Goal: Information Seeking & Learning: Find specific fact

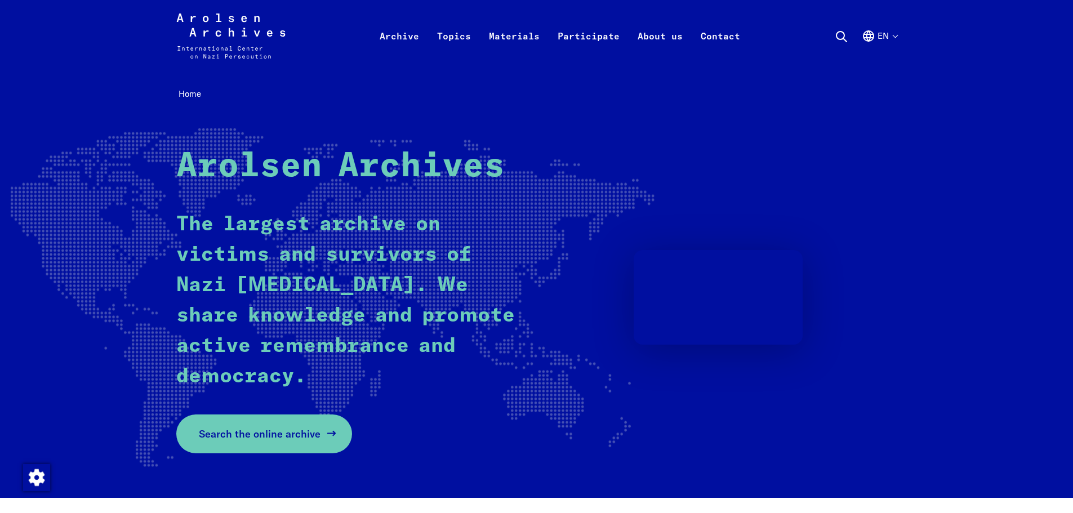
click at [272, 436] on span "Search the online archive" at bounding box center [260, 434] width 122 height 15
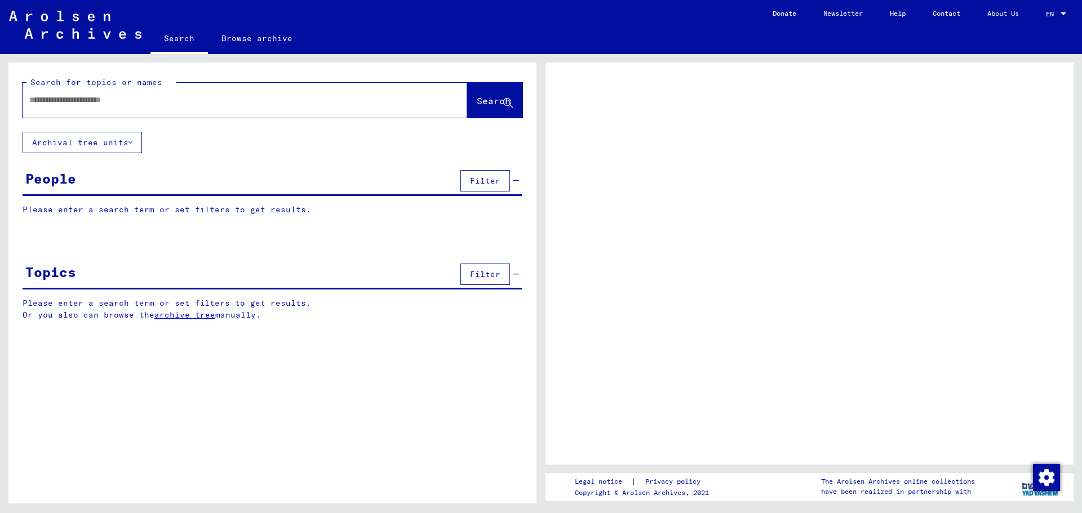
click at [179, 105] on input "text" at bounding box center [234, 100] width 411 height 12
type input "********"
click at [481, 96] on span "Search" at bounding box center [494, 100] width 34 height 11
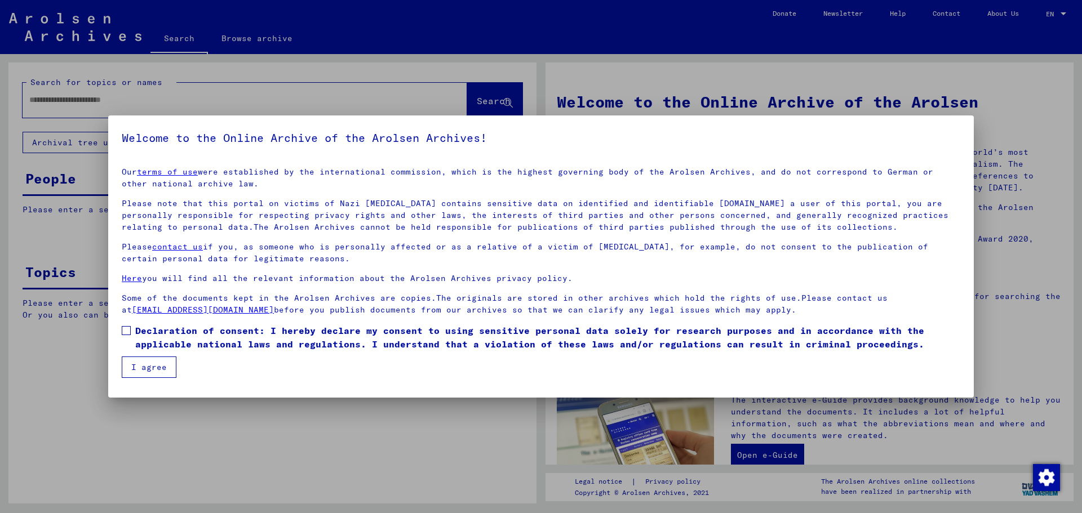
click at [131, 332] on label "Declaration of consent: I hereby declare my consent to using sensitive personal…" at bounding box center [541, 337] width 838 height 27
click at [143, 365] on button "I agree" at bounding box center [149, 367] width 55 height 21
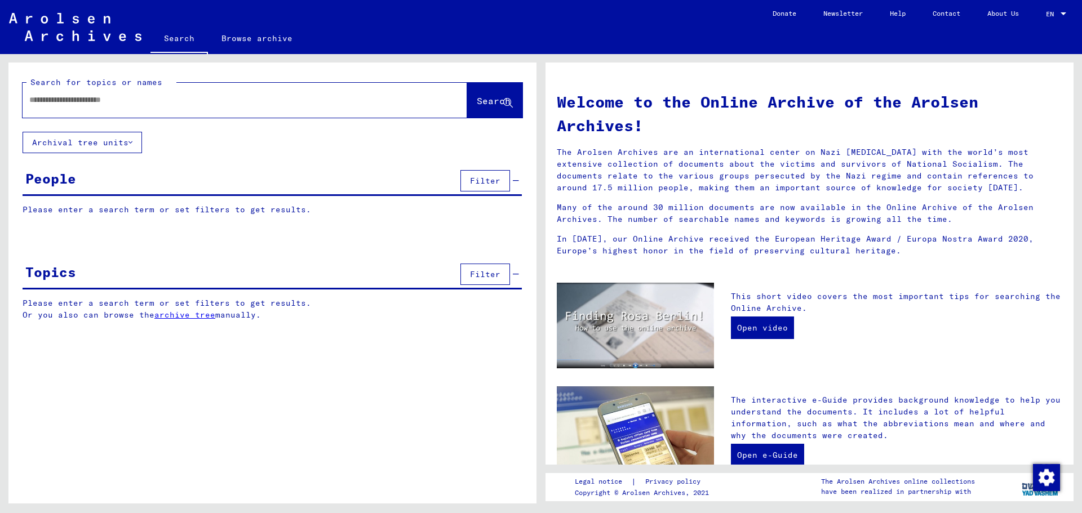
click at [139, 110] on div at bounding box center [228, 99] width 411 height 25
click at [139, 103] on input "text" at bounding box center [231, 100] width 404 height 12
type input "********"
click at [477, 103] on span "Search" at bounding box center [494, 100] width 34 height 11
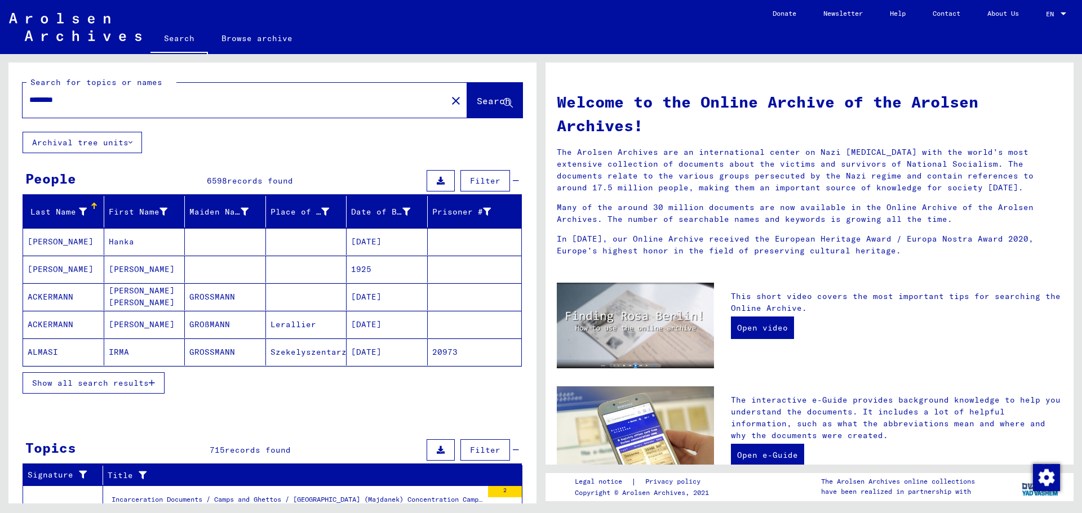
click at [76, 388] on span "Show all search results" at bounding box center [90, 383] width 117 height 10
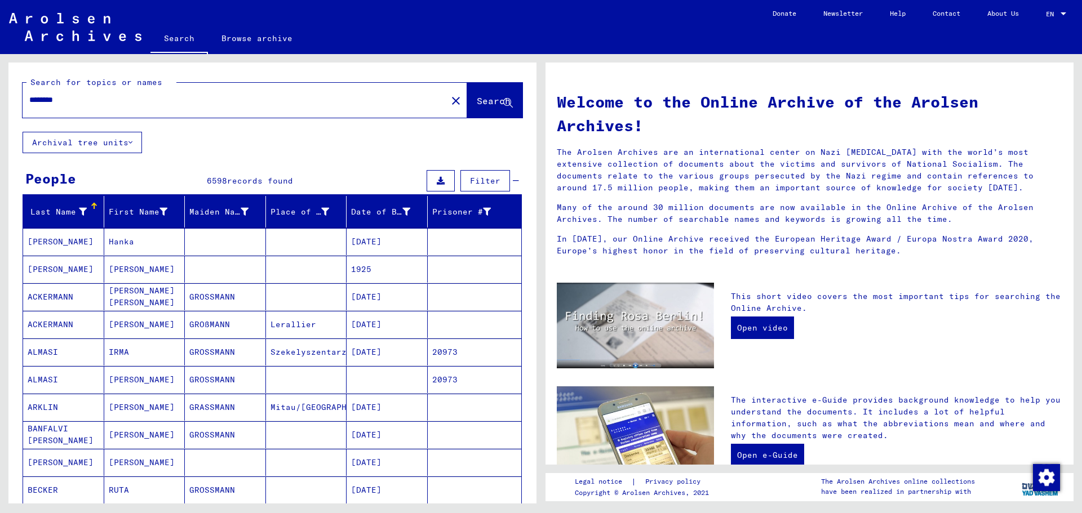
click at [60, 236] on mat-cell "[PERSON_NAME]" at bounding box center [63, 241] width 81 height 27
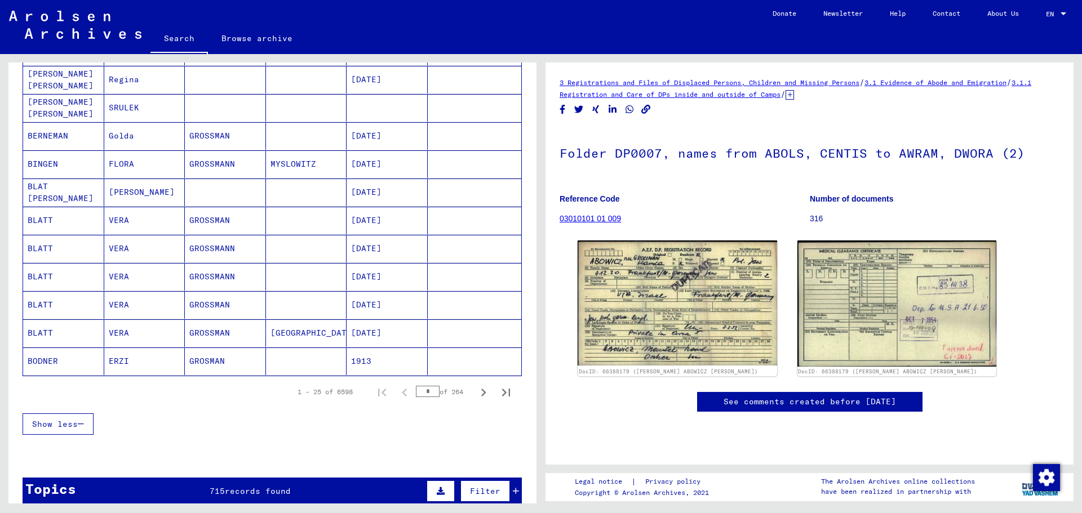
scroll to position [563, 0]
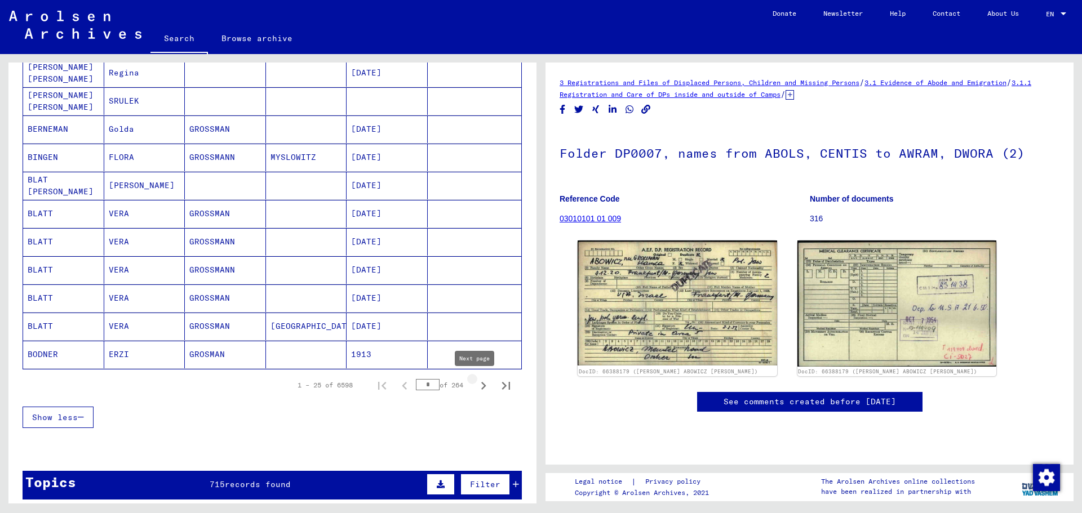
click at [481, 386] on icon "Next page" at bounding box center [483, 386] width 5 height 8
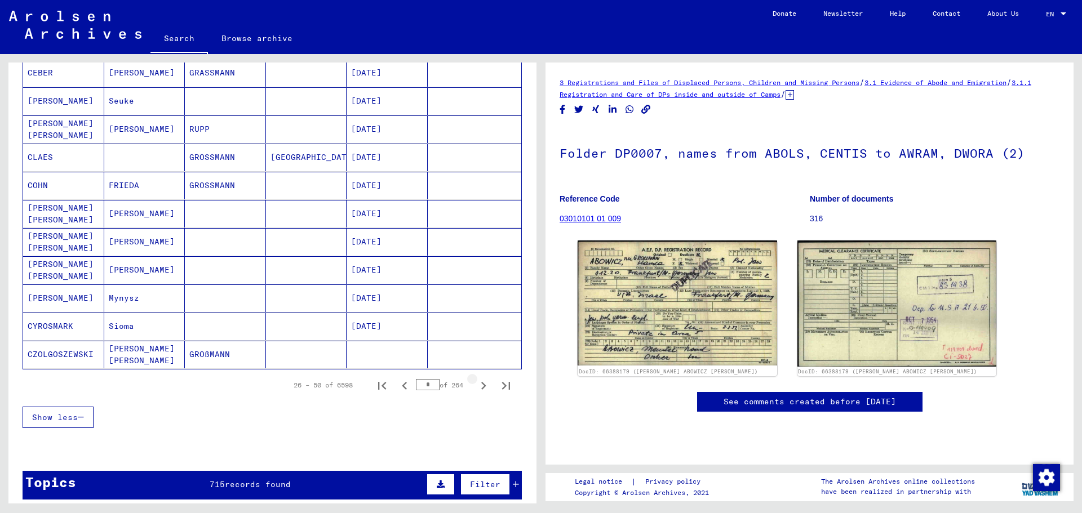
click at [481, 386] on icon "Next page" at bounding box center [483, 386] width 5 height 8
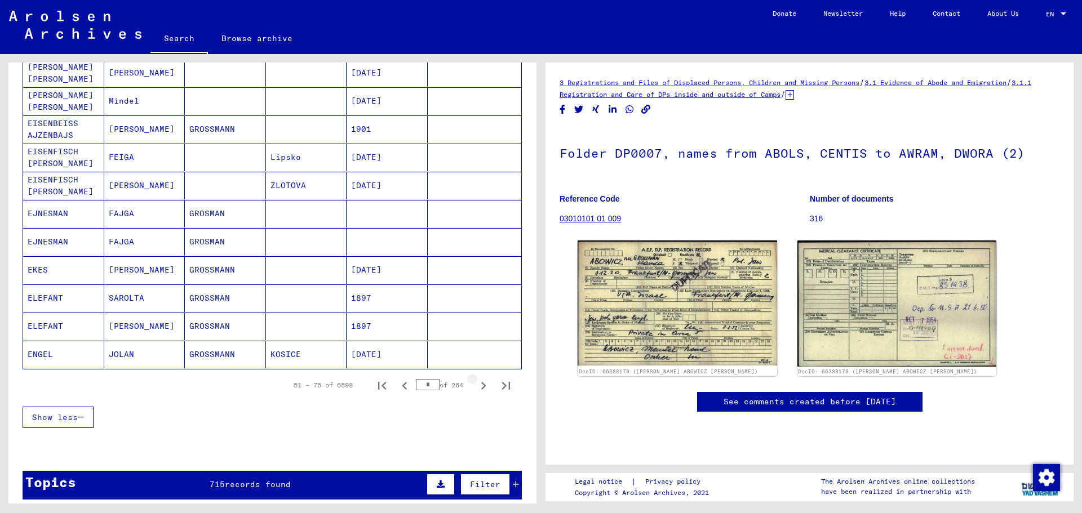
click at [481, 386] on icon "Next page" at bounding box center [483, 386] width 5 height 8
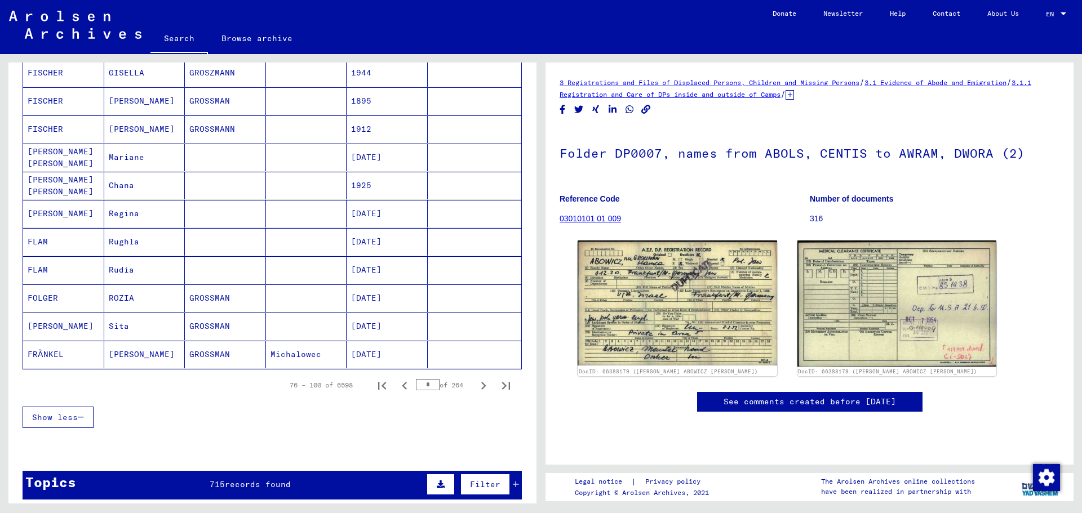
click at [481, 386] on icon "Next page" at bounding box center [483, 386] width 5 height 8
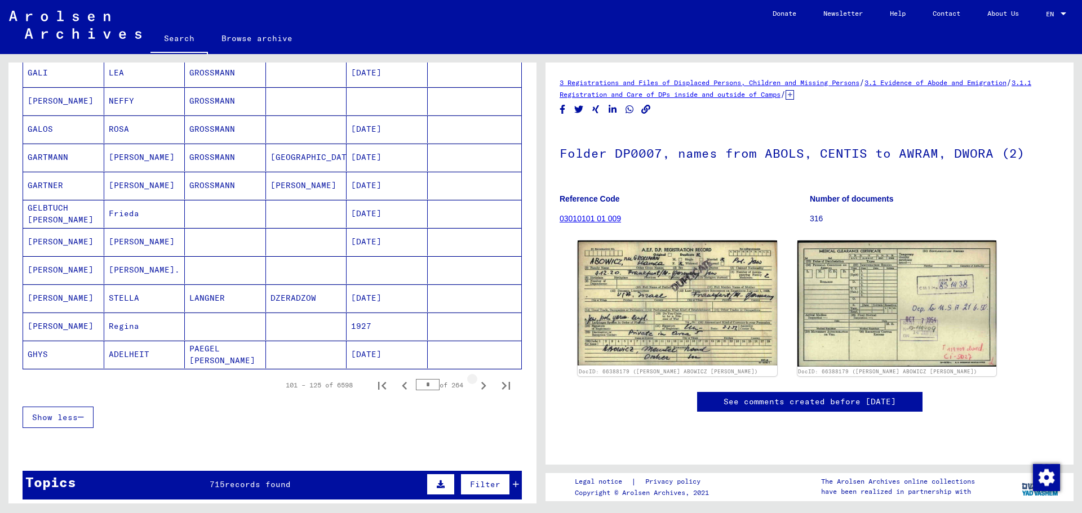
click at [481, 386] on icon "Next page" at bounding box center [483, 386] width 5 height 8
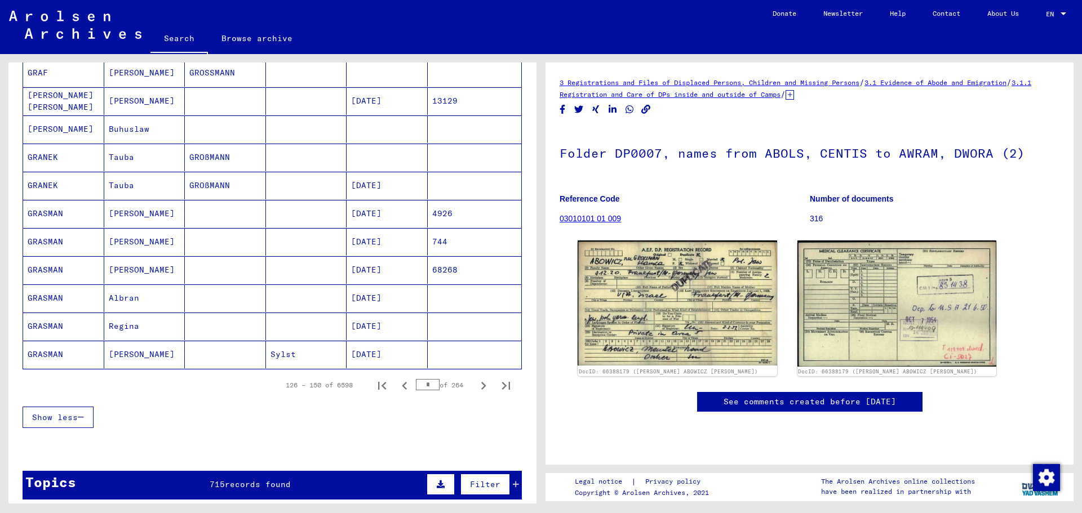
click at [481, 386] on icon "Next page" at bounding box center [483, 386] width 5 height 8
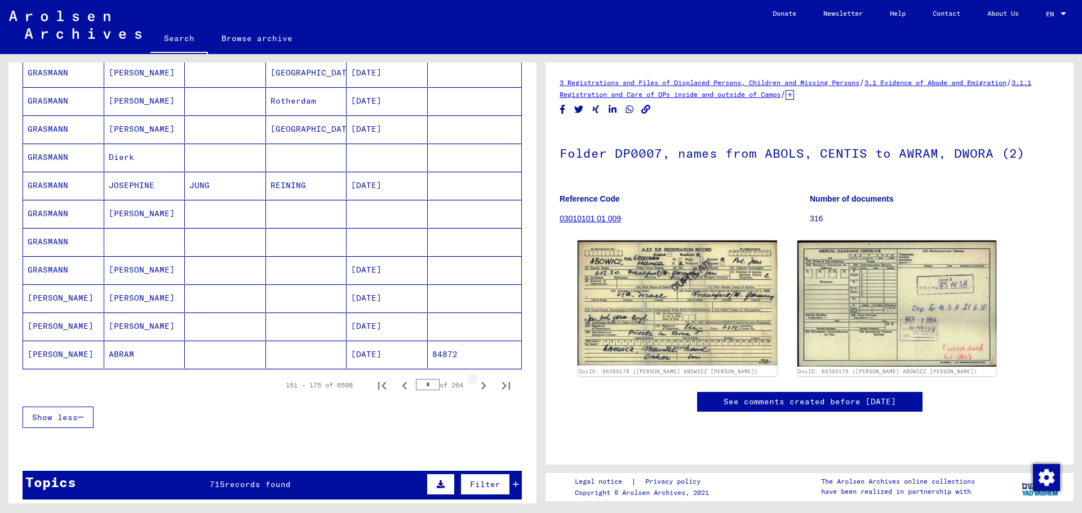
click at [481, 386] on icon "Next page" at bounding box center [483, 386] width 5 height 8
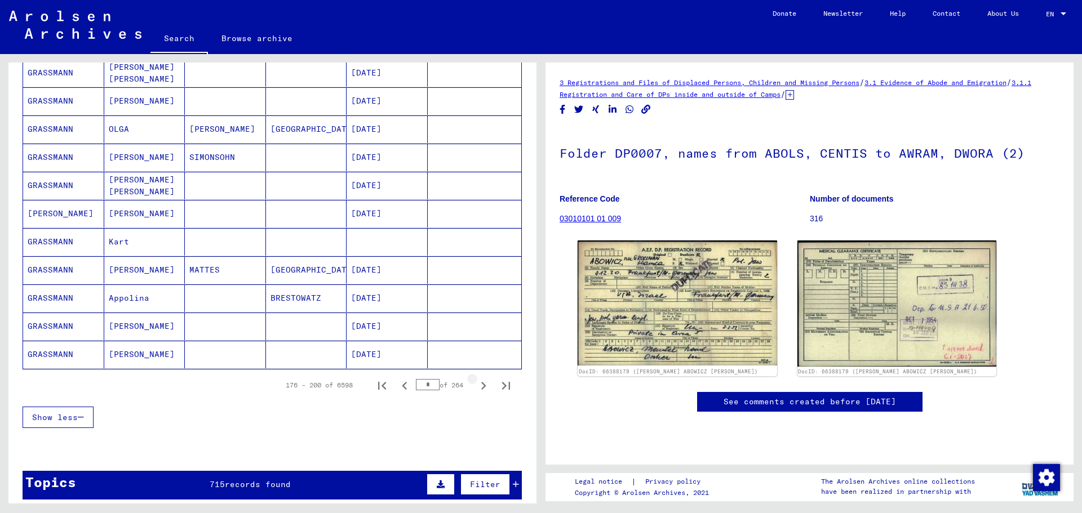
click at [481, 386] on icon "Next page" at bounding box center [483, 386] width 5 height 8
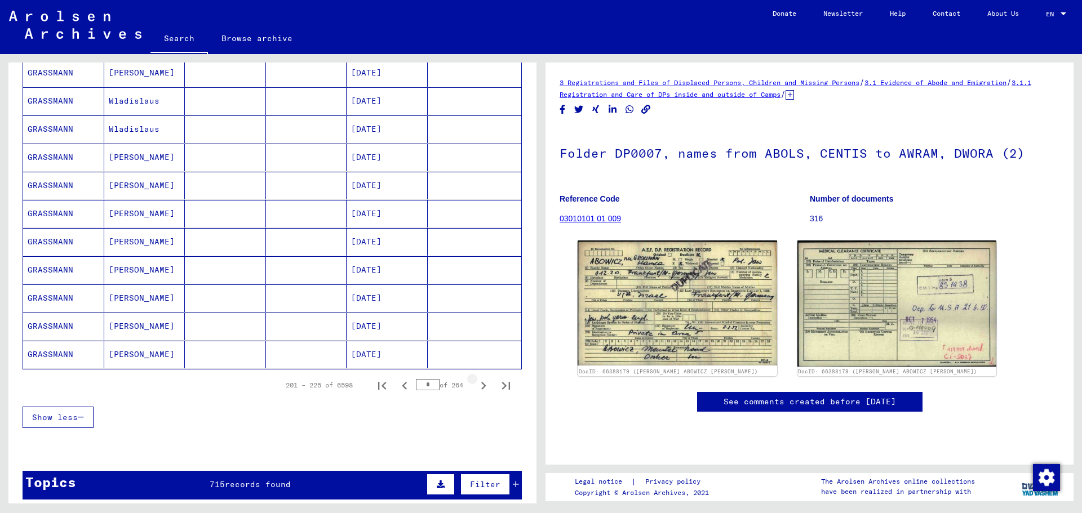
click at [481, 386] on icon "Next page" at bounding box center [483, 386] width 5 height 8
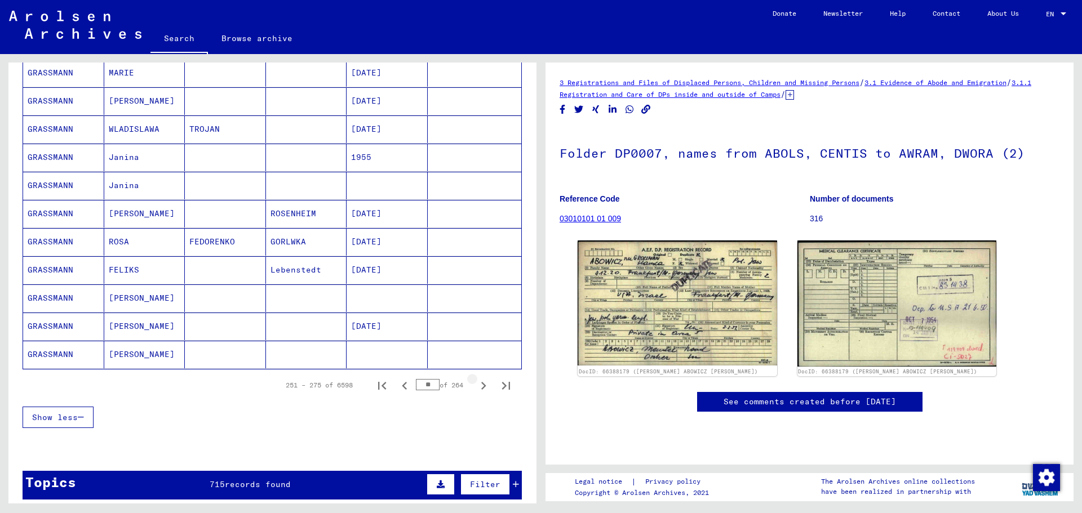
click at [481, 386] on icon "Next page" at bounding box center [483, 386] width 5 height 8
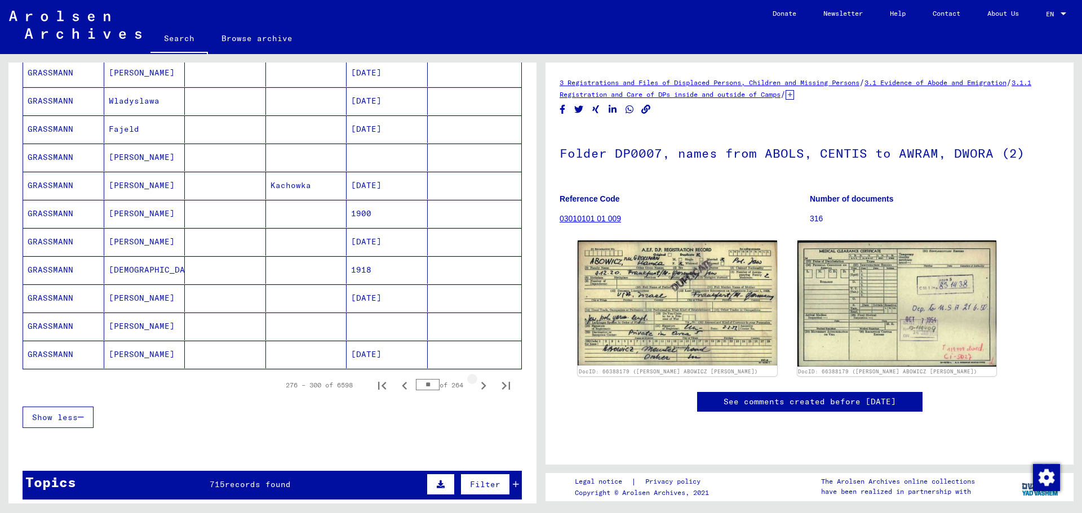
click at [481, 386] on icon "Next page" at bounding box center [483, 386] width 5 height 8
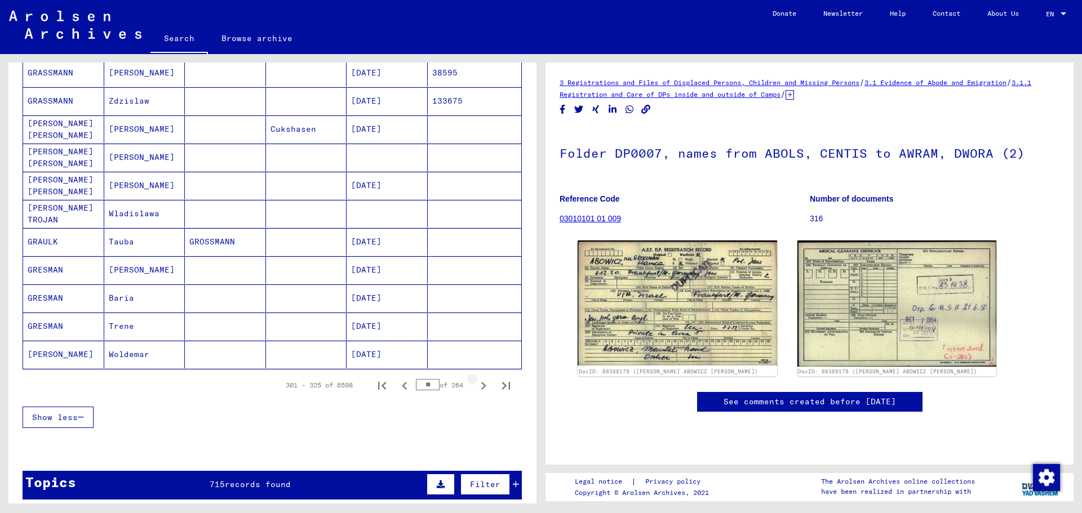
click at [481, 386] on icon "Next page" at bounding box center [483, 386] width 5 height 8
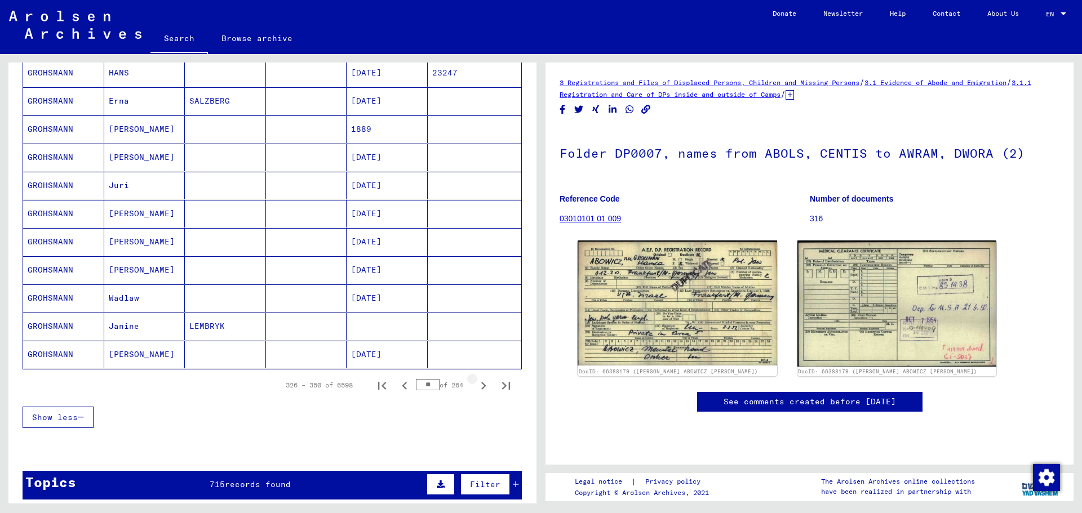
click at [481, 386] on icon "Next page" at bounding box center [483, 386] width 5 height 8
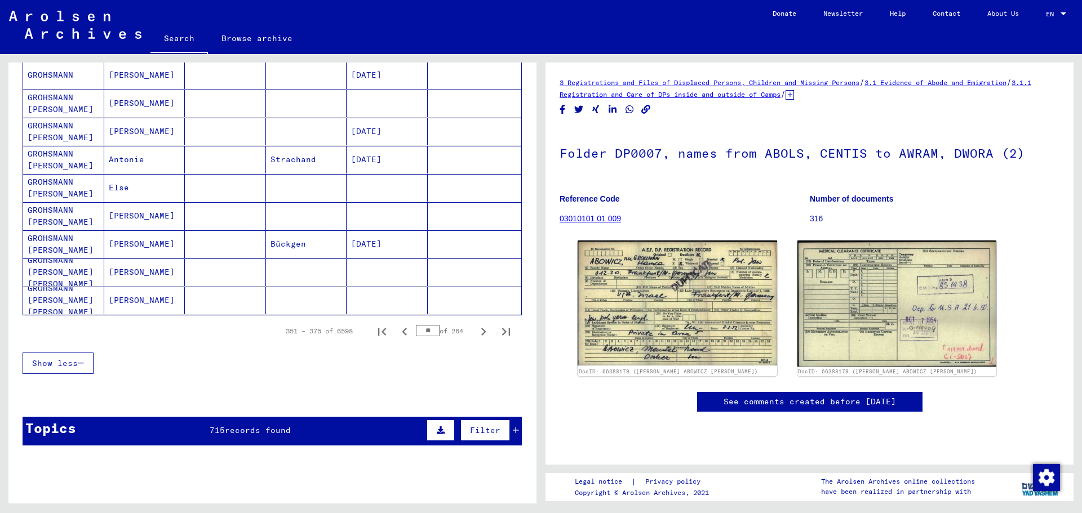
scroll to position [620, 0]
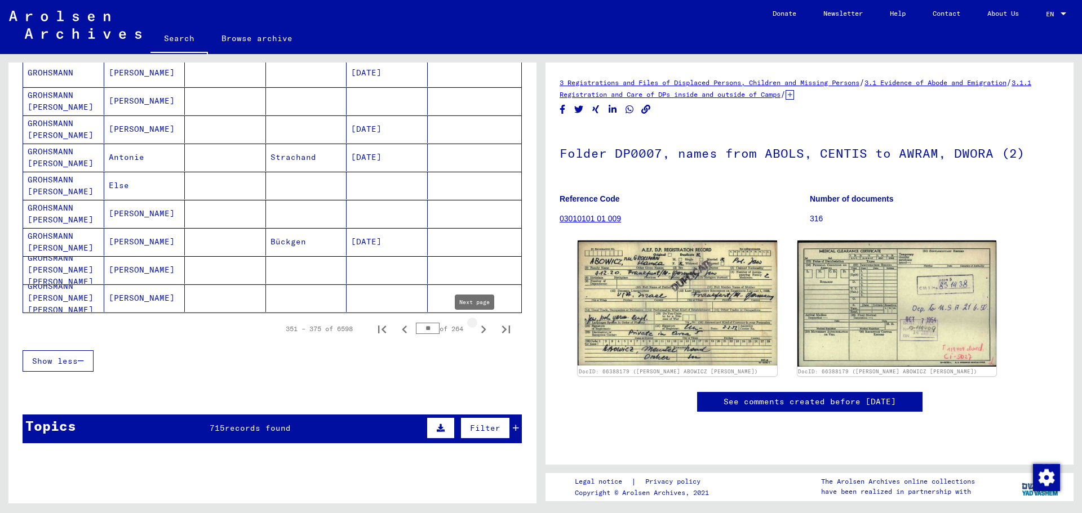
click at [476, 334] on icon "Next page" at bounding box center [484, 330] width 16 height 16
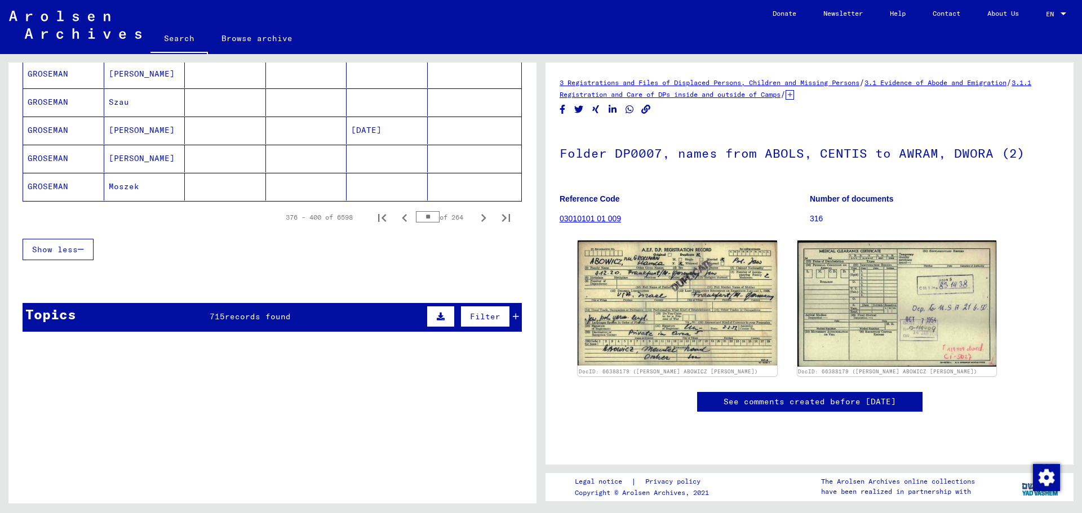
scroll to position [733, 0]
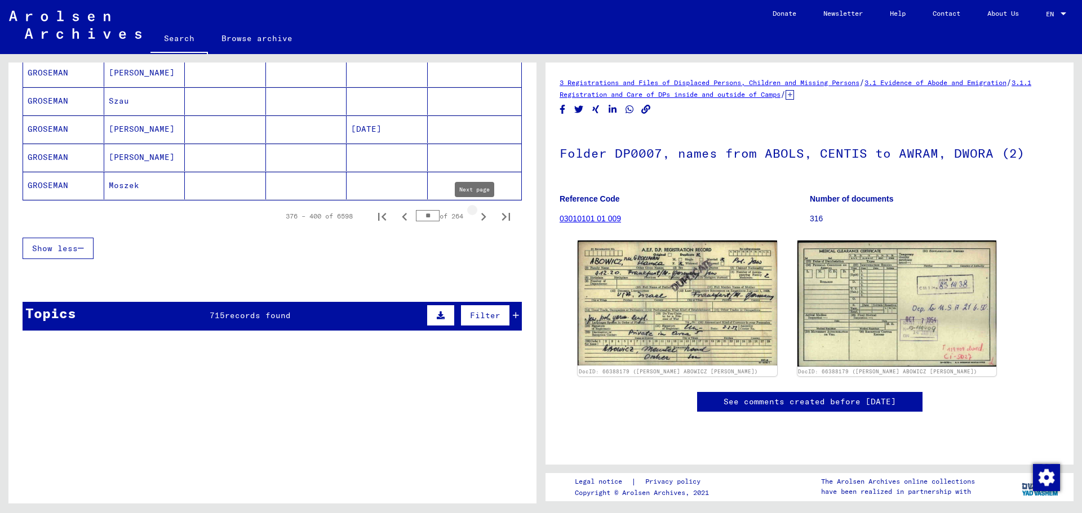
click at [476, 218] on icon "Next page" at bounding box center [484, 217] width 16 height 16
type input "**"
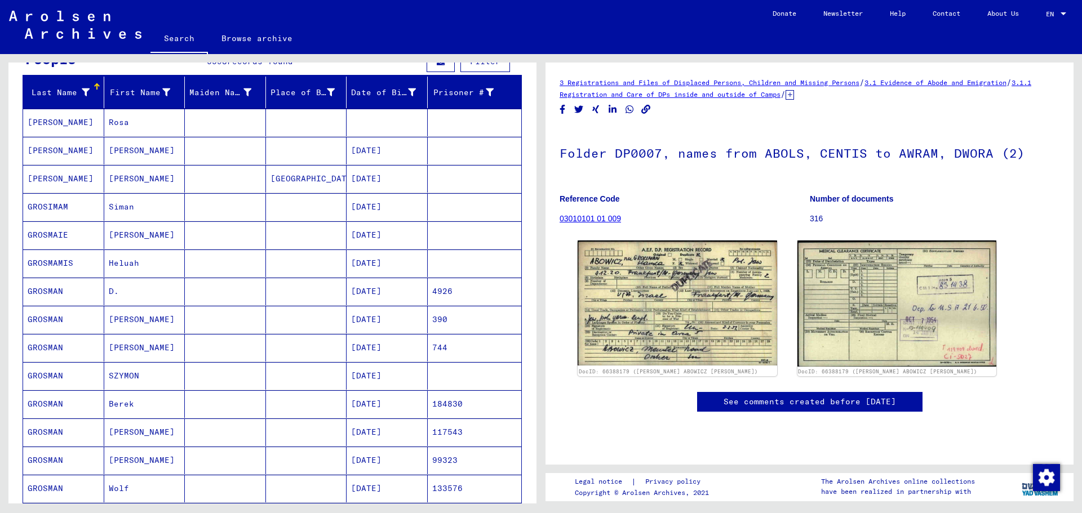
scroll to position [113, 0]
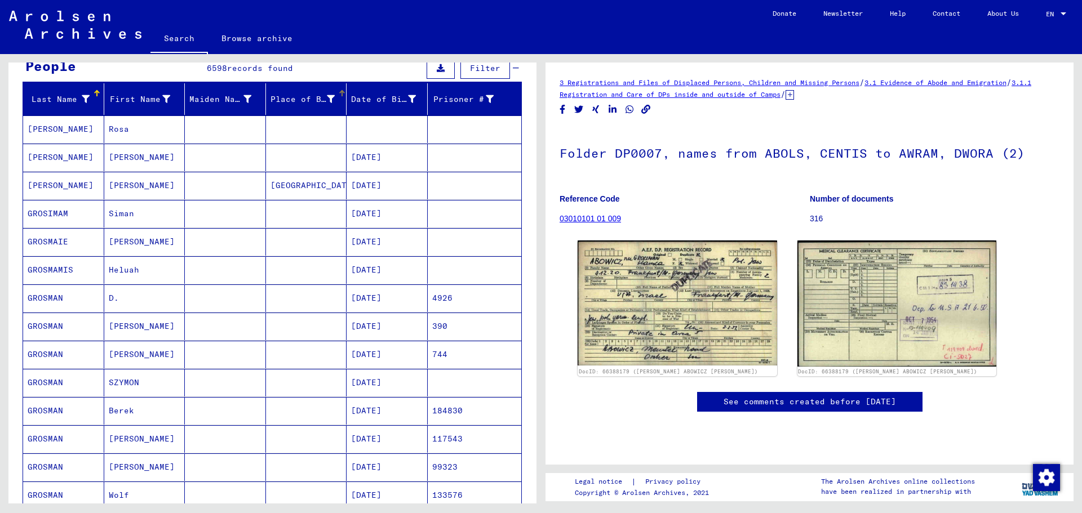
click at [327, 100] on icon at bounding box center [331, 99] width 8 height 8
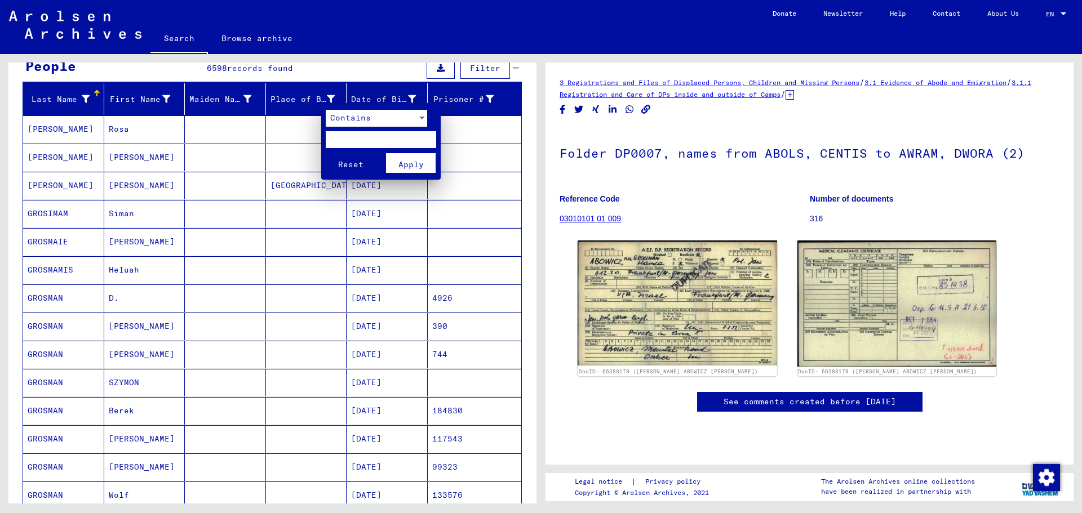
click at [369, 133] on input "text" at bounding box center [381, 139] width 110 height 17
type input "******"
click at [412, 167] on span "Apply" at bounding box center [410, 164] width 25 height 10
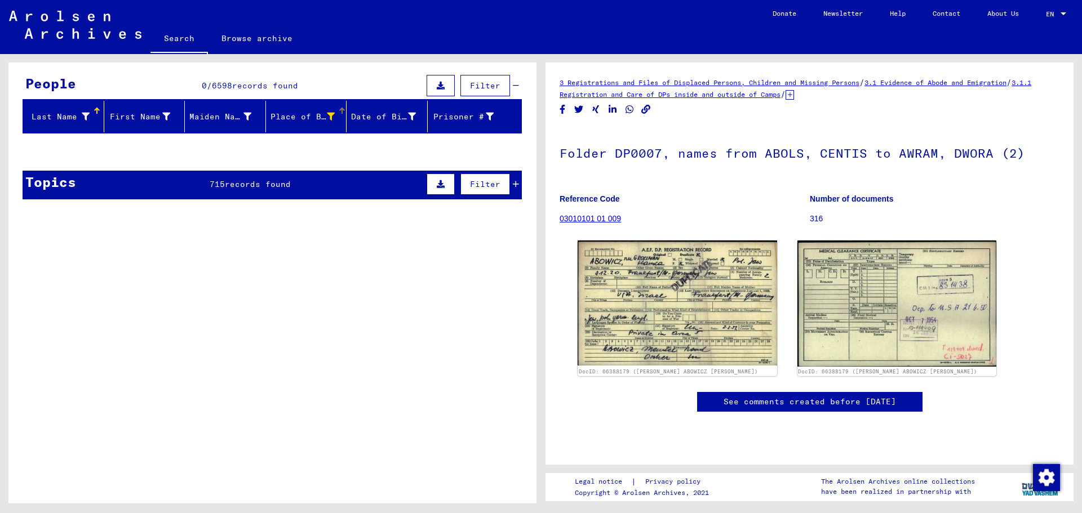
scroll to position [95, 0]
click at [248, 184] on span "records found" at bounding box center [258, 184] width 66 height 10
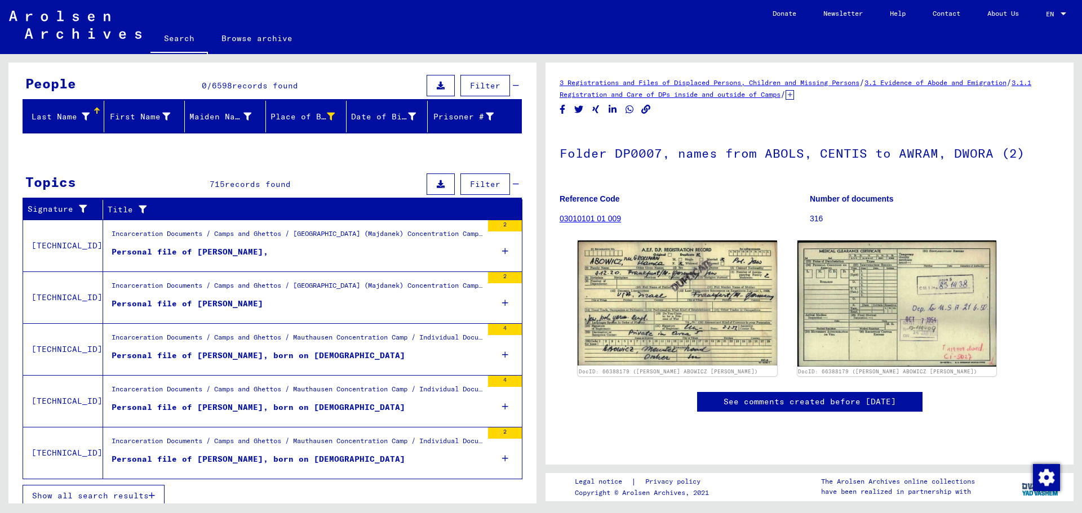
scroll to position [104, 0]
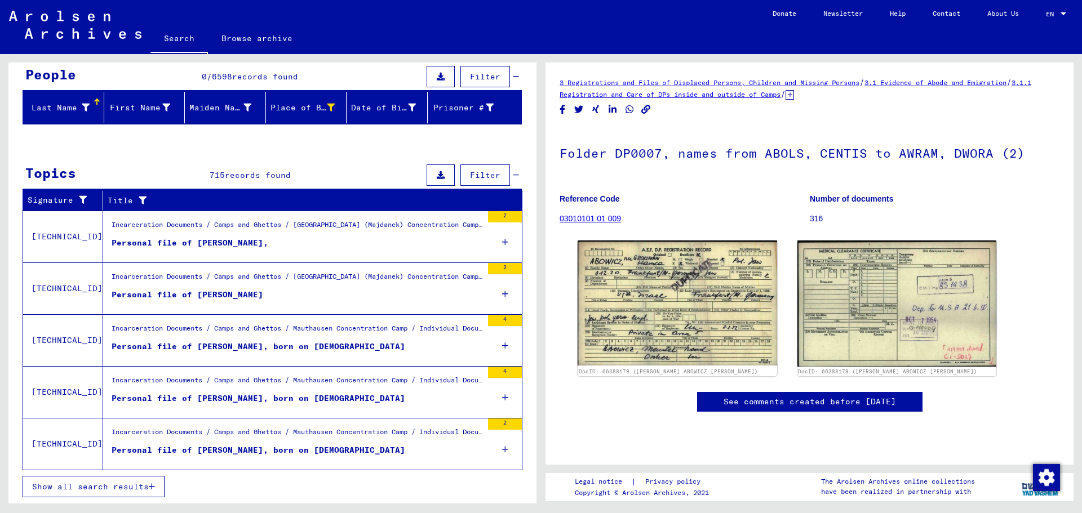
click at [135, 489] on span "Show all search results" at bounding box center [90, 487] width 117 height 10
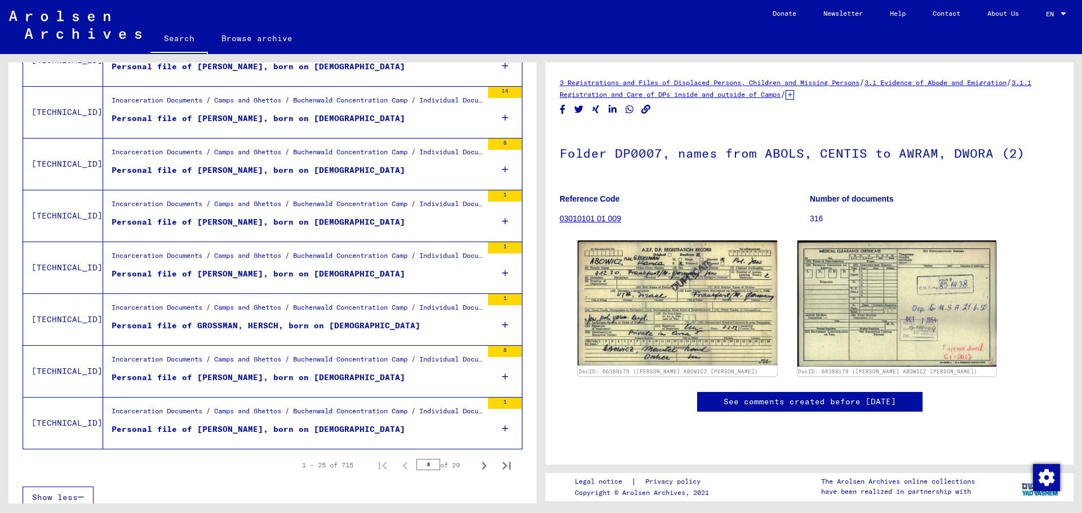
scroll to position [1140, 0]
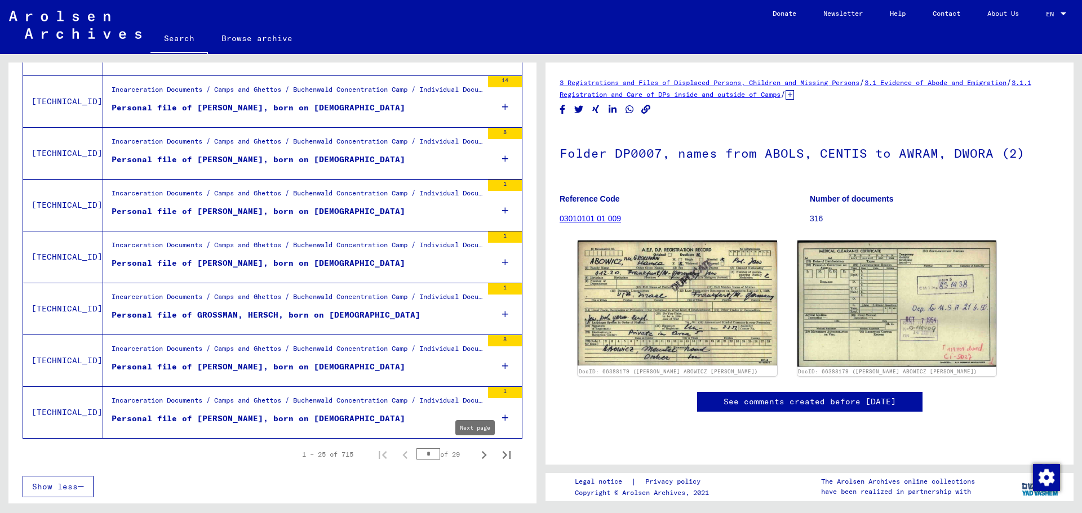
click at [476, 458] on icon "Next page" at bounding box center [484, 455] width 16 height 16
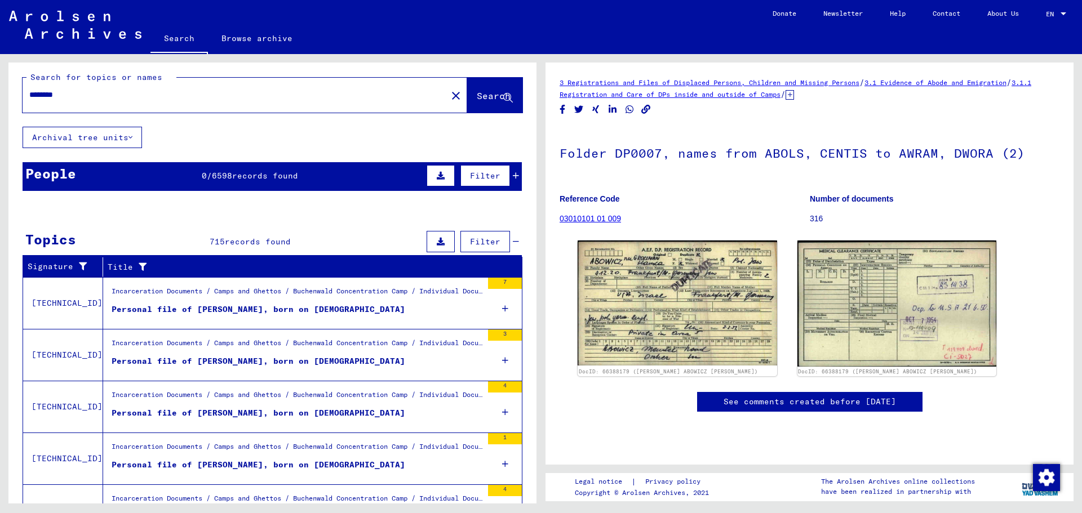
scroll to position [0, 0]
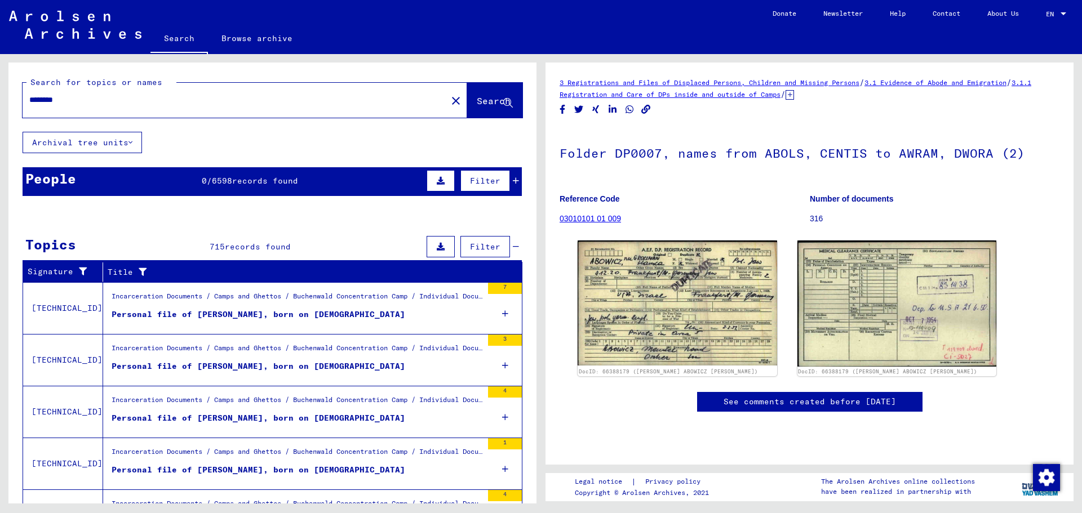
click at [477, 245] on span "Filter" at bounding box center [485, 247] width 30 height 10
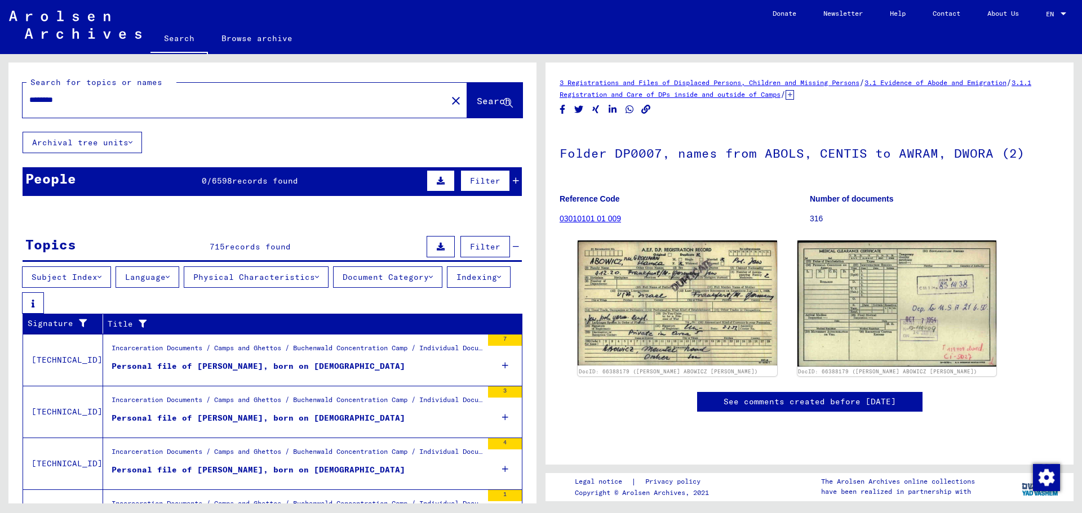
click at [281, 278] on button "Physical Characteristics" at bounding box center [256, 277] width 145 height 21
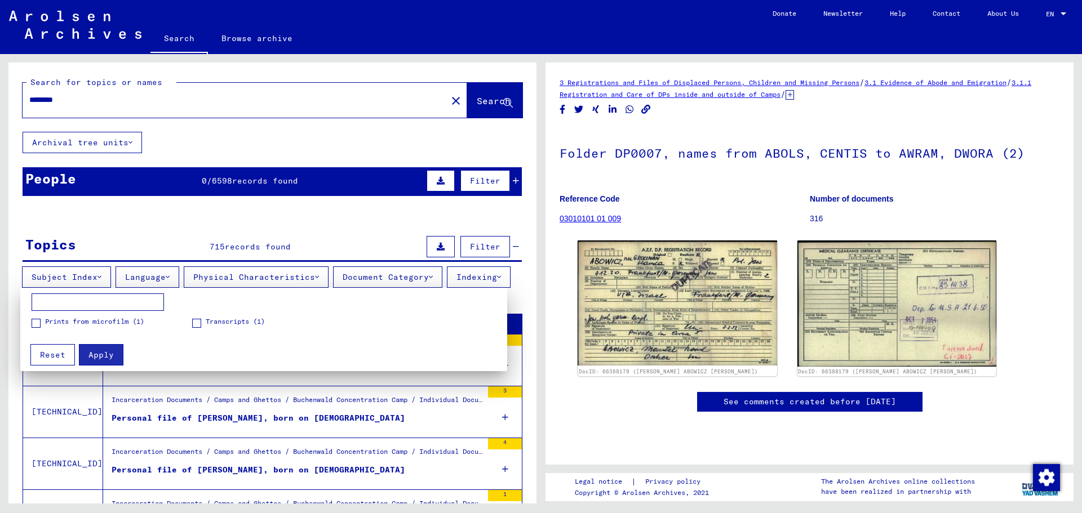
click at [139, 280] on div at bounding box center [541, 256] width 1082 height 513
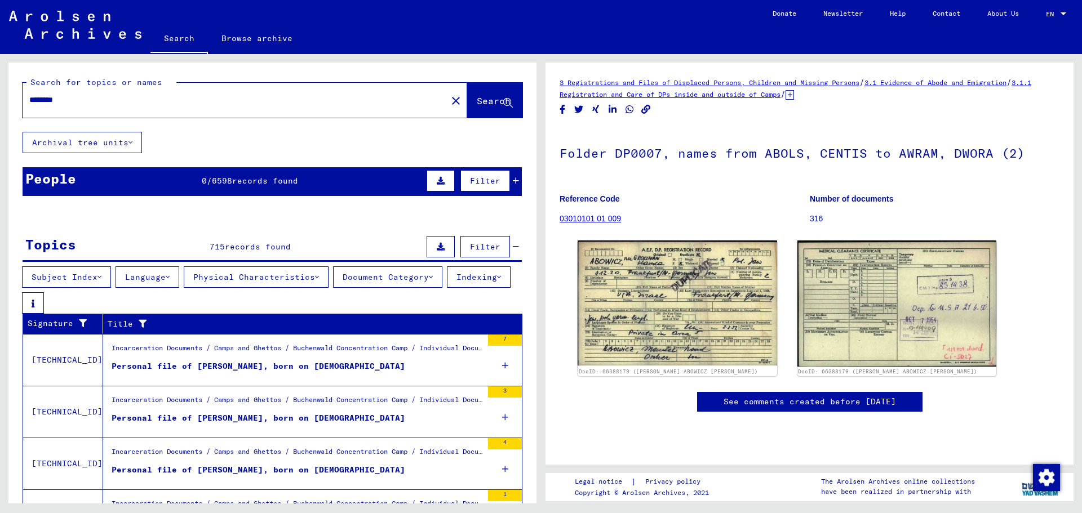
click at [66, 277] on button "Subject Index" at bounding box center [66, 277] width 89 height 21
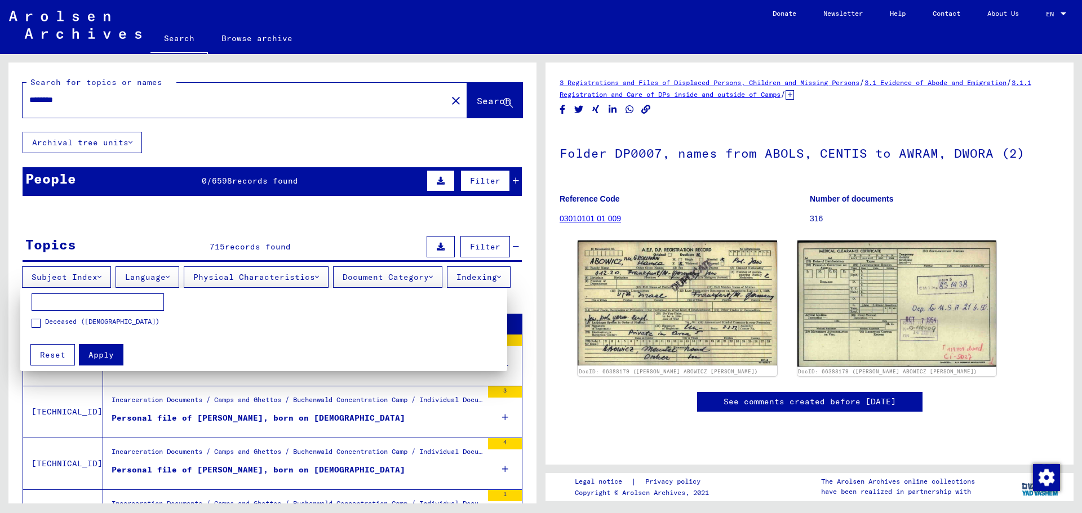
click at [387, 277] on div at bounding box center [541, 256] width 1082 height 513
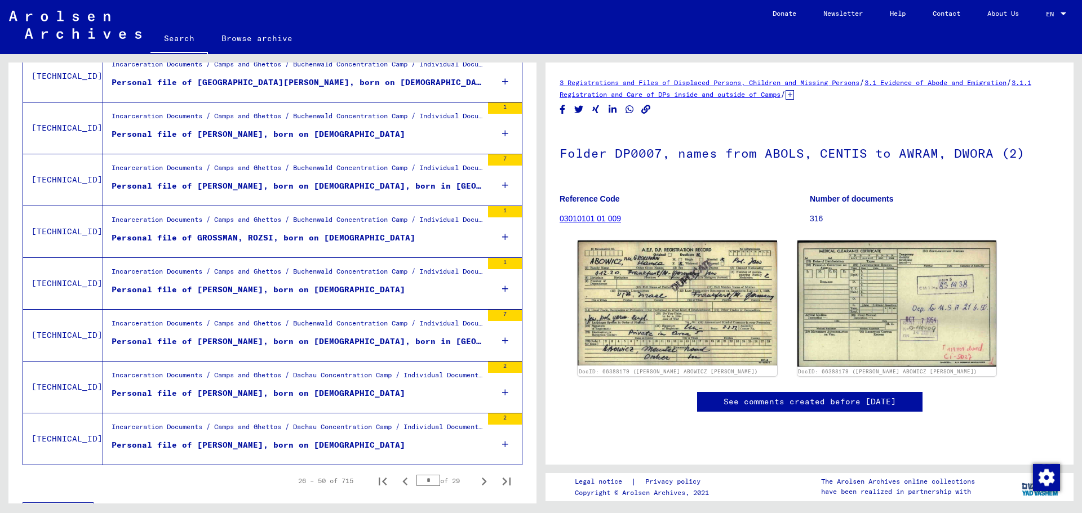
scroll to position [1196, 0]
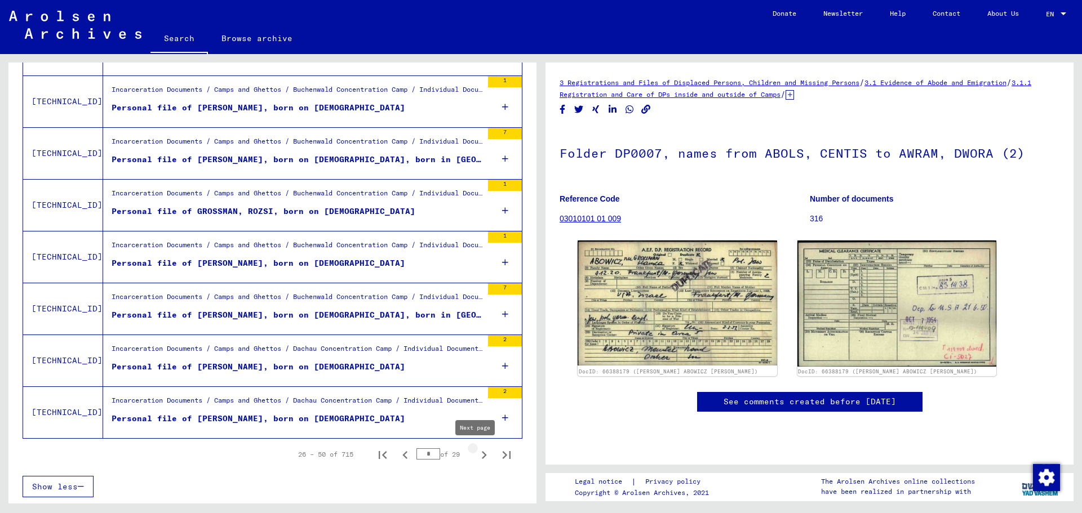
click at [477, 454] on icon "Next page" at bounding box center [484, 455] width 16 height 16
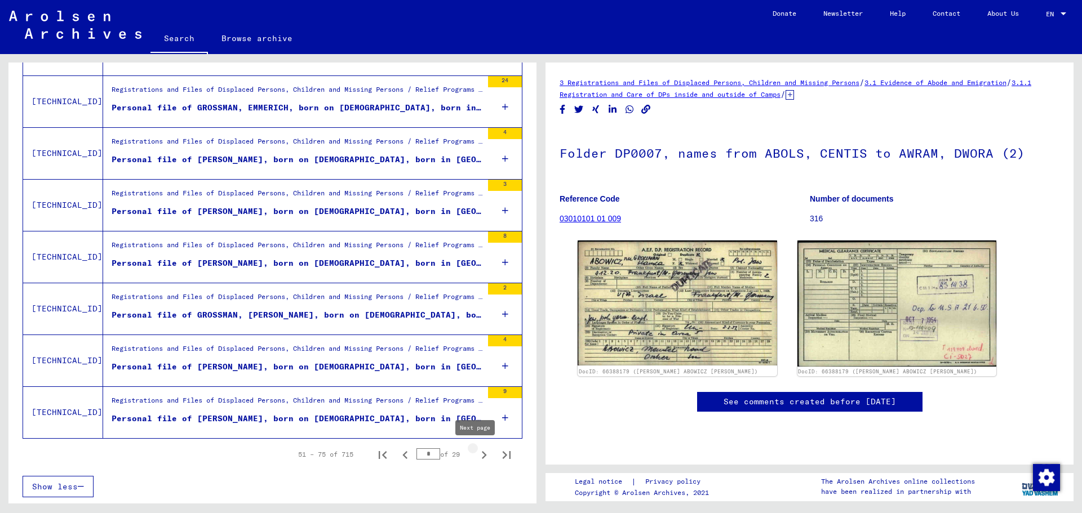
click at [476, 456] on icon "Next page" at bounding box center [484, 455] width 16 height 16
type input "*"
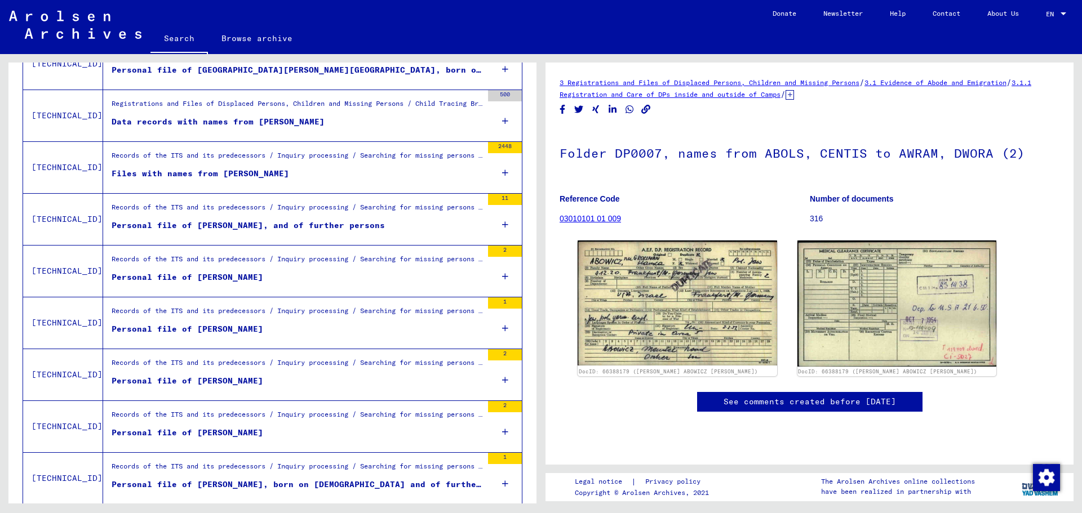
scroll to position [802, 0]
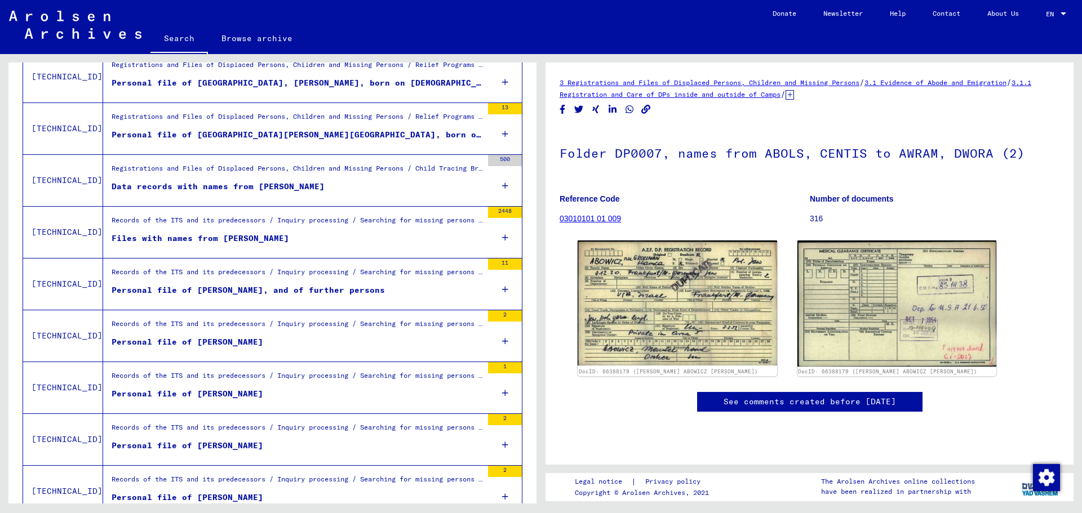
click at [502, 189] on icon at bounding box center [505, 185] width 6 height 39
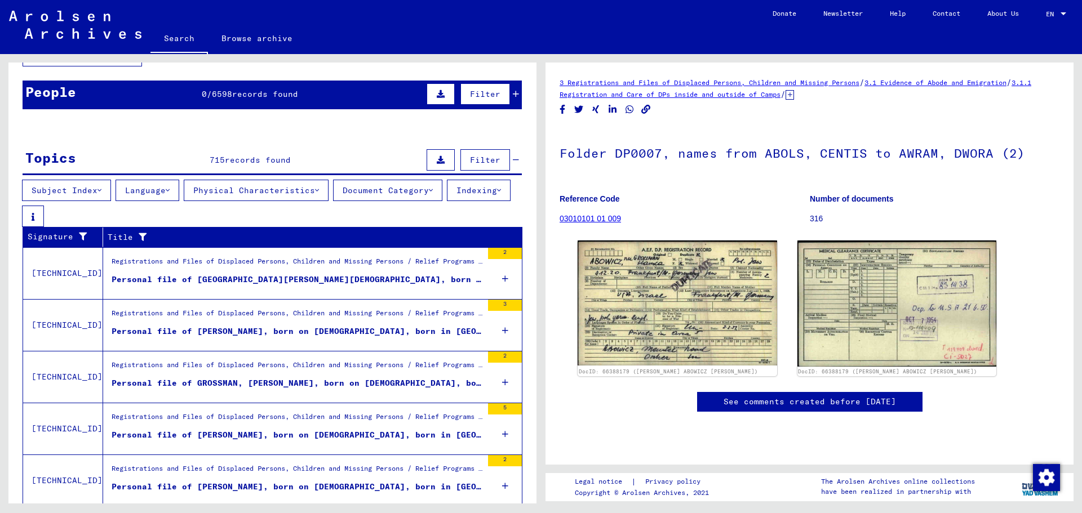
scroll to position [69, 0]
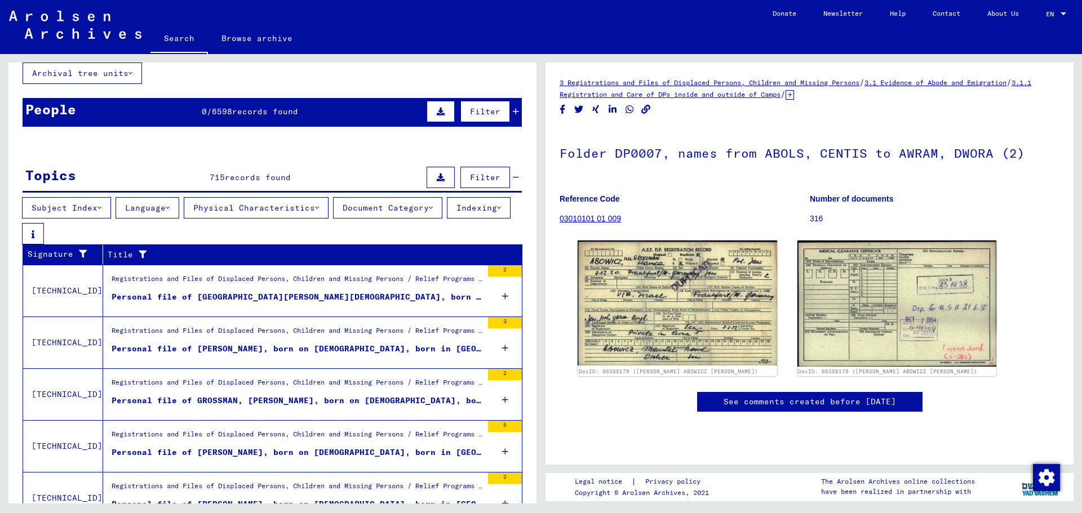
click at [485, 110] on span "Filter" at bounding box center [485, 111] width 30 height 10
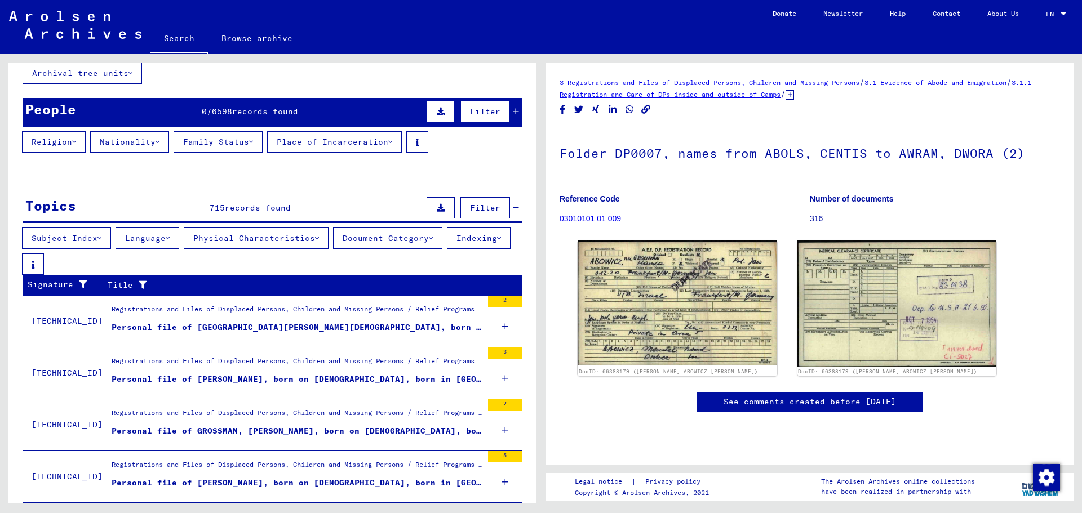
click at [37, 141] on button "Religion" at bounding box center [54, 141] width 64 height 21
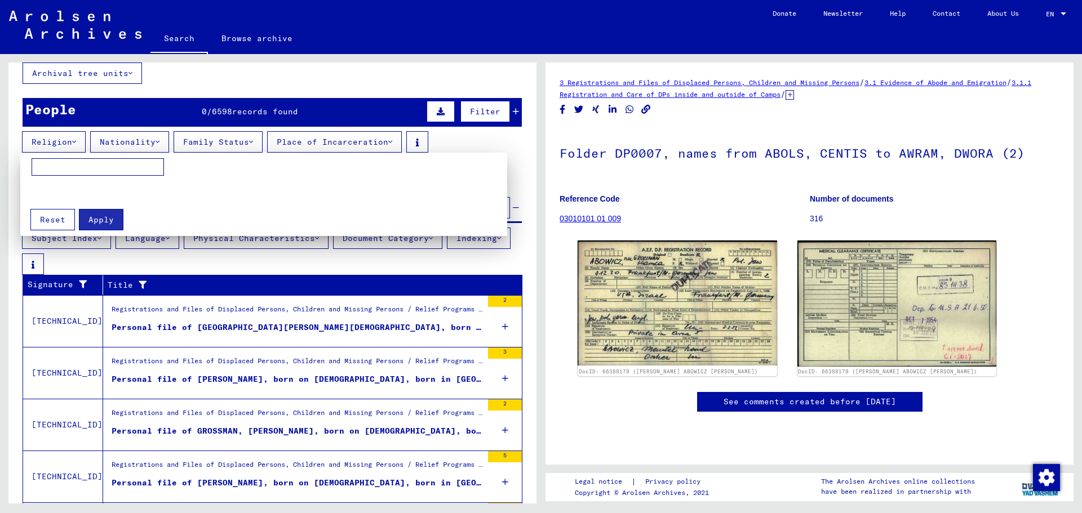
click at [137, 136] on div at bounding box center [541, 256] width 1082 height 513
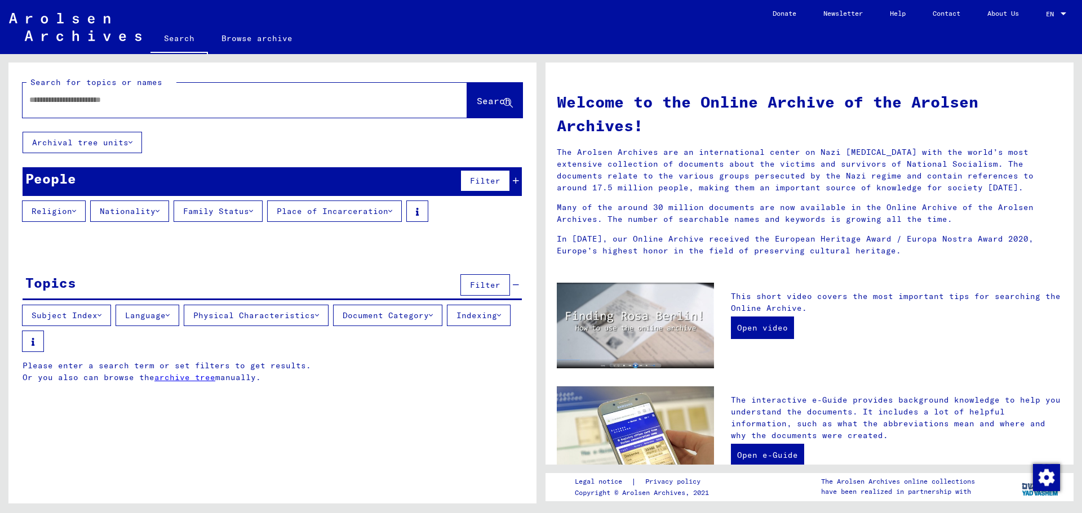
click at [47, 102] on input "text" at bounding box center [231, 100] width 404 height 12
type input "********"
click at [485, 103] on span "Search" at bounding box center [494, 100] width 34 height 11
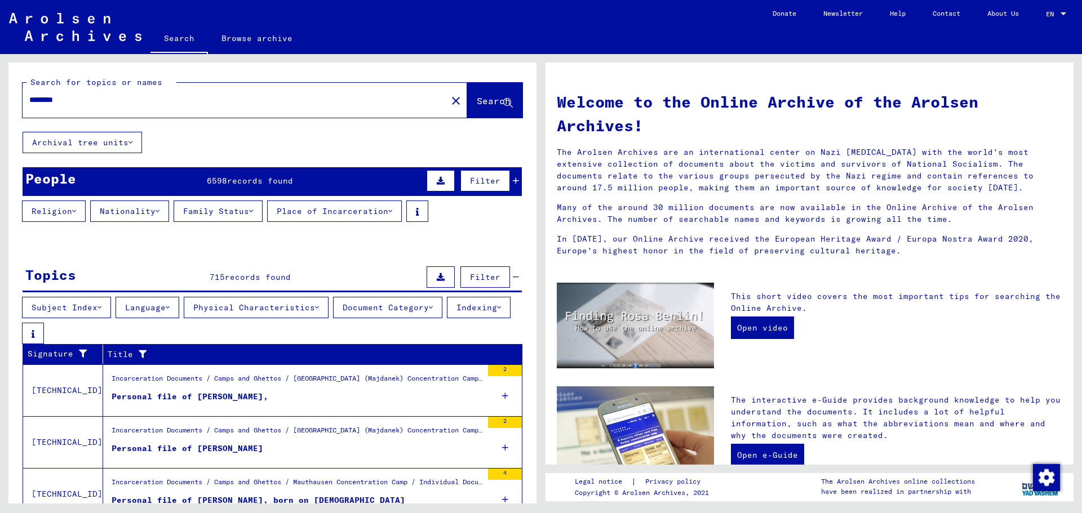
click at [140, 210] on button "Nationality" at bounding box center [129, 211] width 79 height 21
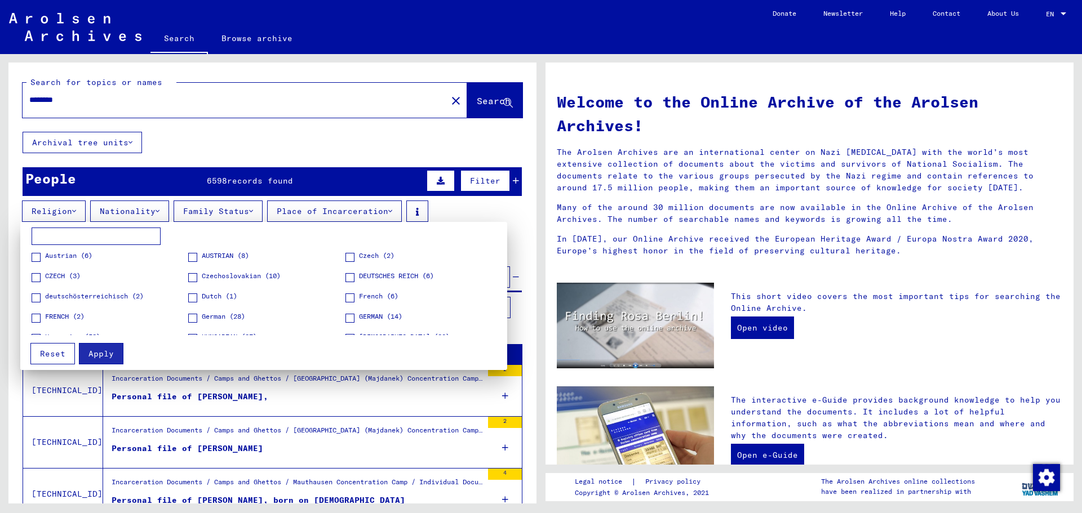
scroll to position [56, 0]
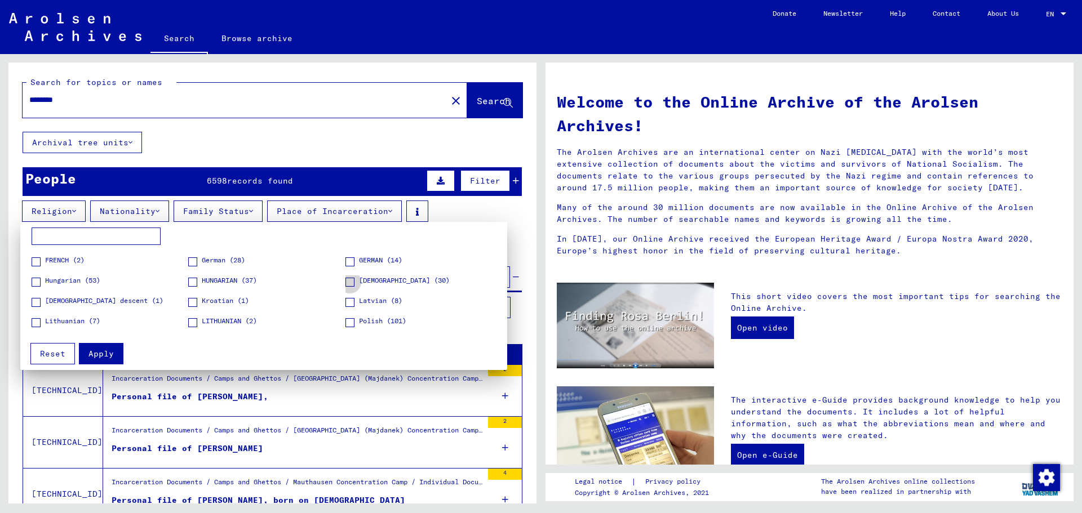
click at [347, 282] on span at bounding box center [349, 282] width 9 height 9
click at [345, 322] on span at bounding box center [349, 322] width 9 height 9
click at [37, 299] on span at bounding box center [36, 302] width 9 height 9
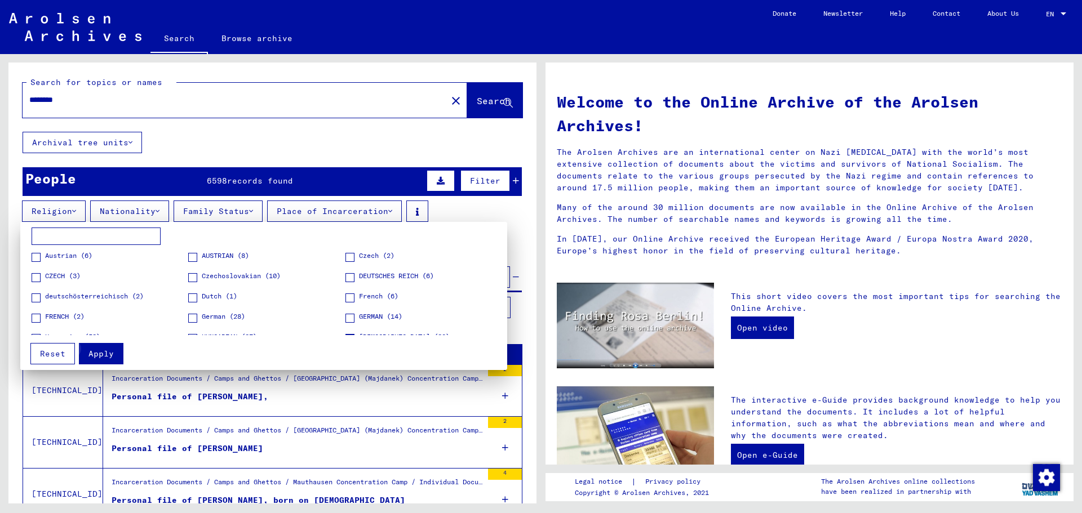
click at [103, 354] on span "Apply" at bounding box center [100, 354] width 25 height 10
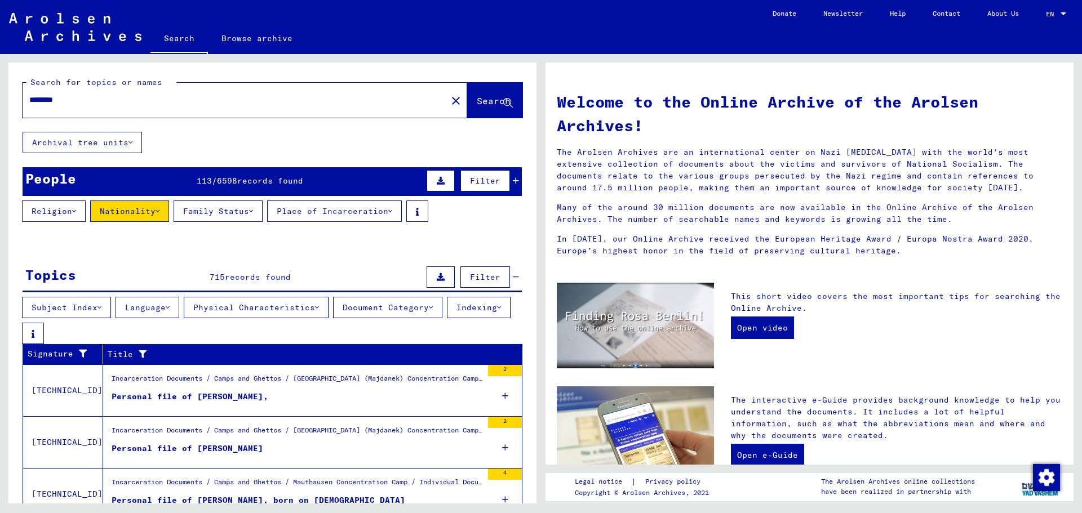
click at [248, 187] on div "People 113 / 6598 records found Filter" at bounding box center [272, 181] width 499 height 29
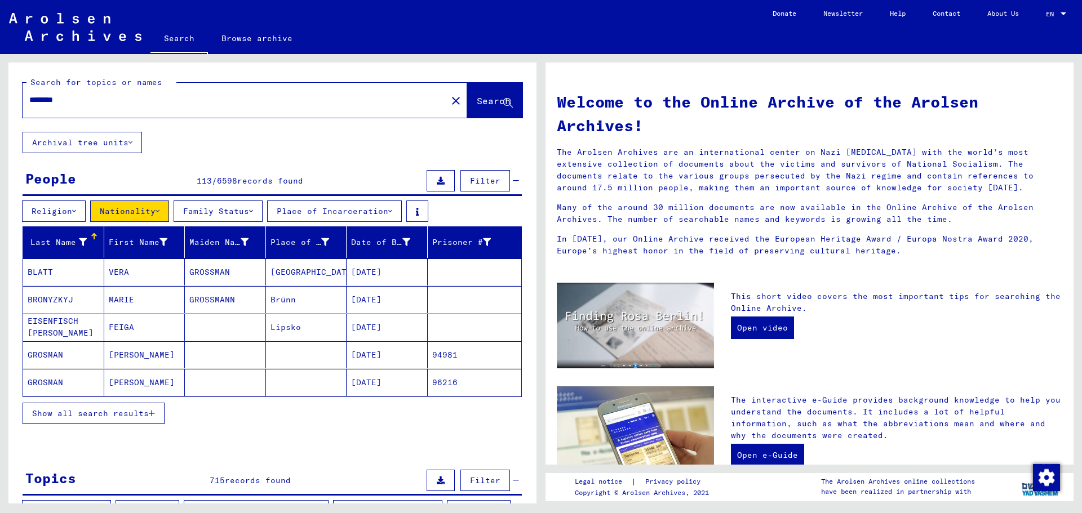
click at [118, 414] on span "Show all search results" at bounding box center [90, 414] width 117 height 10
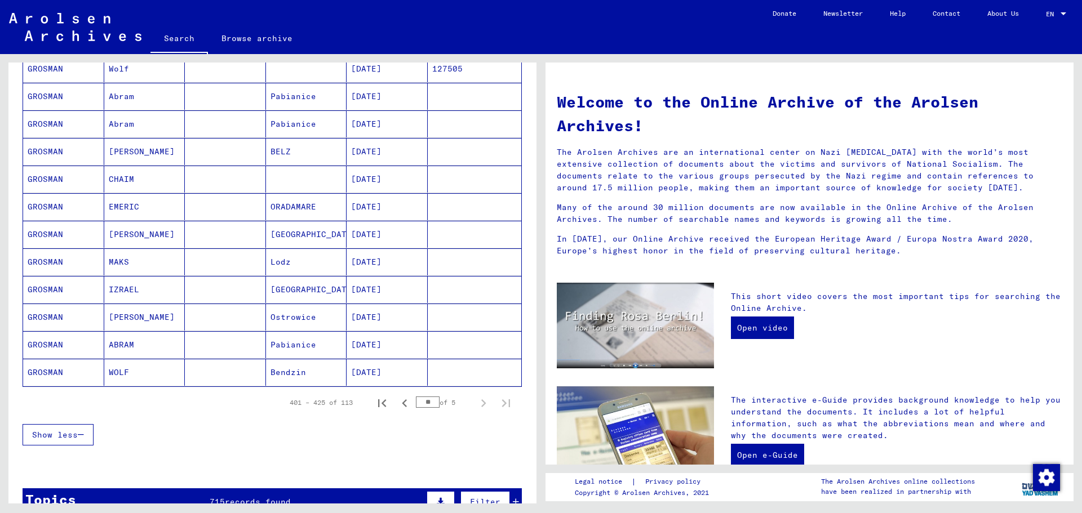
scroll to position [563, 0]
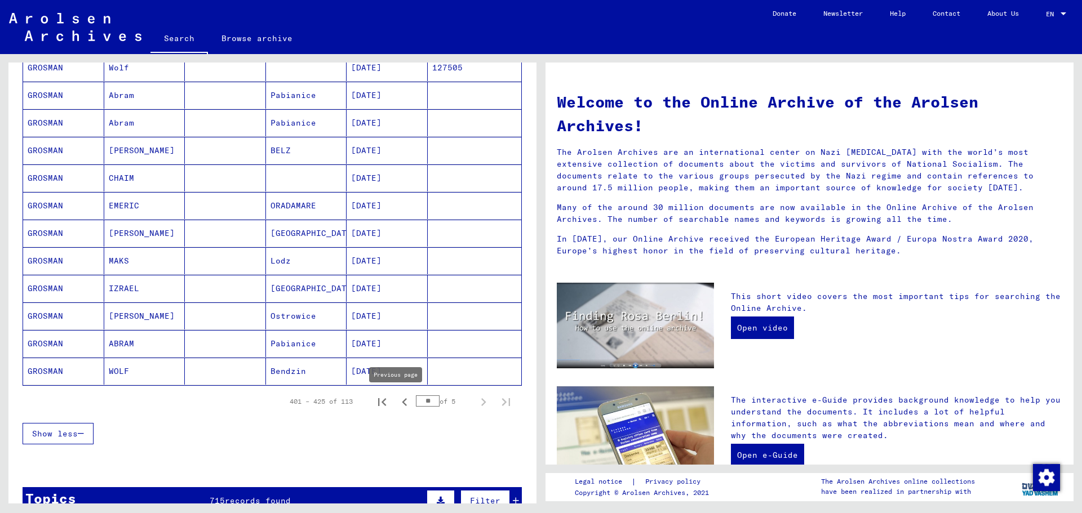
click at [397, 403] on icon "Previous page" at bounding box center [405, 402] width 16 height 16
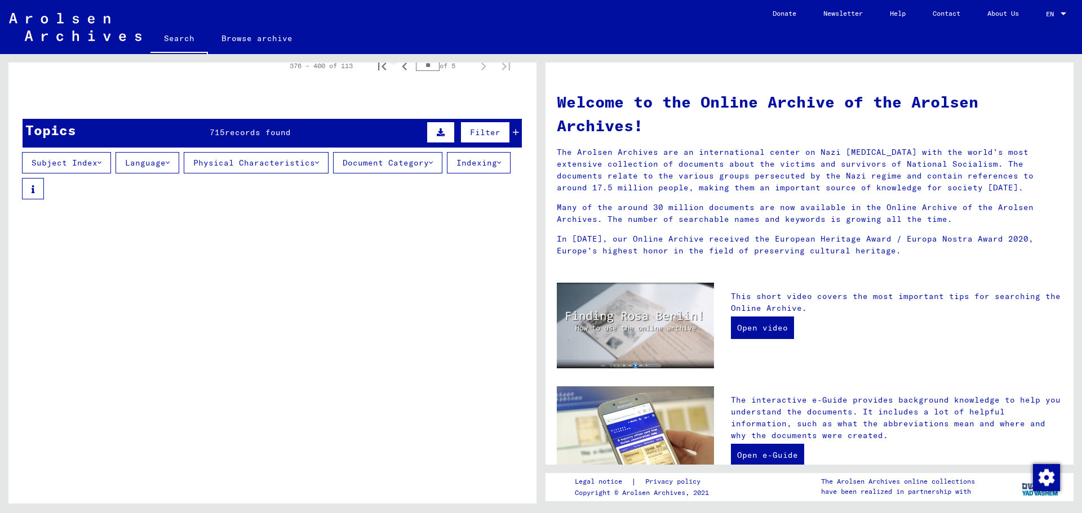
scroll to position [214, 0]
click at [302, 125] on div "Topics 715 records found Filter" at bounding box center [272, 133] width 499 height 29
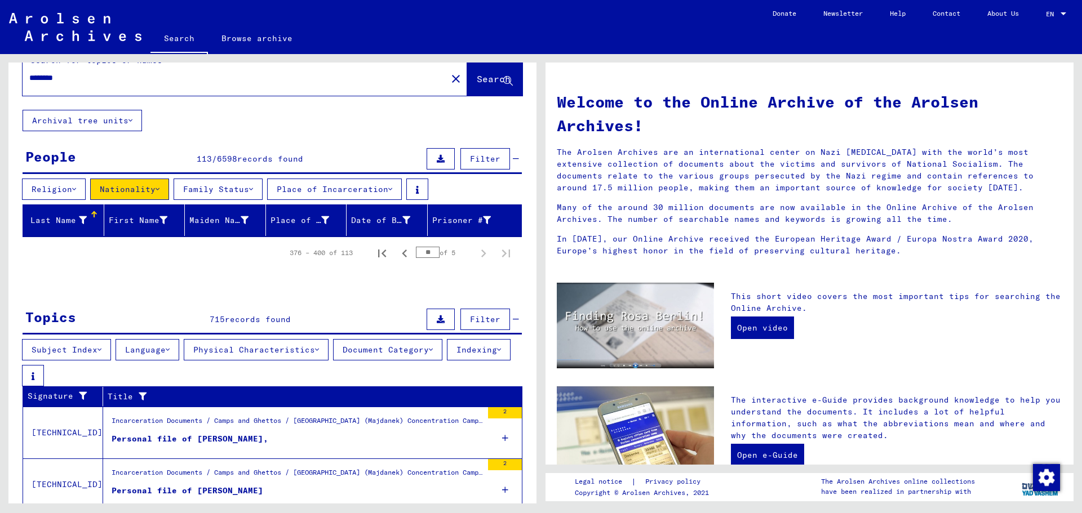
scroll to position [0, 0]
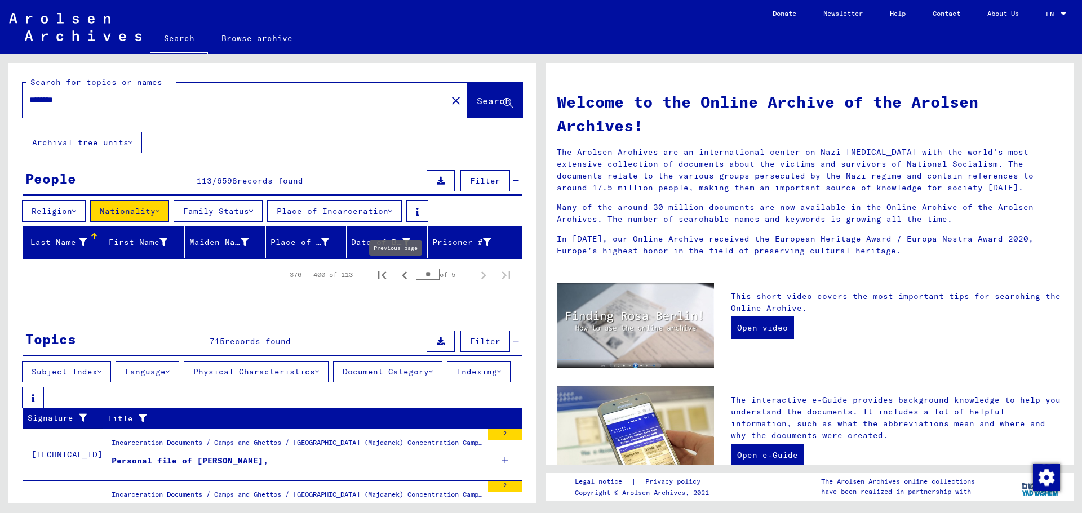
click at [402, 275] on icon "Previous page" at bounding box center [404, 276] width 5 height 8
type input "**"
click at [132, 209] on button "Nationality" at bounding box center [129, 211] width 79 height 21
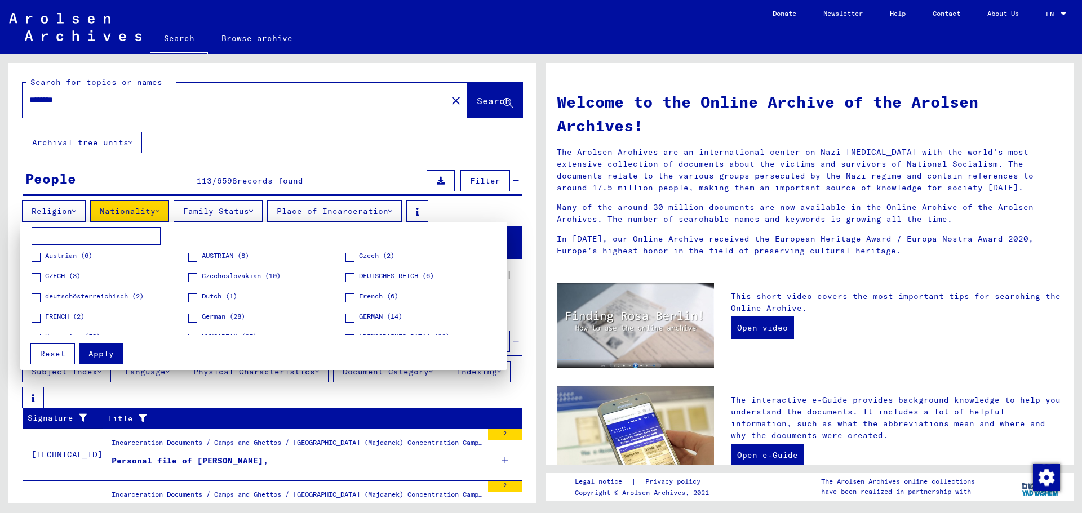
click at [272, 147] on div at bounding box center [541, 256] width 1082 height 513
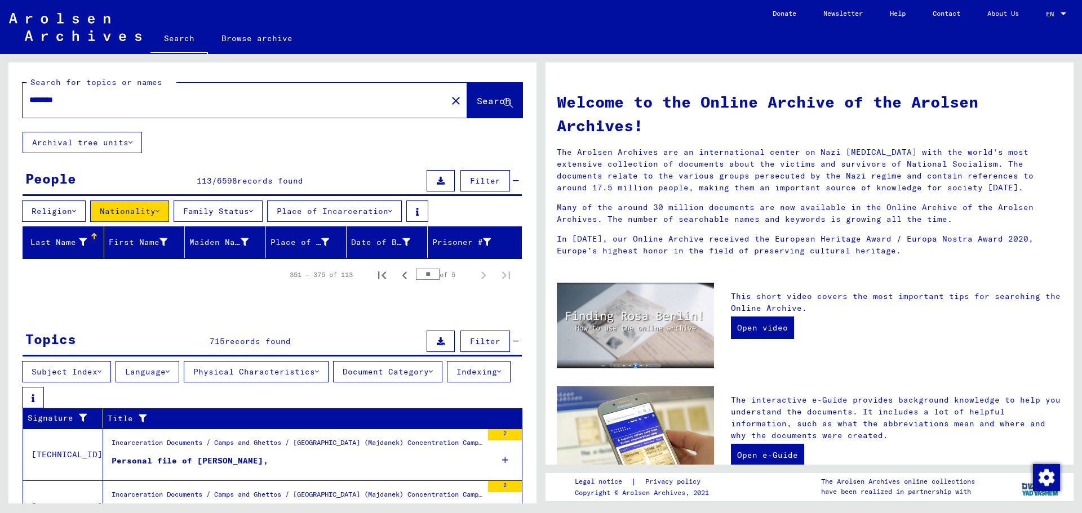
click at [467, 98] on button "Search" at bounding box center [494, 100] width 55 height 35
click at [135, 207] on button "Nationality" at bounding box center [129, 211] width 79 height 21
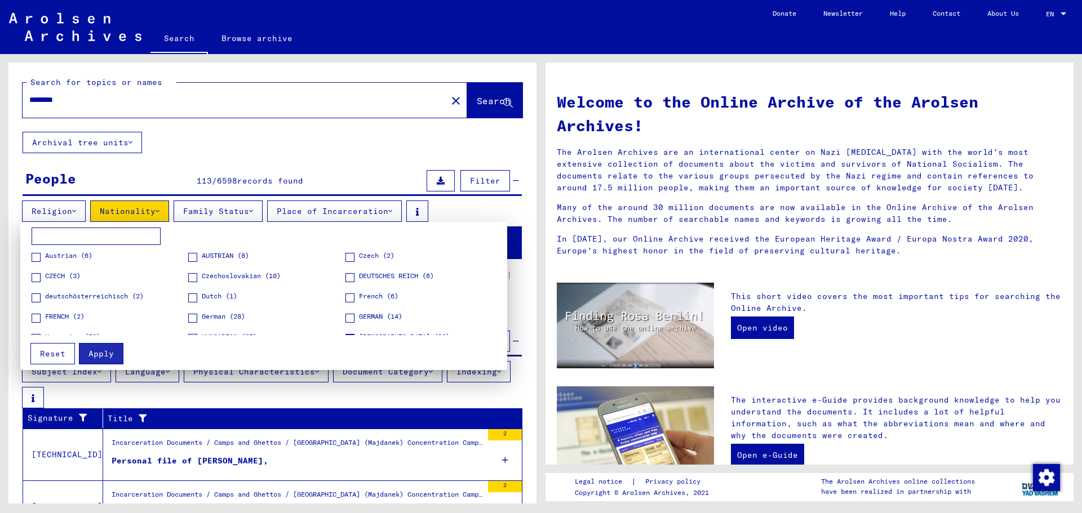
click at [52, 355] on span "Reset" at bounding box center [52, 354] width 25 height 10
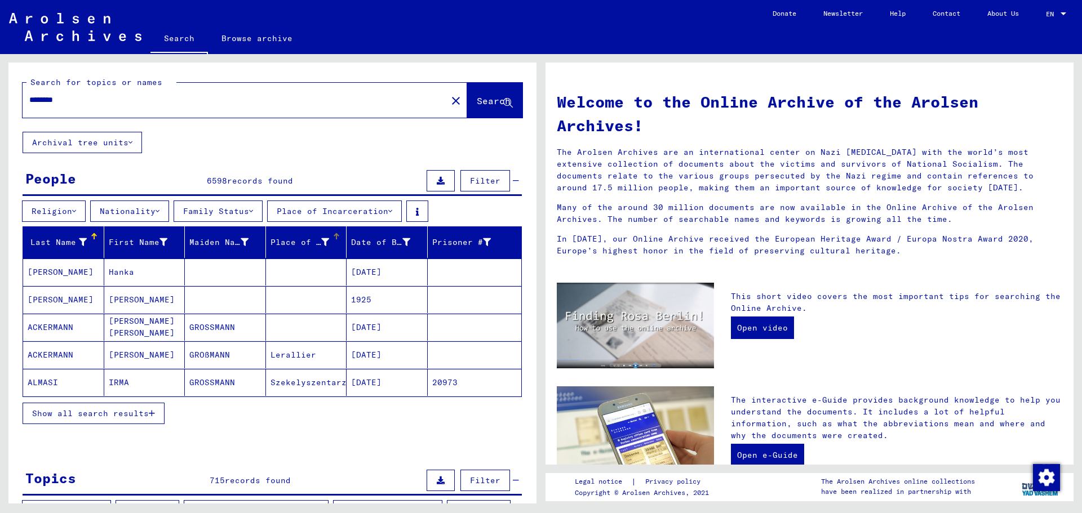
click at [299, 241] on div "Place of Birth" at bounding box center [299, 243] width 59 height 12
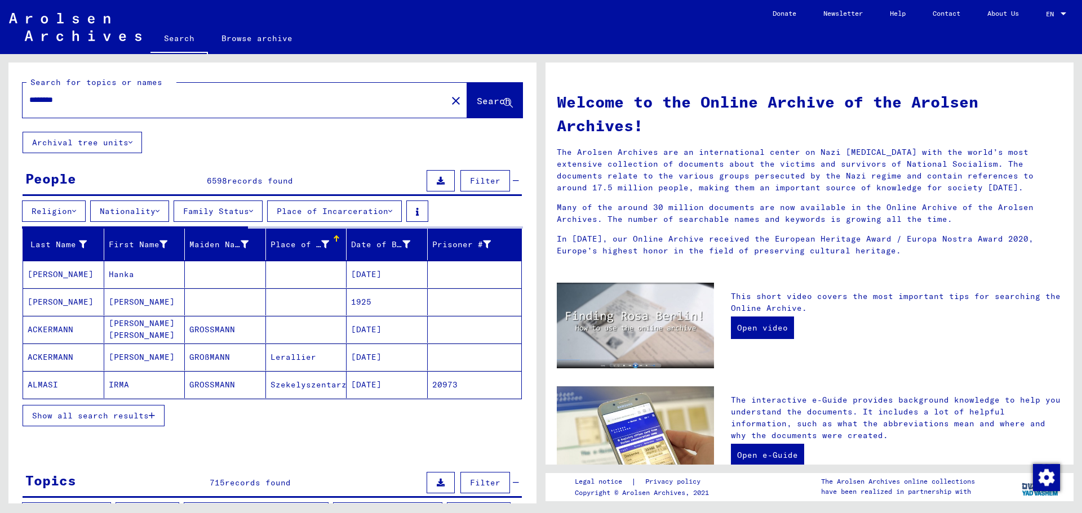
click at [334, 236] on div at bounding box center [336, 236] width 7 height 1
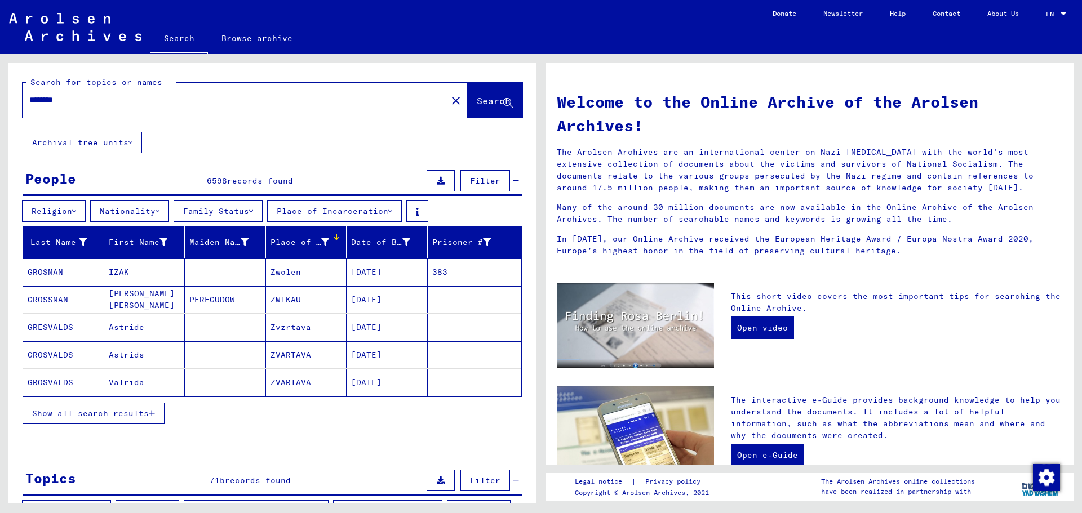
click at [321, 242] on icon at bounding box center [325, 242] width 8 height 8
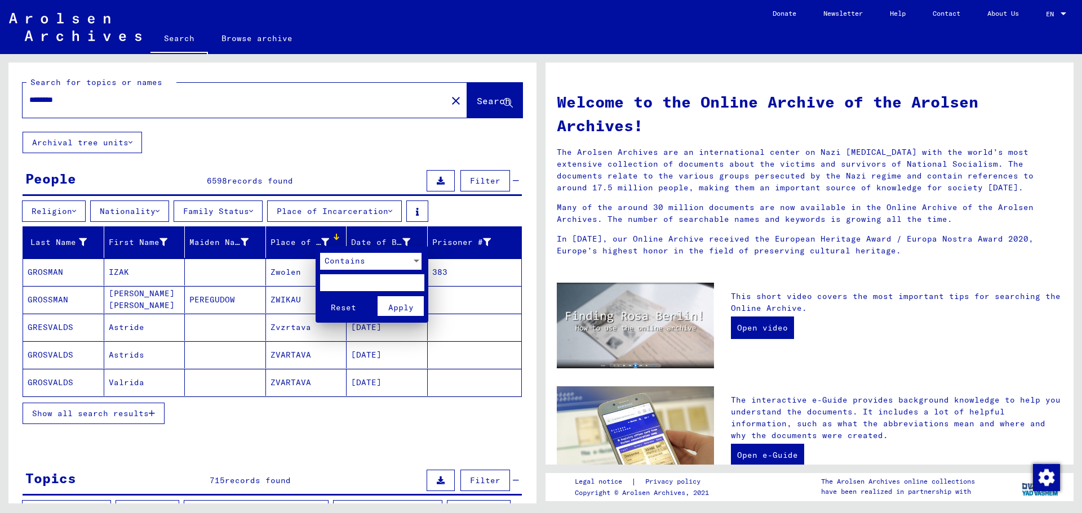
click at [288, 249] on div at bounding box center [541, 256] width 1082 height 513
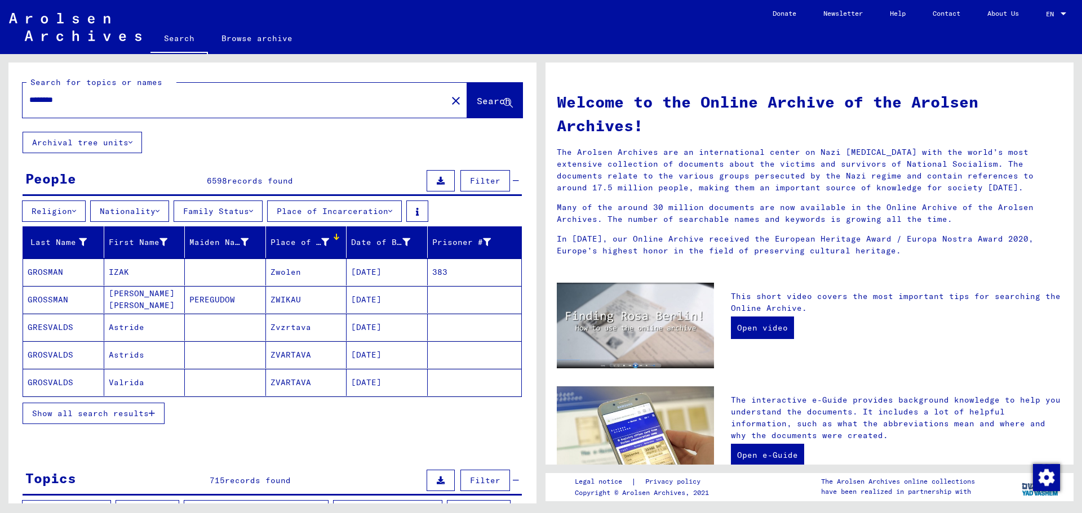
click at [132, 415] on span "Show all search results" at bounding box center [90, 414] width 117 height 10
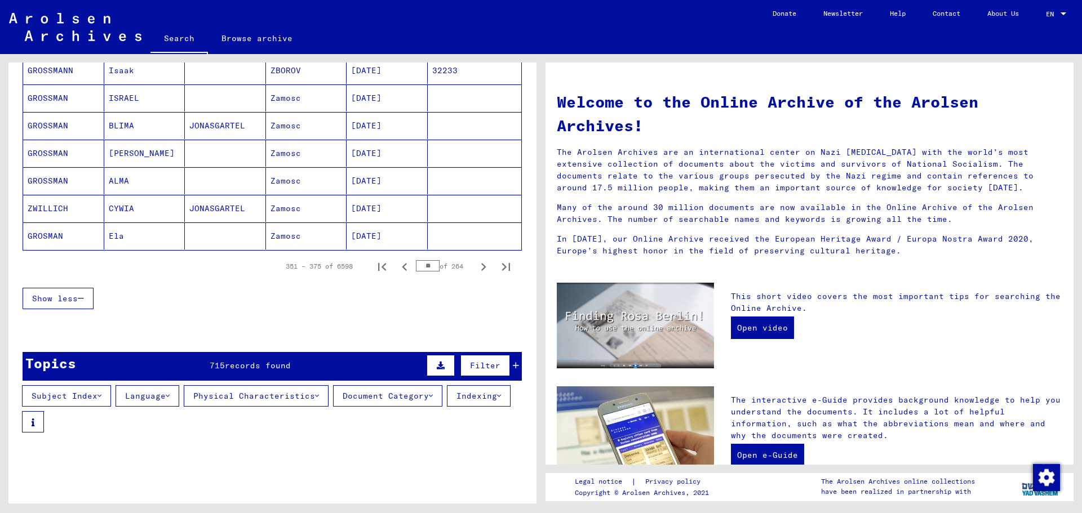
scroll to position [733, 0]
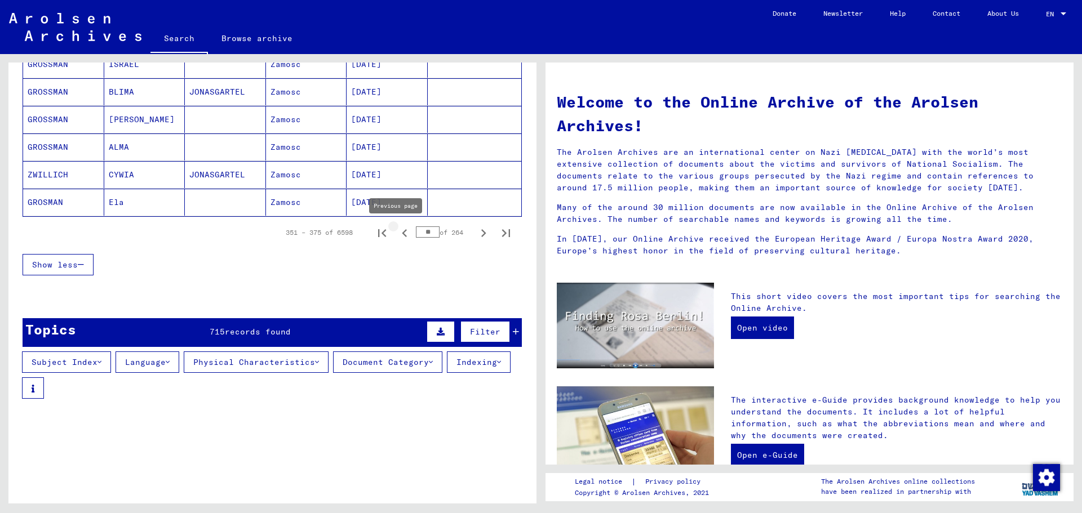
click at [402, 233] on icon "Previous page" at bounding box center [404, 233] width 5 height 8
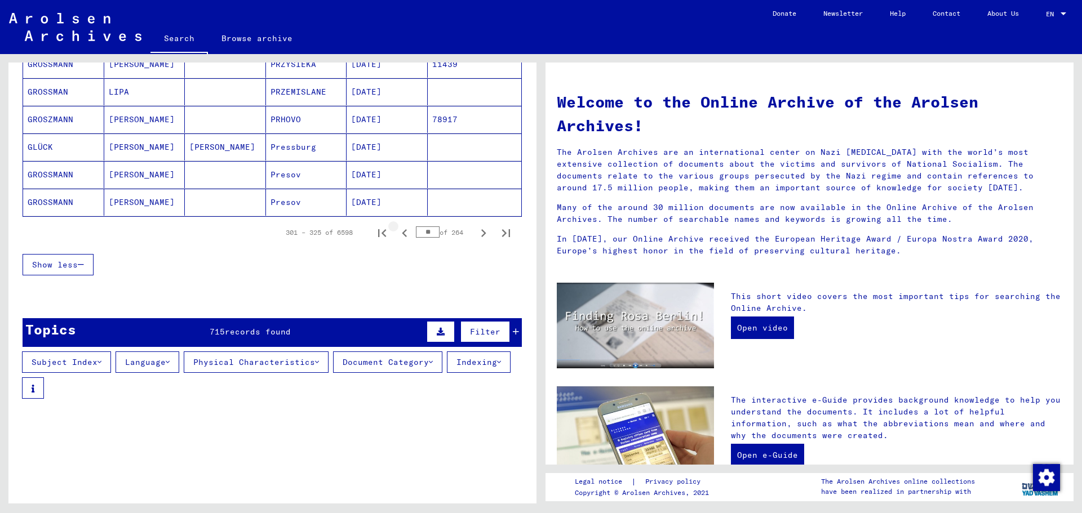
click at [402, 233] on icon "Previous page" at bounding box center [404, 233] width 5 height 8
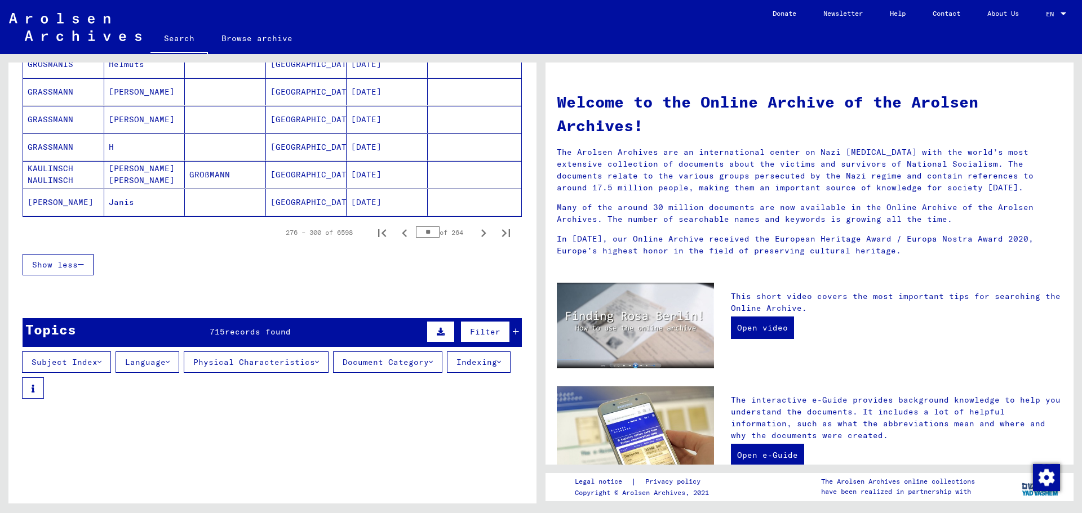
click at [402, 233] on icon "Previous page" at bounding box center [404, 233] width 5 height 8
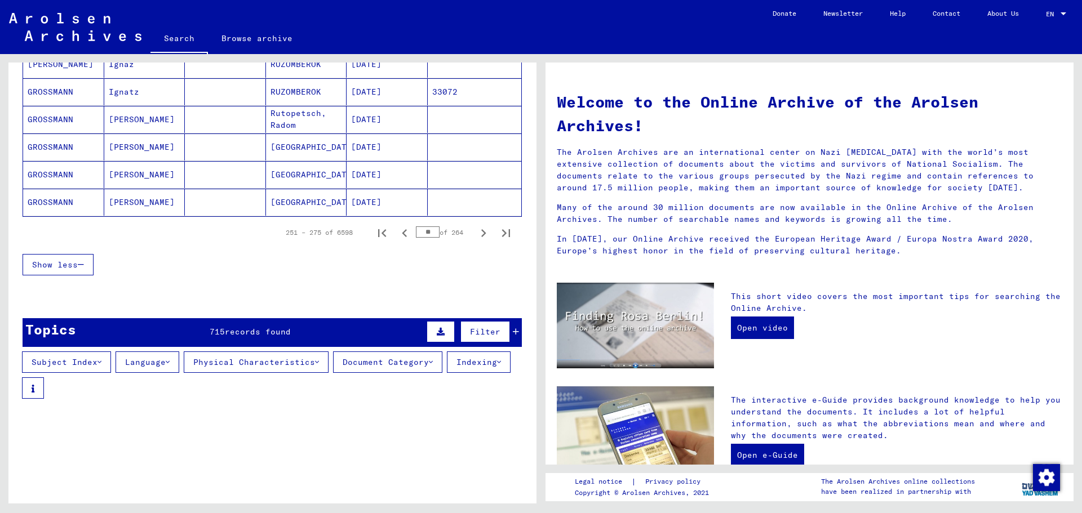
click at [402, 233] on icon "Previous page" at bounding box center [404, 233] width 5 height 8
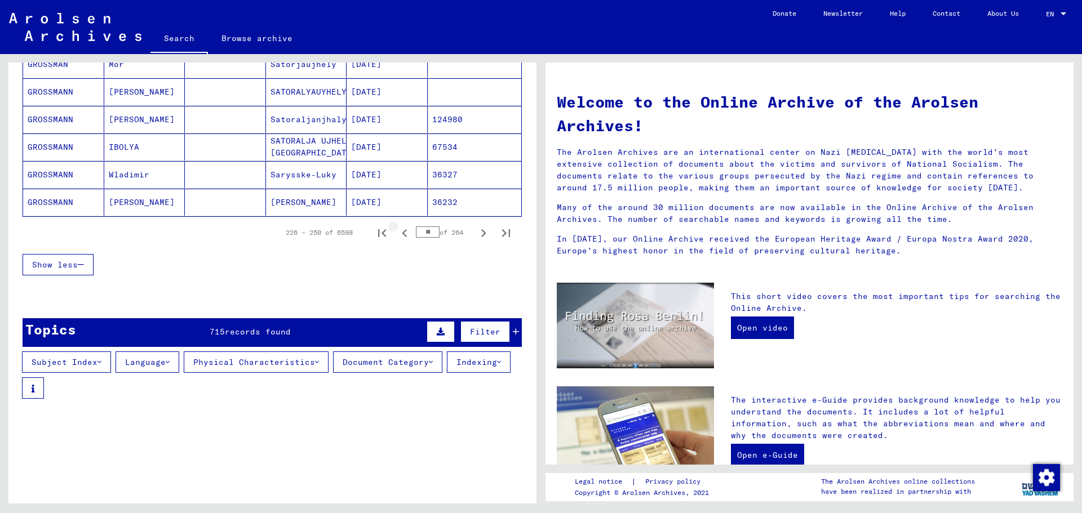
click at [402, 233] on icon "Previous page" at bounding box center [404, 233] width 5 height 8
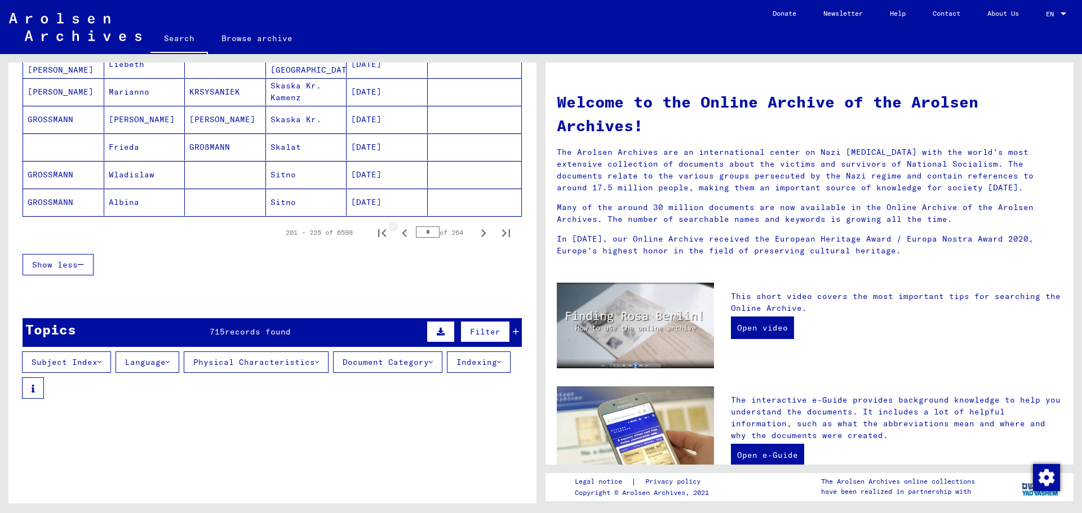
click at [402, 233] on icon "Previous page" at bounding box center [404, 233] width 5 height 8
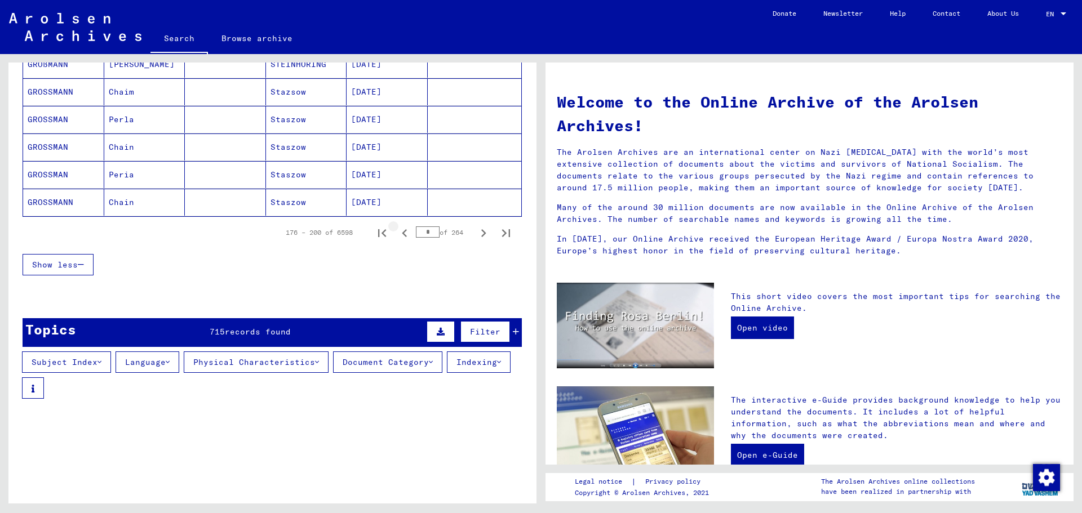
click at [402, 233] on icon "Previous page" at bounding box center [404, 233] width 5 height 8
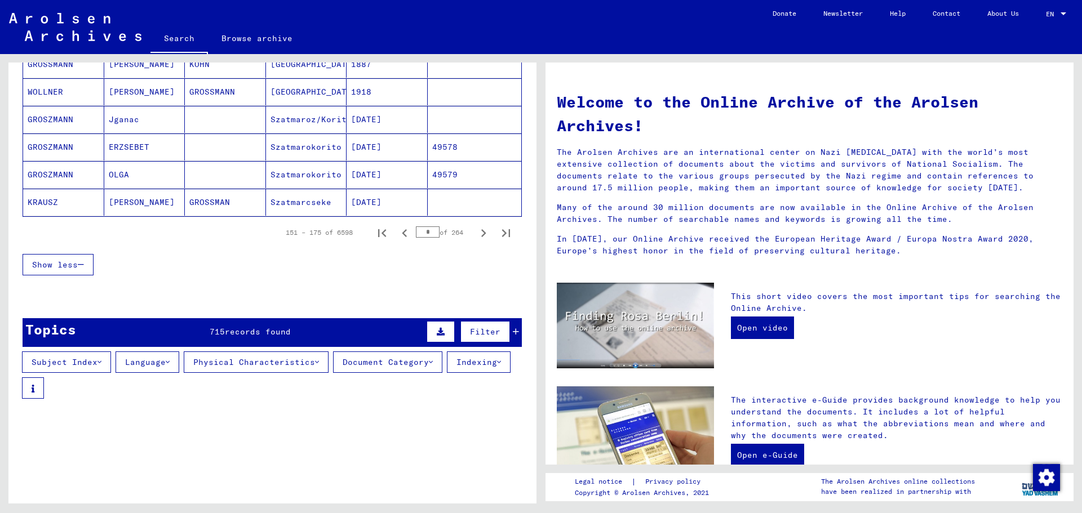
click at [402, 233] on icon "Previous page" at bounding box center [404, 233] width 5 height 8
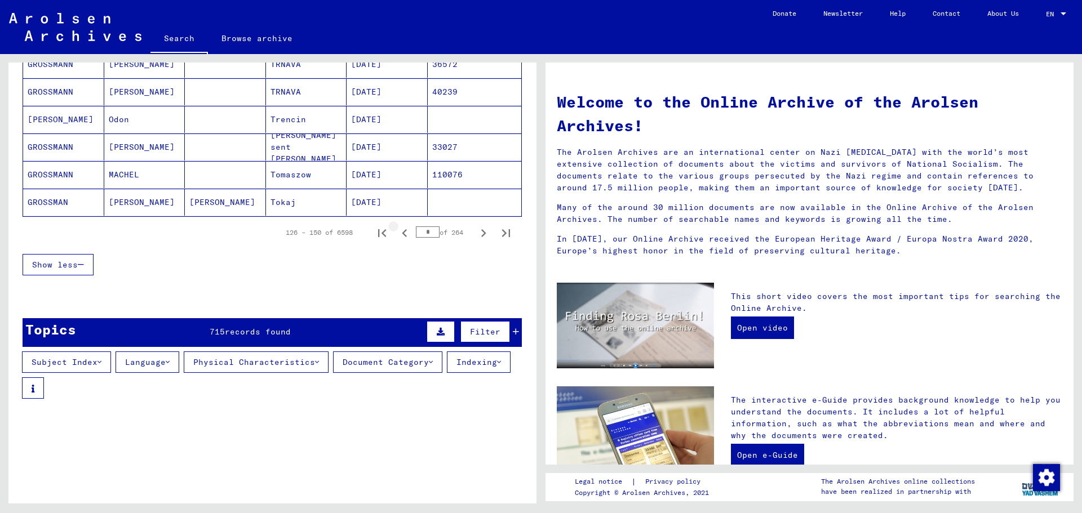
click at [402, 233] on icon "Previous page" at bounding box center [404, 233] width 5 height 8
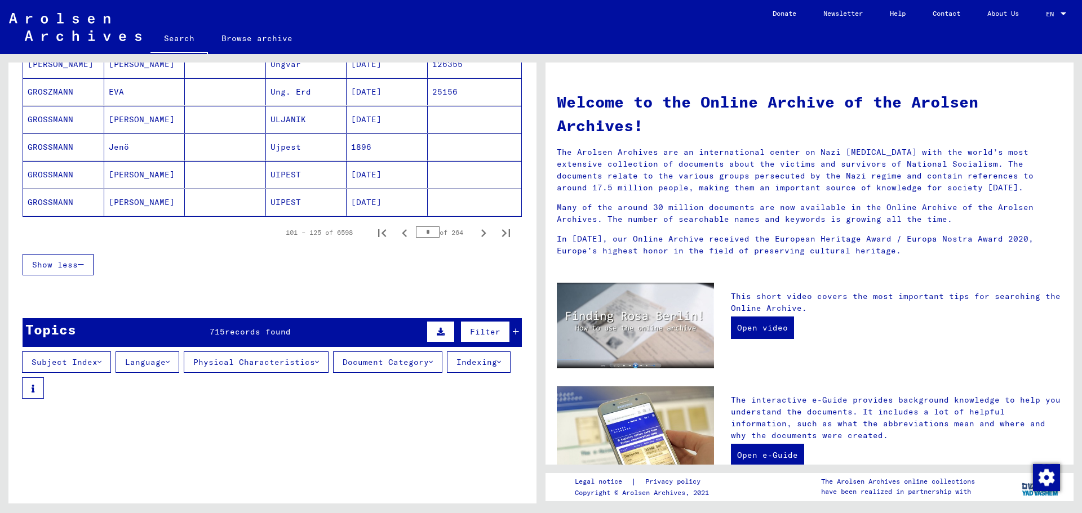
click at [402, 233] on icon "Previous page" at bounding box center [404, 233] width 5 height 8
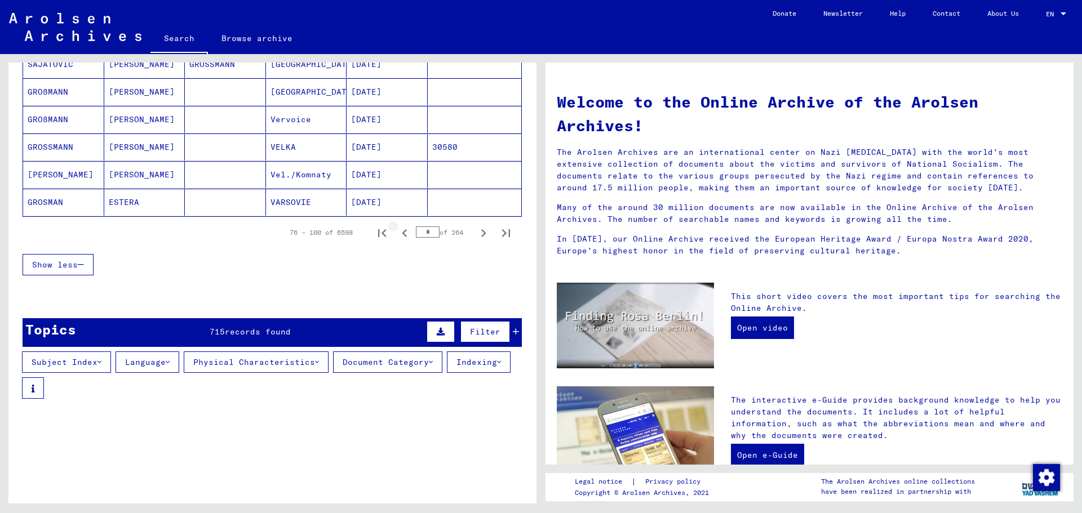
click at [402, 233] on icon "Previous page" at bounding box center [404, 233] width 5 height 8
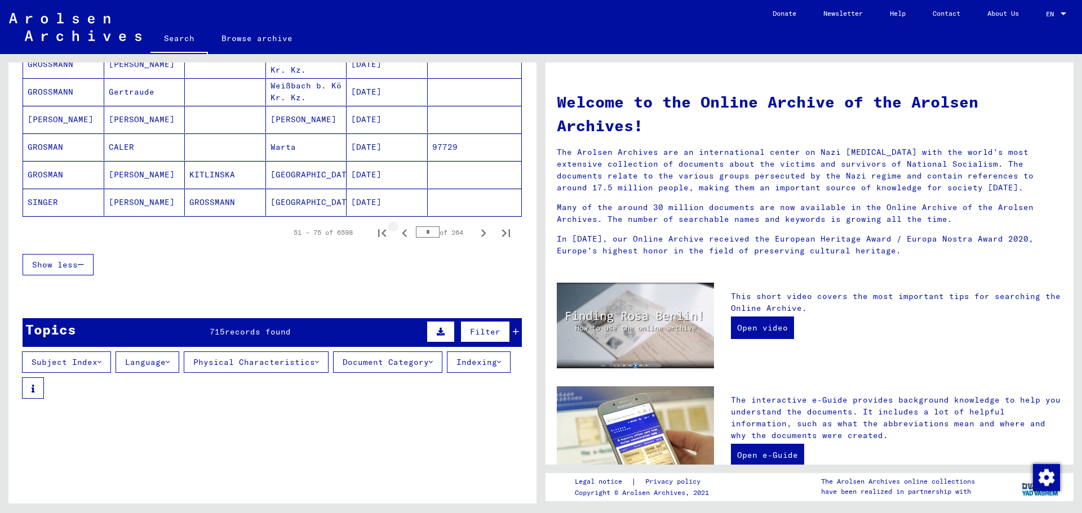
click at [402, 233] on icon "Previous page" at bounding box center [404, 233] width 5 height 8
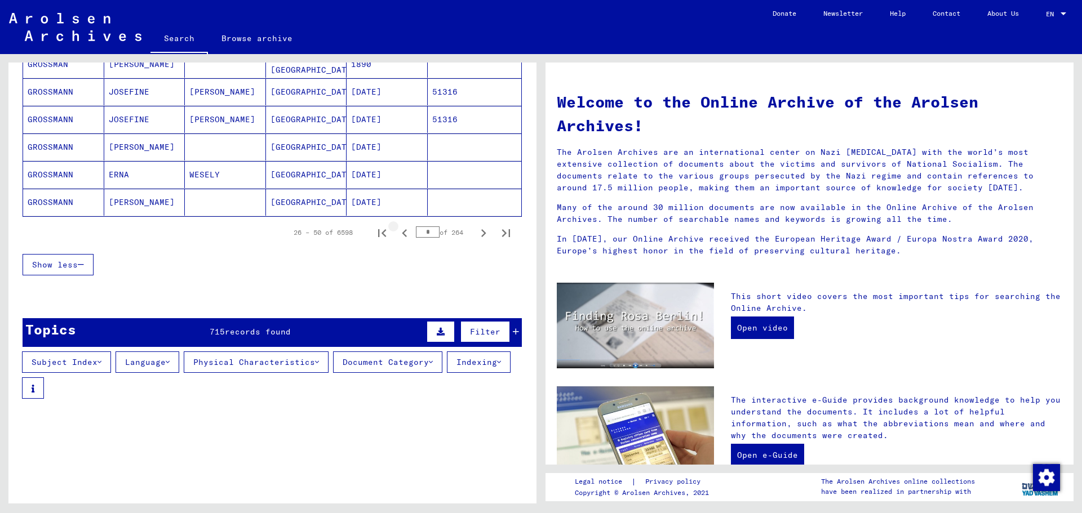
click at [402, 233] on icon "Previous page" at bounding box center [404, 233] width 5 height 8
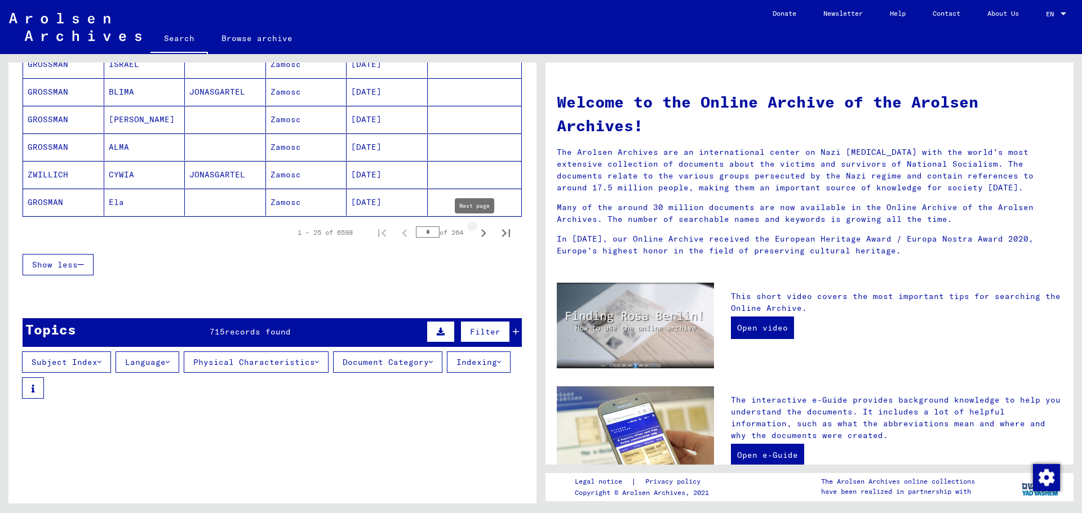
click at [481, 233] on icon "Next page" at bounding box center [483, 233] width 5 height 8
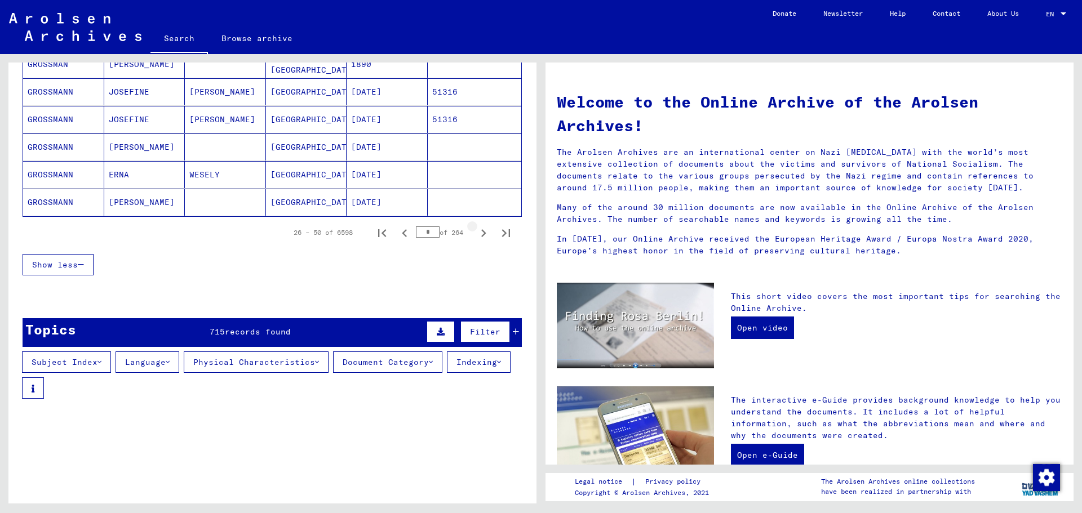
click at [481, 233] on icon "Next page" at bounding box center [483, 233] width 5 height 8
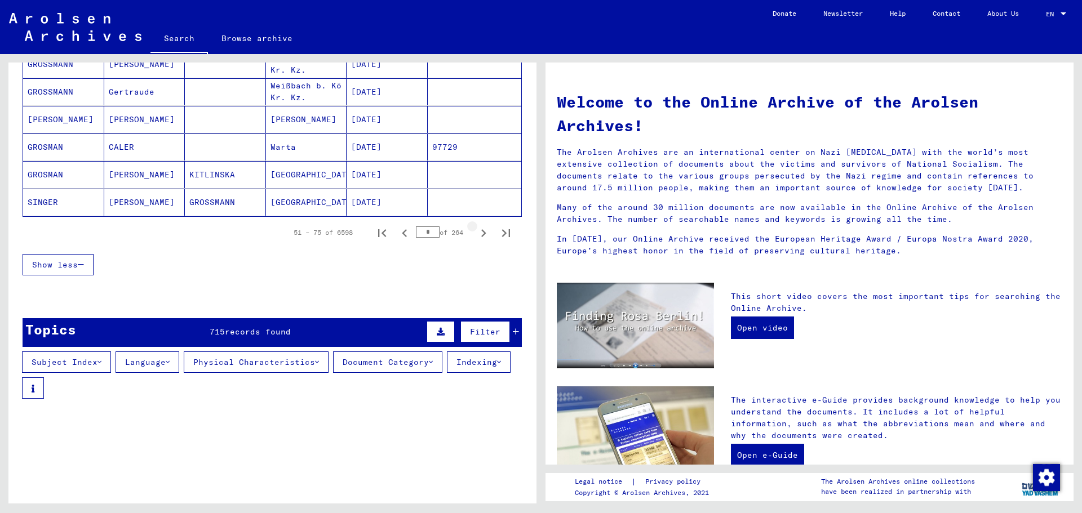
click at [481, 233] on icon "Next page" at bounding box center [483, 233] width 5 height 8
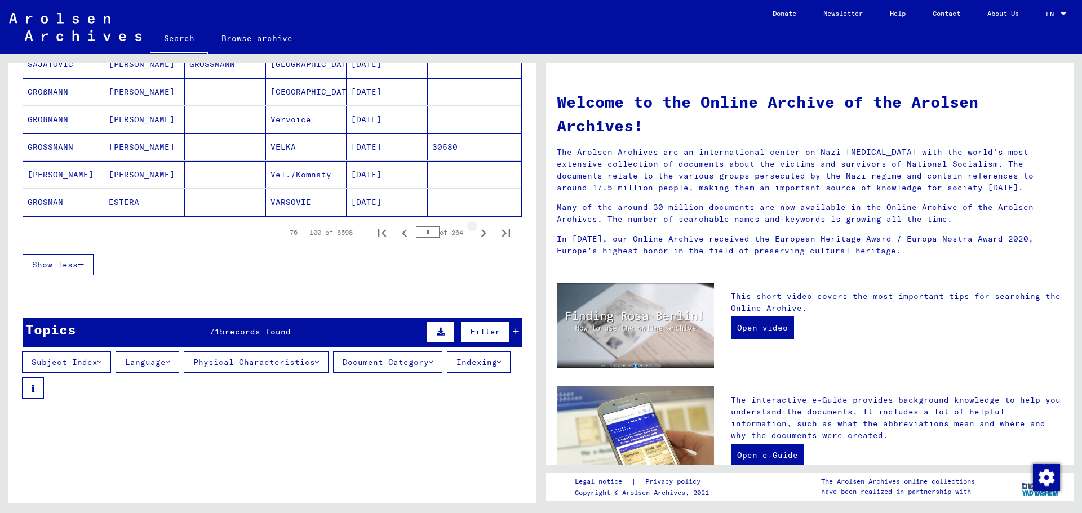
click at [481, 233] on icon "Next page" at bounding box center [483, 233] width 5 height 8
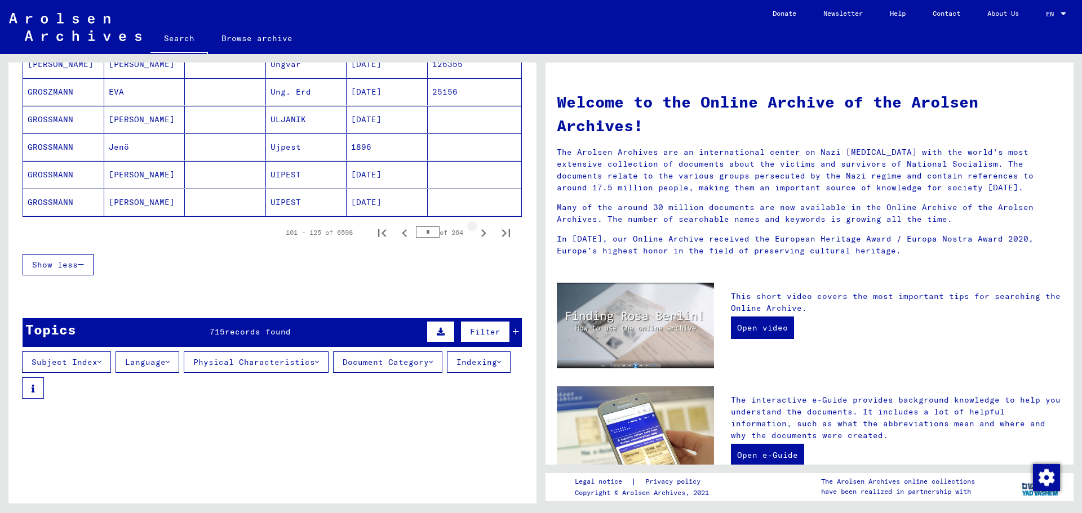
click at [481, 233] on icon "Next page" at bounding box center [483, 233] width 5 height 8
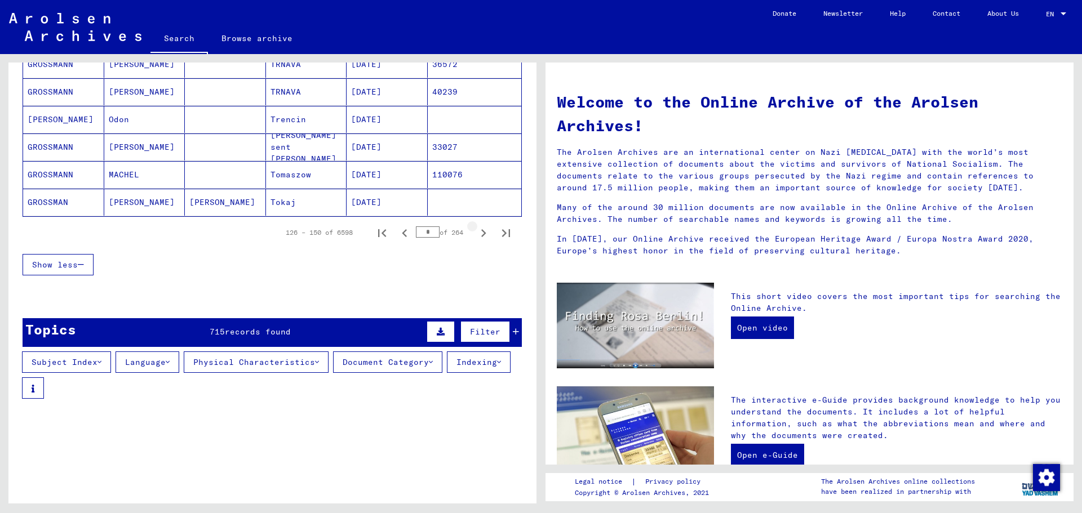
click at [481, 233] on icon "Next page" at bounding box center [483, 233] width 5 height 8
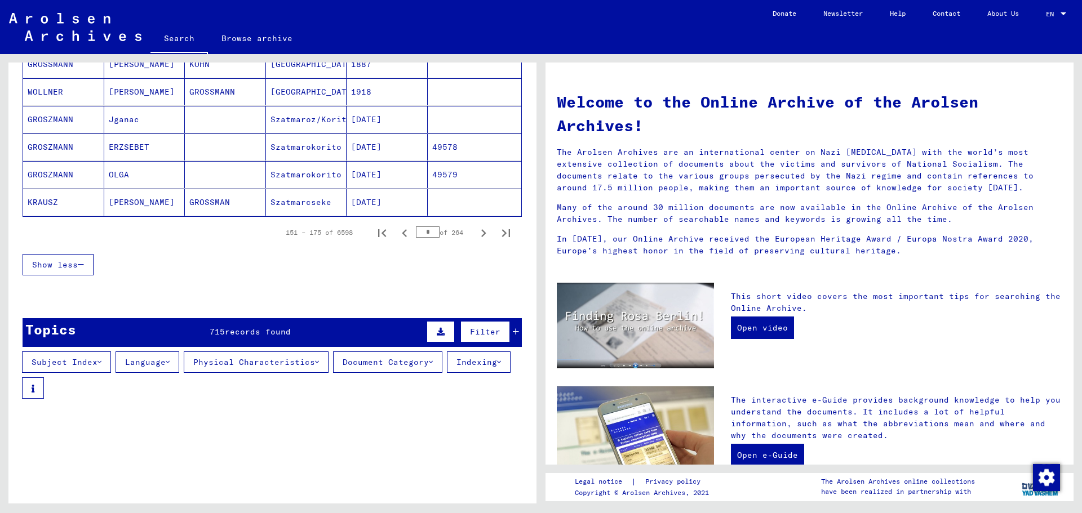
click at [481, 233] on icon "Next page" at bounding box center [483, 233] width 5 height 8
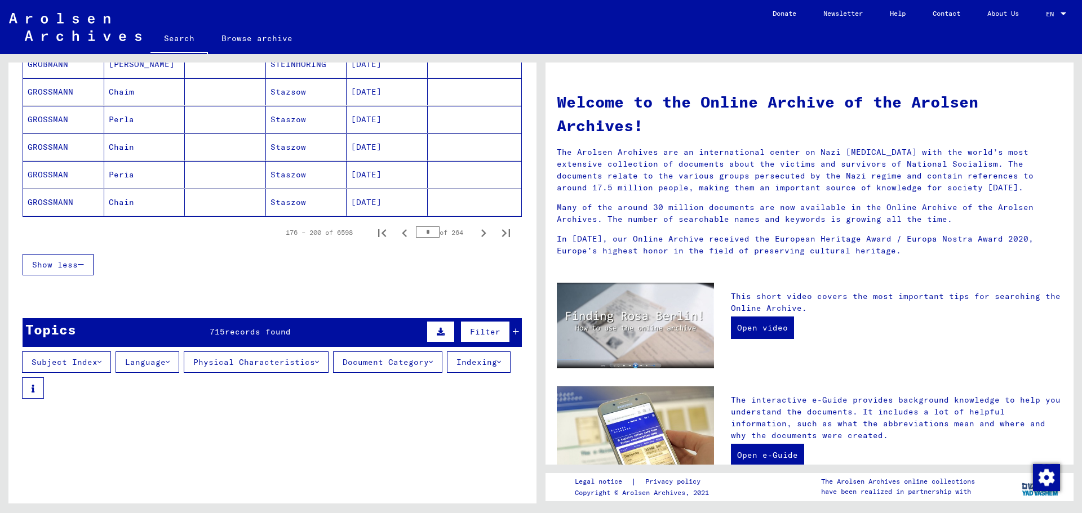
click at [481, 233] on icon "Next page" at bounding box center [483, 233] width 5 height 8
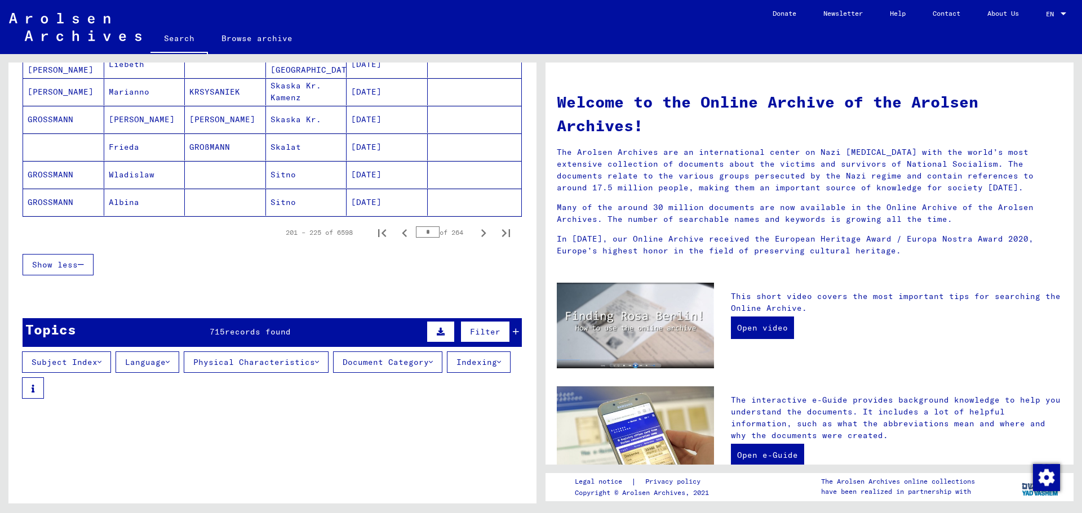
click at [481, 233] on icon "Next page" at bounding box center [483, 233] width 5 height 8
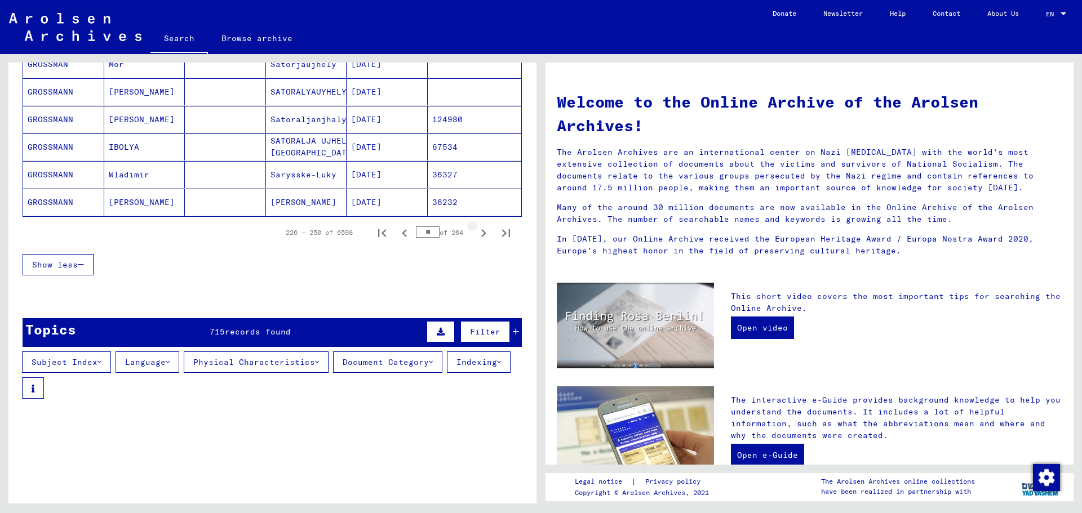
click at [481, 233] on icon "Next page" at bounding box center [483, 233] width 5 height 8
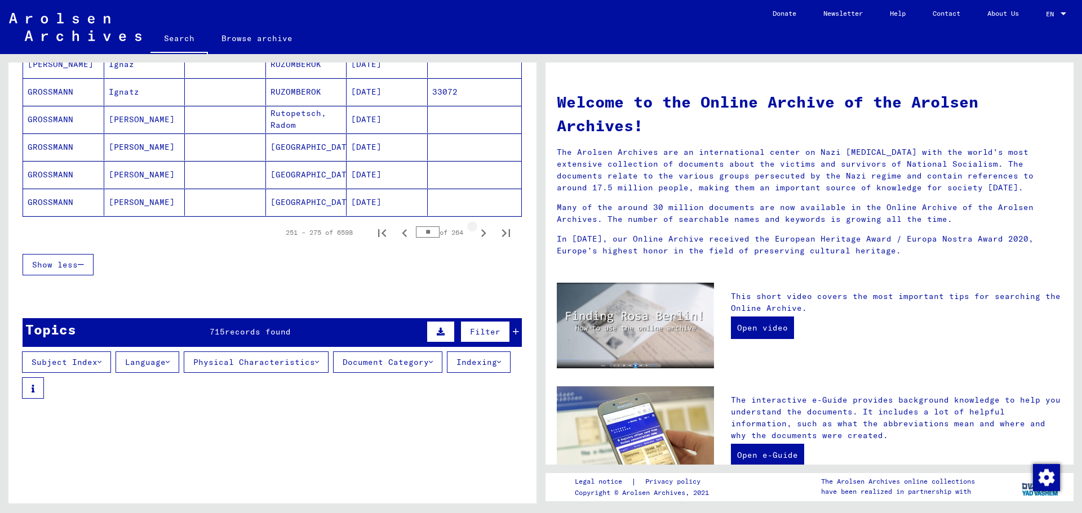
click at [481, 233] on icon "Next page" at bounding box center [483, 233] width 5 height 8
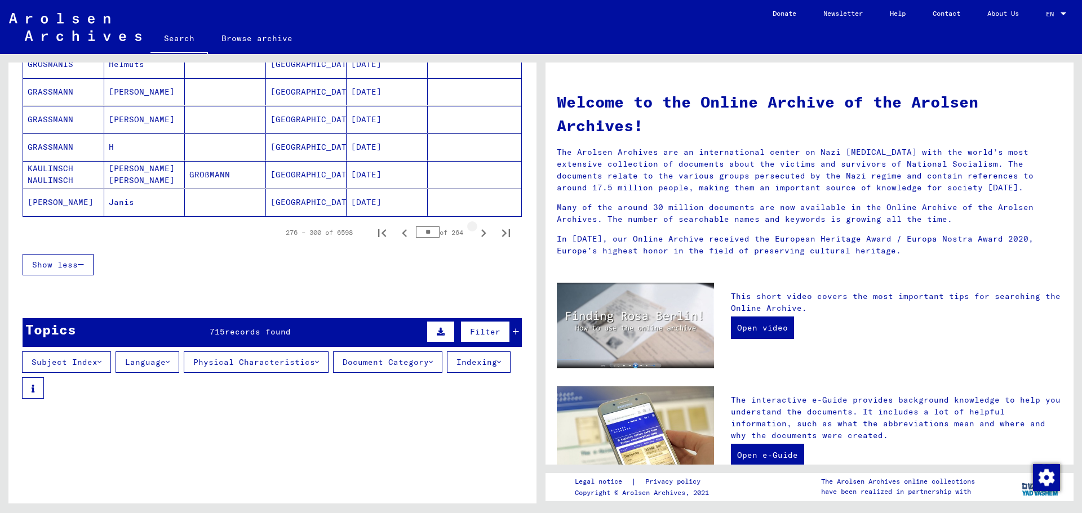
click at [481, 233] on icon "Next page" at bounding box center [483, 233] width 5 height 8
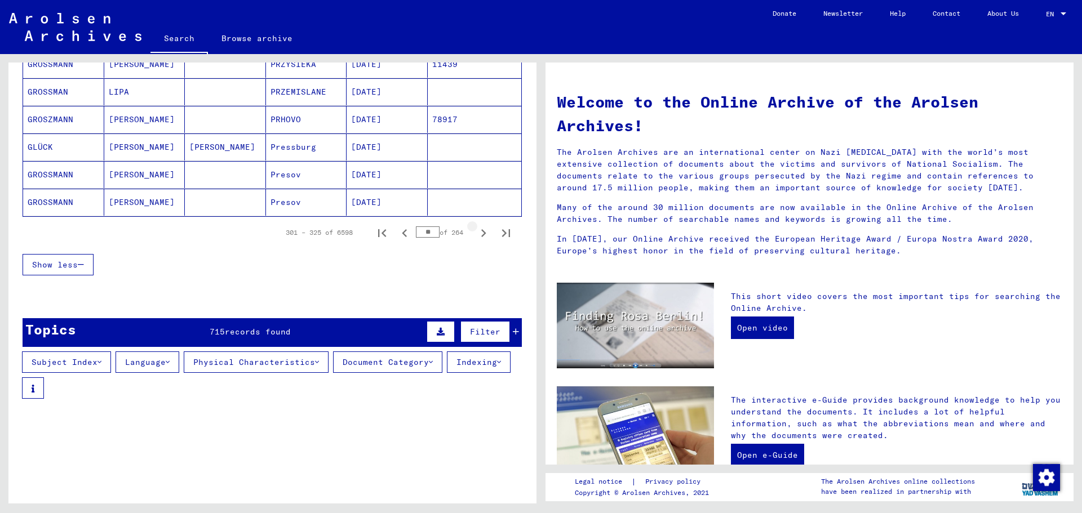
click at [481, 233] on icon "Next page" at bounding box center [483, 233] width 5 height 8
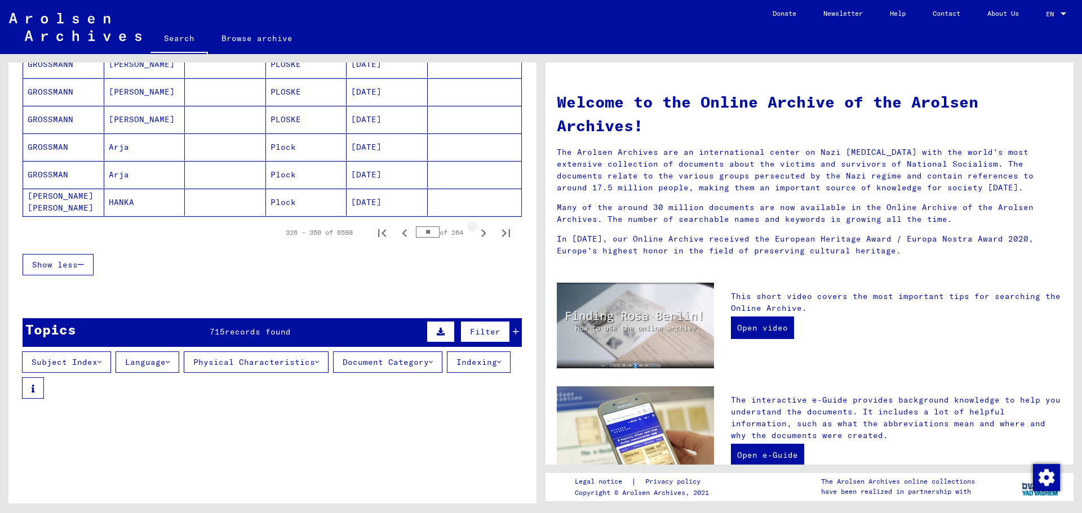
click at [481, 233] on icon "Next page" at bounding box center [483, 233] width 5 height 8
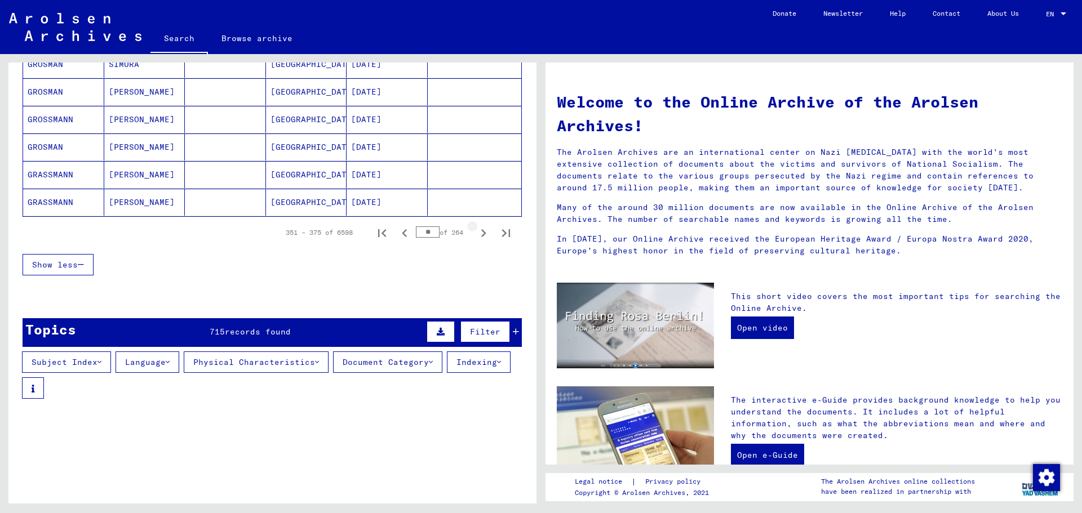
click at [481, 233] on icon "Next page" at bounding box center [483, 233] width 5 height 8
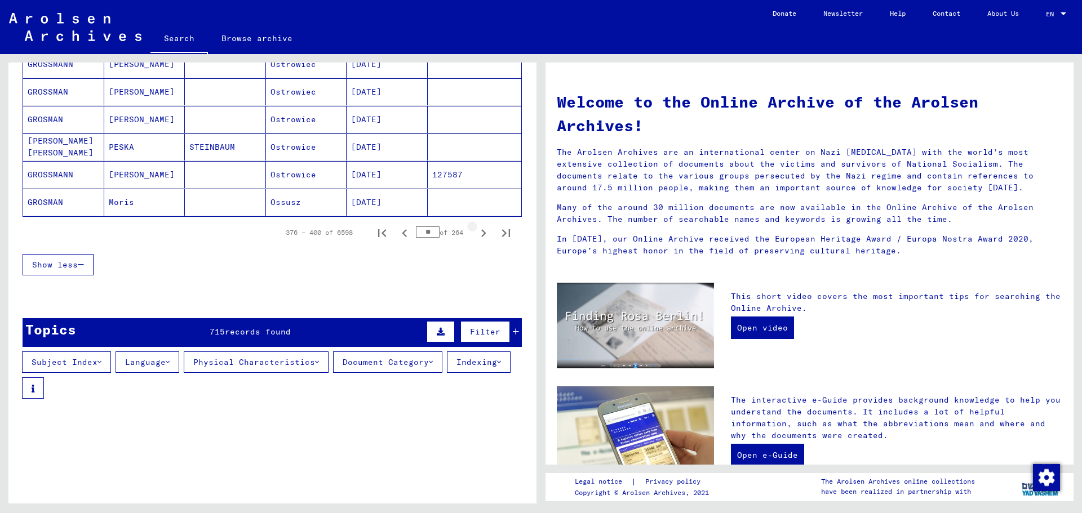
click at [481, 233] on icon "Next page" at bounding box center [483, 233] width 5 height 8
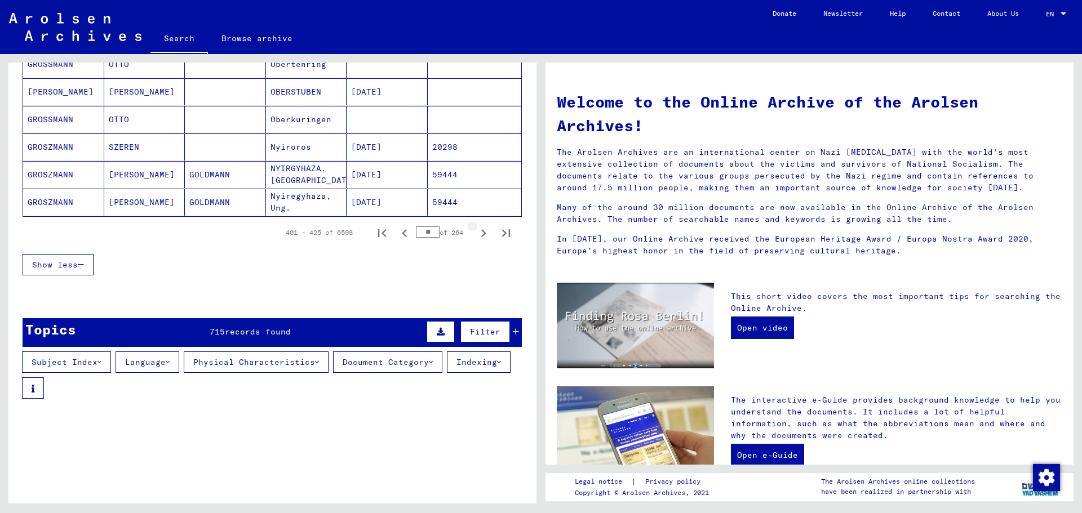
click at [481, 233] on icon "Next page" at bounding box center [483, 233] width 5 height 8
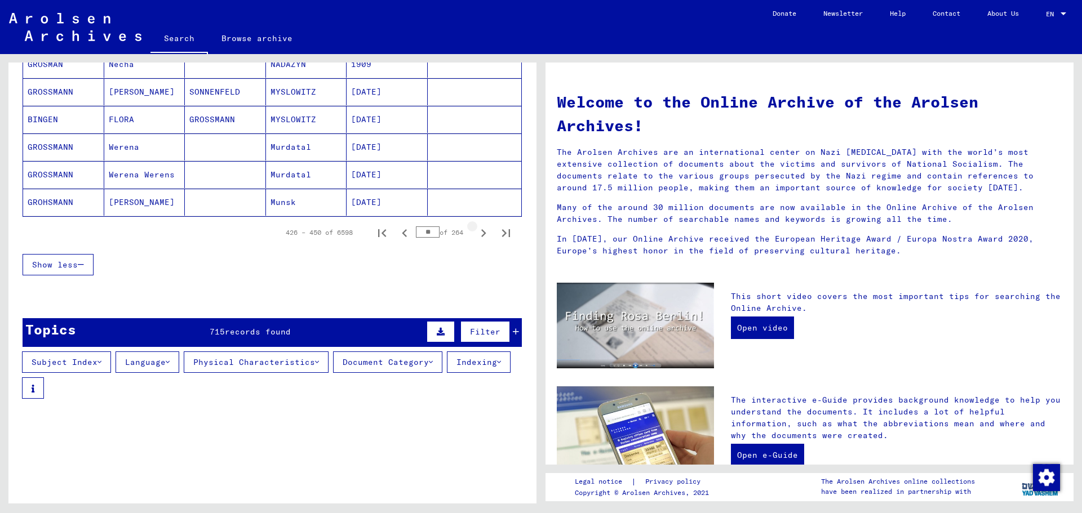
click at [481, 233] on icon "Next page" at bounding box center [483, 233] width 5 height 8
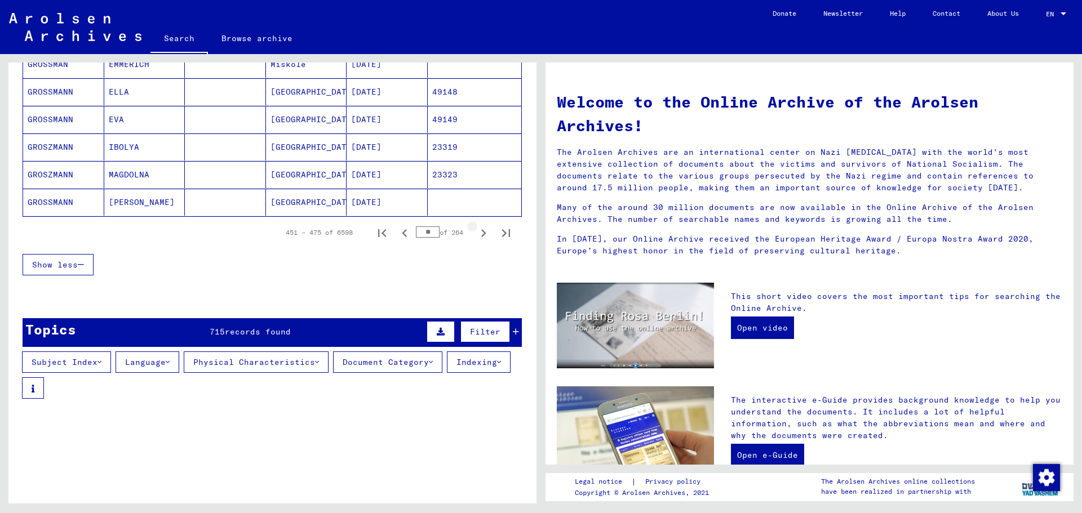
click at [481, 233] on icon "Next page" at bounding box center [483, 233] width 5 height 8
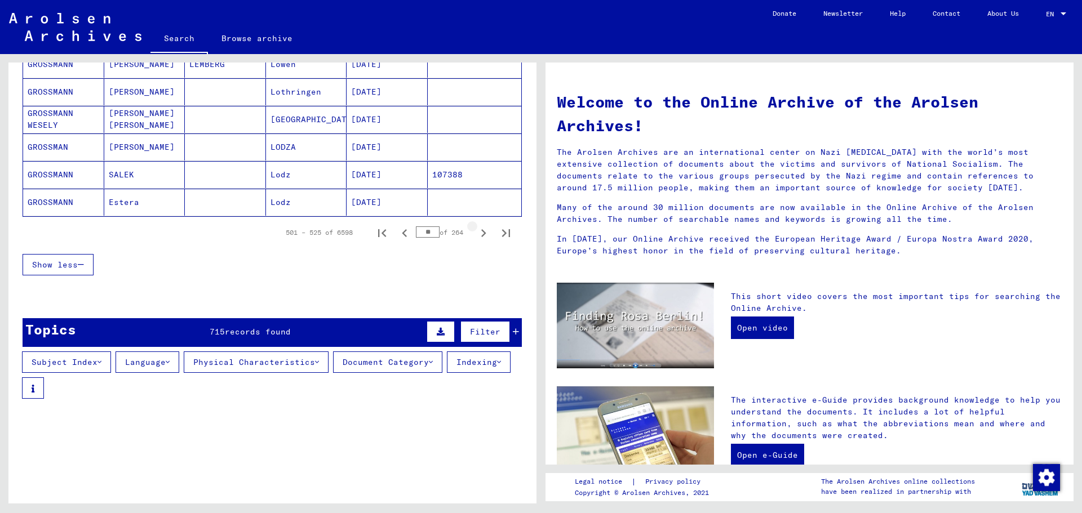
click at [481, 233] on icon "Next page" at bounding box center [483, 233] width 5 height 8
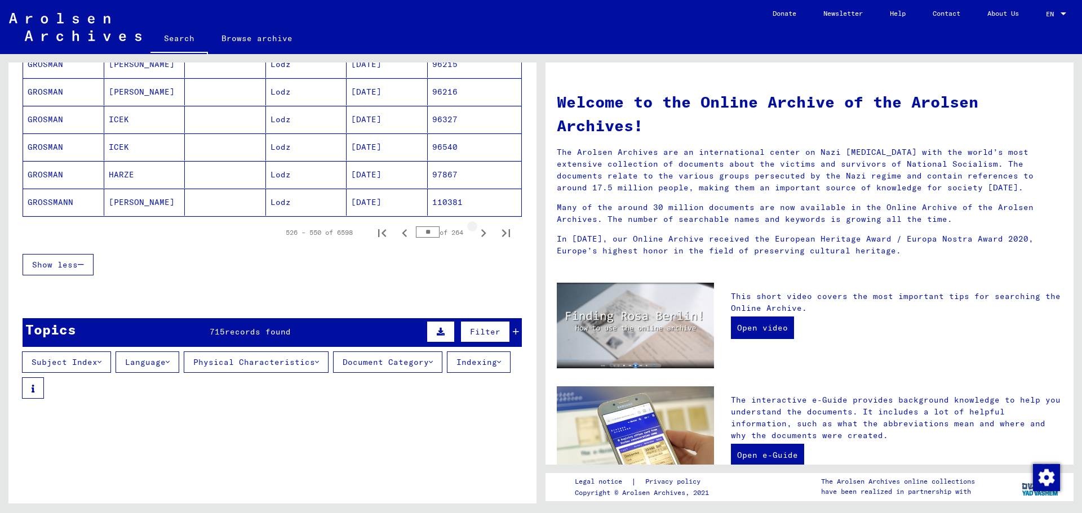
click at [481, 233] on icon "Next page" at bounding box center [483, 233] width 5 height 8
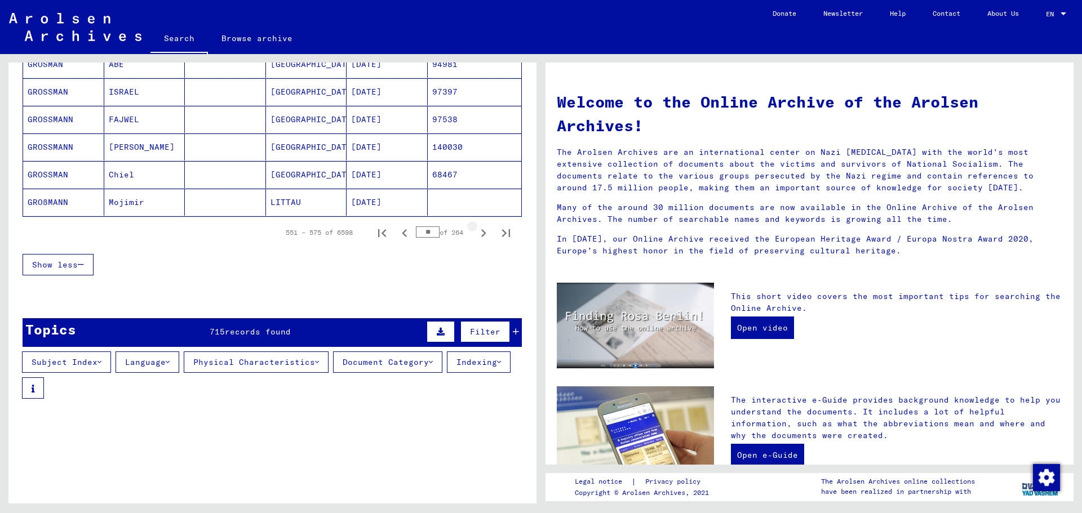
click at [481, 233] on icon "Next page" at bounding box center [483, 233] width 5 height 8
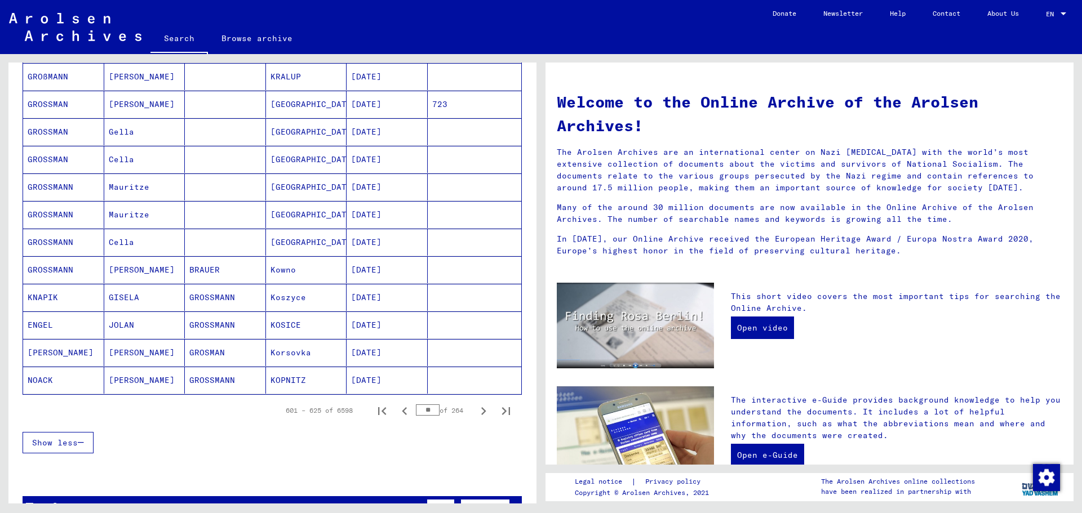
scroll to position [507, 0]
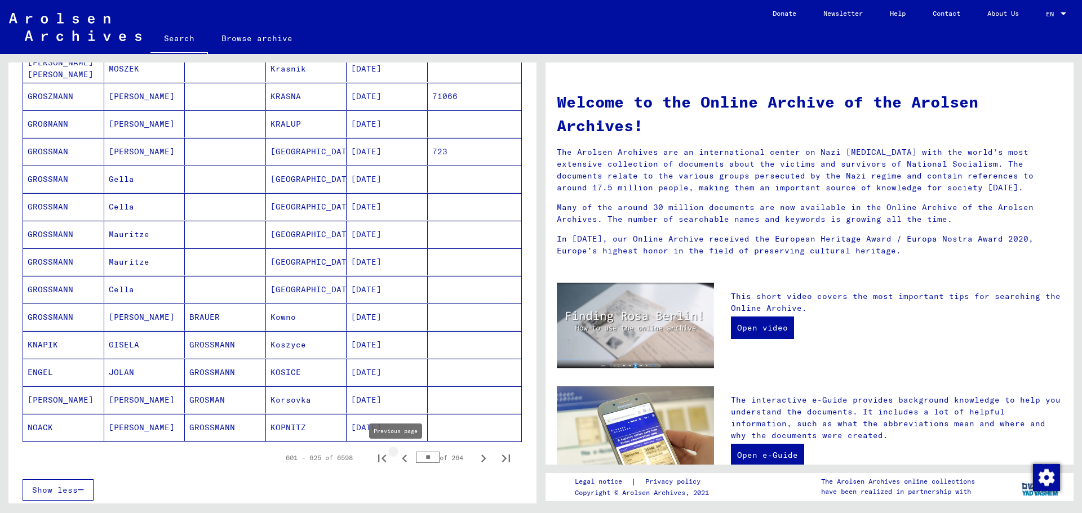
click at [397, 456] on icon "Previous page" at bounding box center [405, 459] width 16 height 16
type input "**"
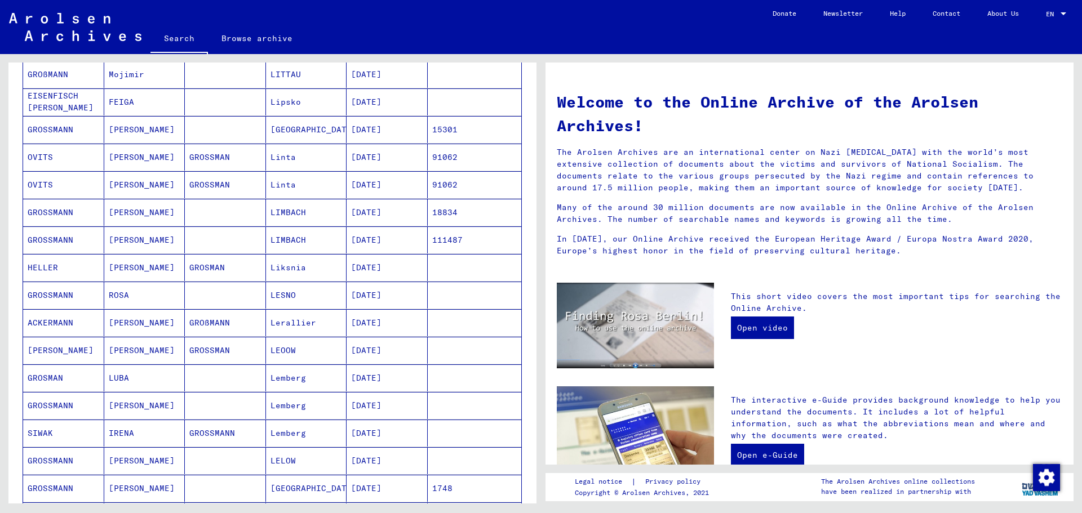
scroll to position [0, 0]
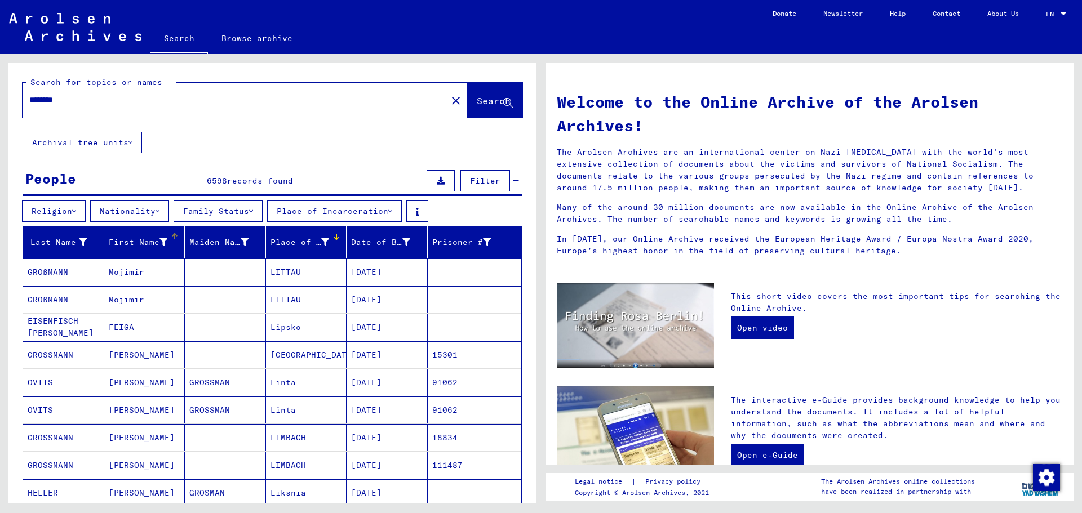
click at [161, 238] on icon at bounding box center [163, 242] width 8 height 8
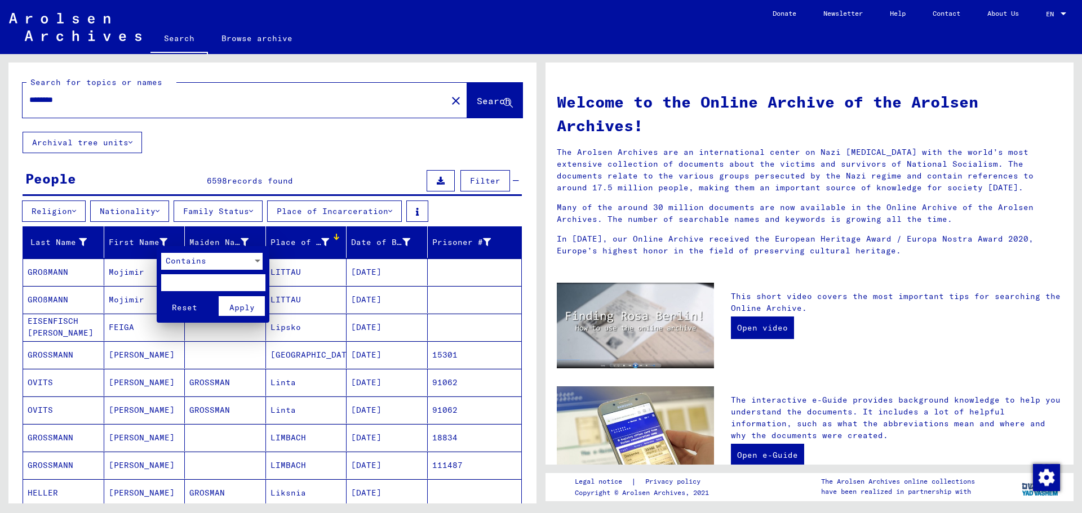
click at [202, 289] on input "text" at bounding box center [213, 282] width 104 height 17
type input "*****"
click at [248, 310] on span "Apply" at bounding box center [241, 308] width 25 height 10
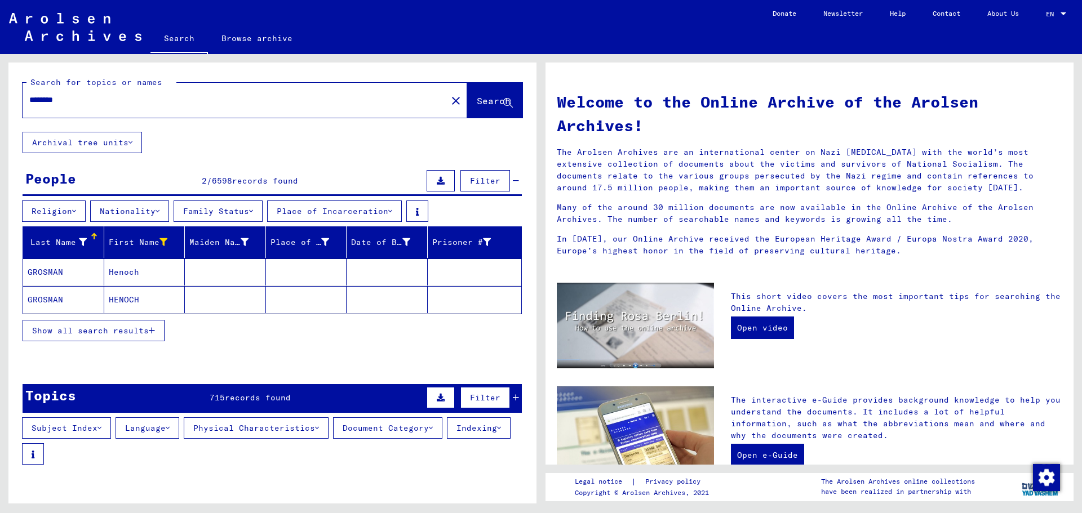
click at [49, 272] on mat-cell "GROSMAN" at bounding box center [63, 272] width 81 height 27
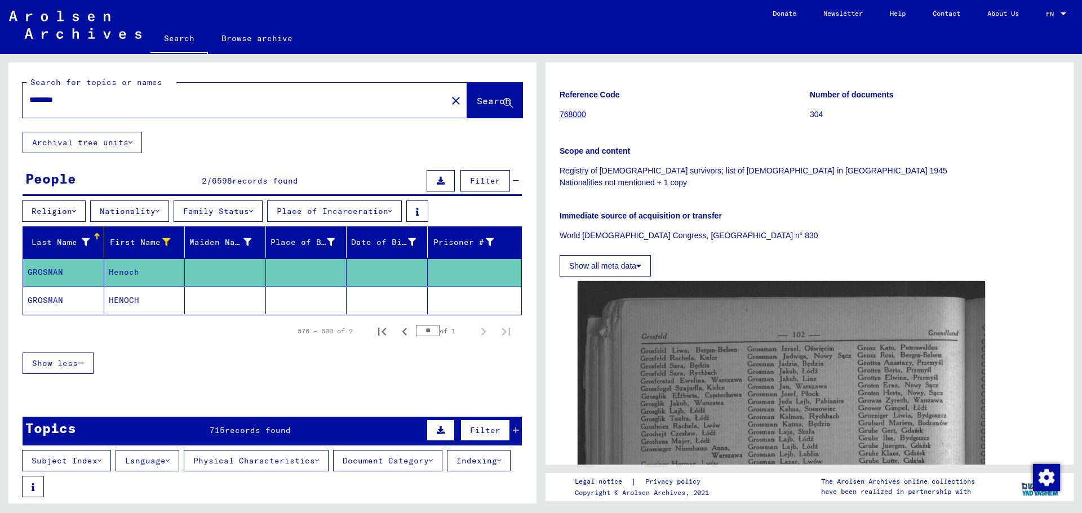
scroll to position [169, 0]
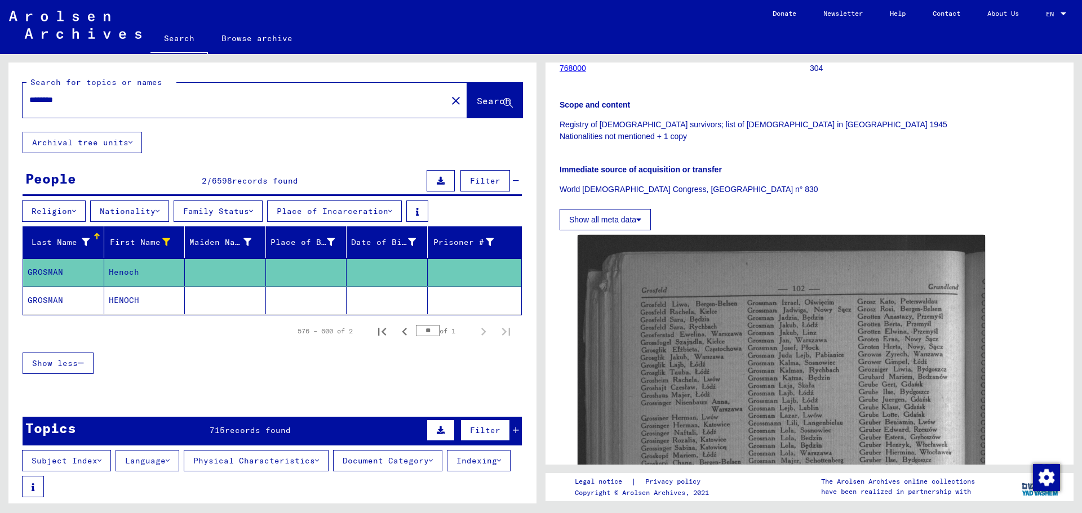
click at [46, 300] on mat-cell "GROSMAN" at bounding box center [63, 301] width 81 height 28
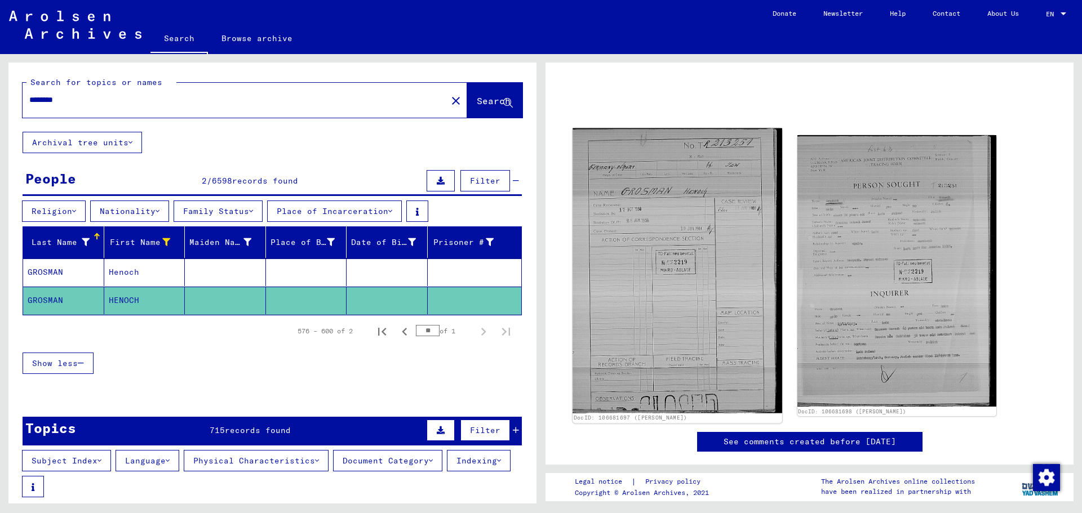
scroll to position [14, 0]
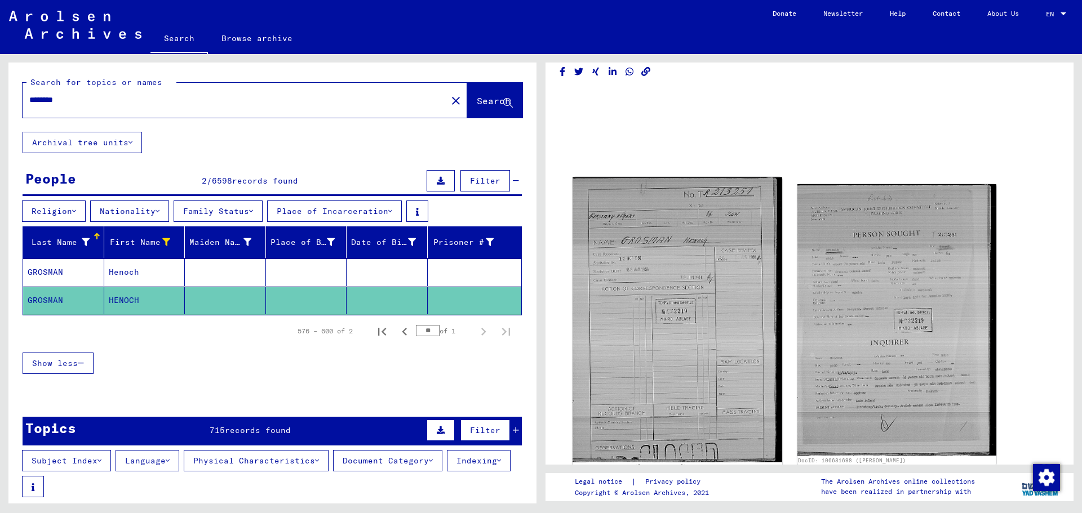
click at [656, 281] on img at bounding box center [677, 319] width 209 height 285
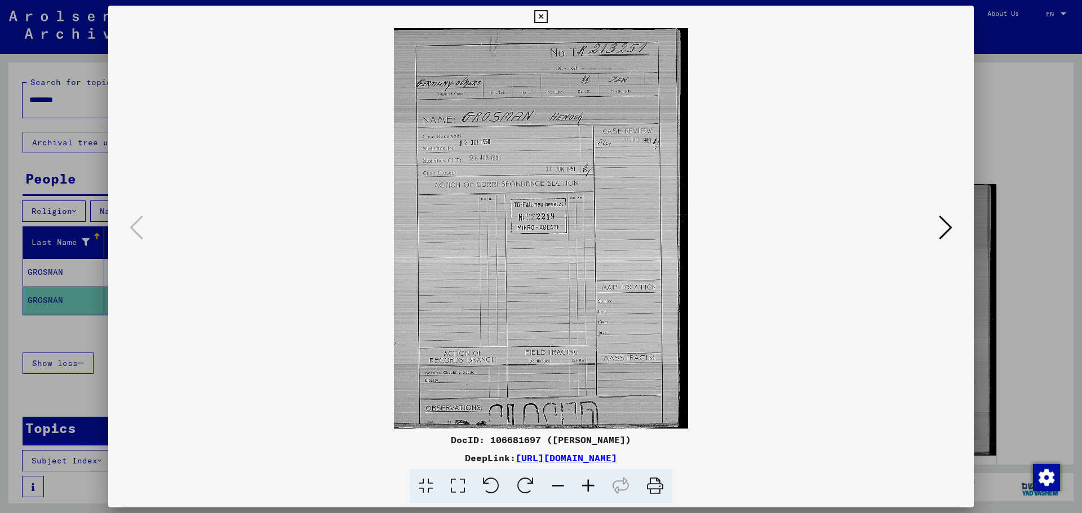
click at [944, 228] on icon at bounding box center [946, 227] width 14 height 27
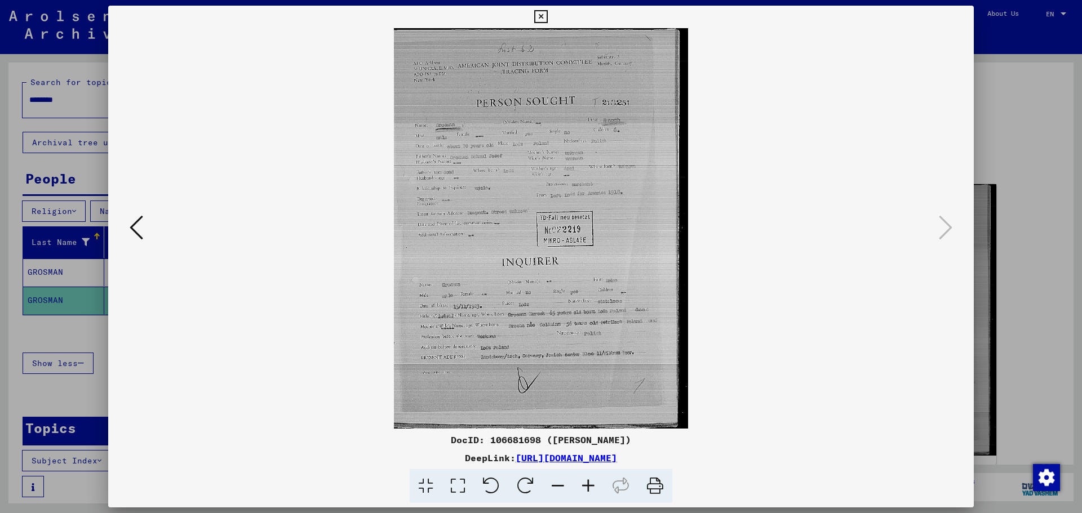
click at [451, 480] on icon at bounding box center [458, 486] width 32 height 34
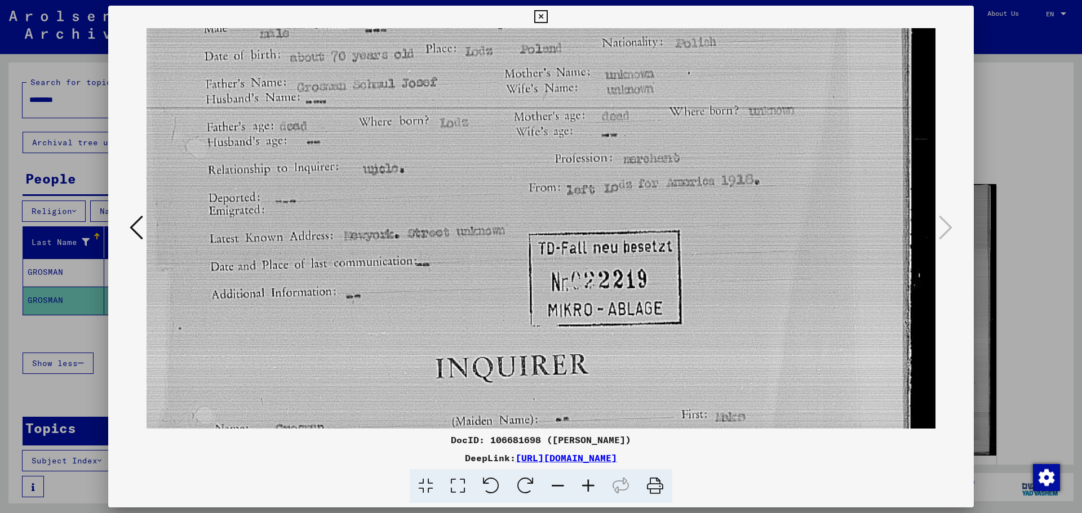
scroll to position [291, 0]
drag, startPoint x: 451, startPoint y: 396, endPoint x: 449, endPoint y: 105, distance: 291.3
click at [449, 105] on img at bounding box center [541, 274] width 789 height 1075
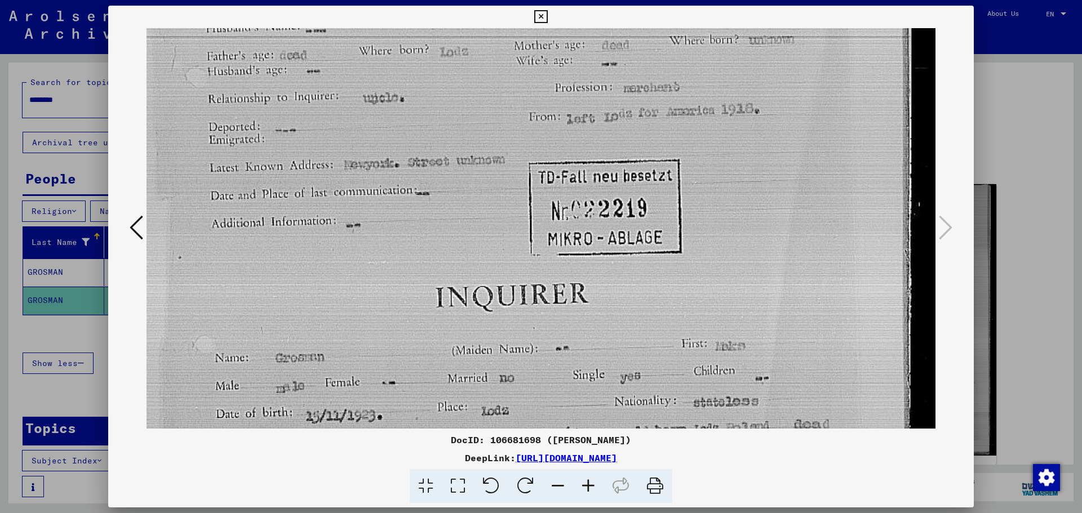
scroll to position [259, 0]
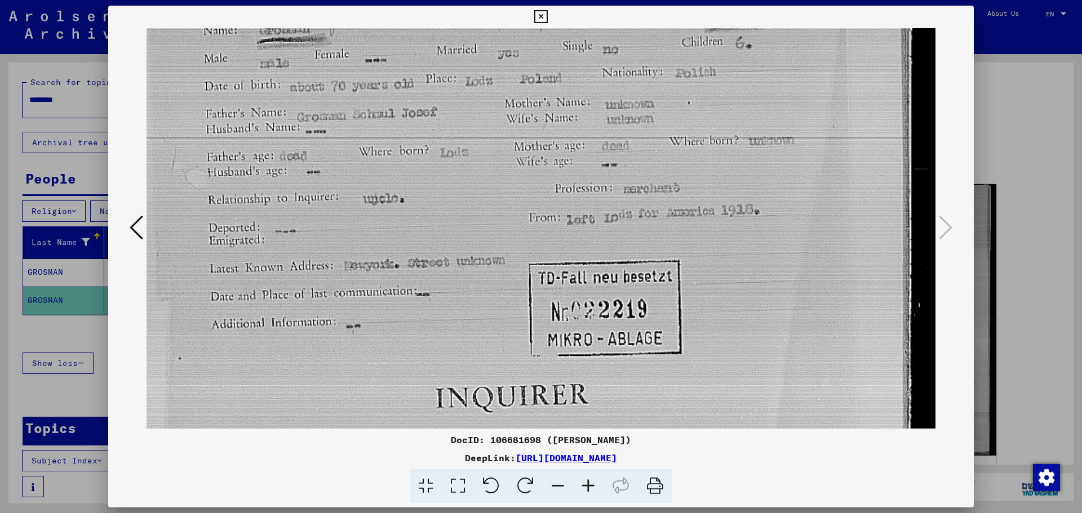
drag, startPoint x: 449, startPoint y: 371, endPoint x: 469, endPoint y: 403, distance: 38.2
click at [469, 403] on img at bounding box center [541, 307] width 789 height 1075
click at [539, 14] on icon at bounding box center [540, 17] width 13 height 14
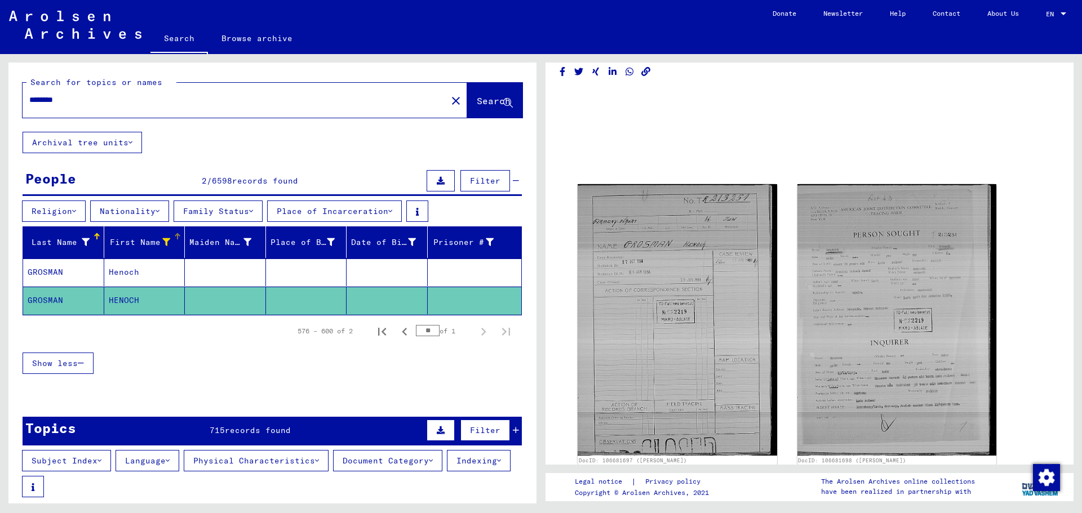
click at [177, 236] on div at bounding box center [177, 237] width 1 height 6
click at [165, 242] on icon at bounding box center [166, 242] width 8 height 8
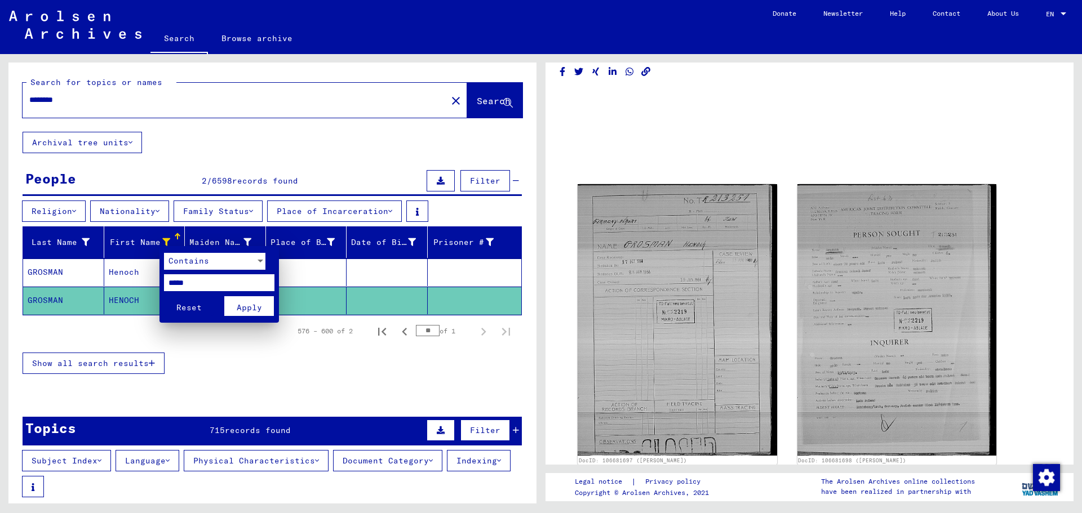
click at [168, 281] on input "*****" at bounding box center [219, 282] width 110 height 17
drag, startPoint x: 214, startPoint y: 280, endPoint x: 151, endPoint y: 281, distance: 62.5
click at [151, 281] on div "Contains ***** Reset Apply" at bounding box center [541, 256] width 1082 height 513
type input "****"
click at [258, 307] on span "Apply" at bounding box center [249, 308] width 25 height 10
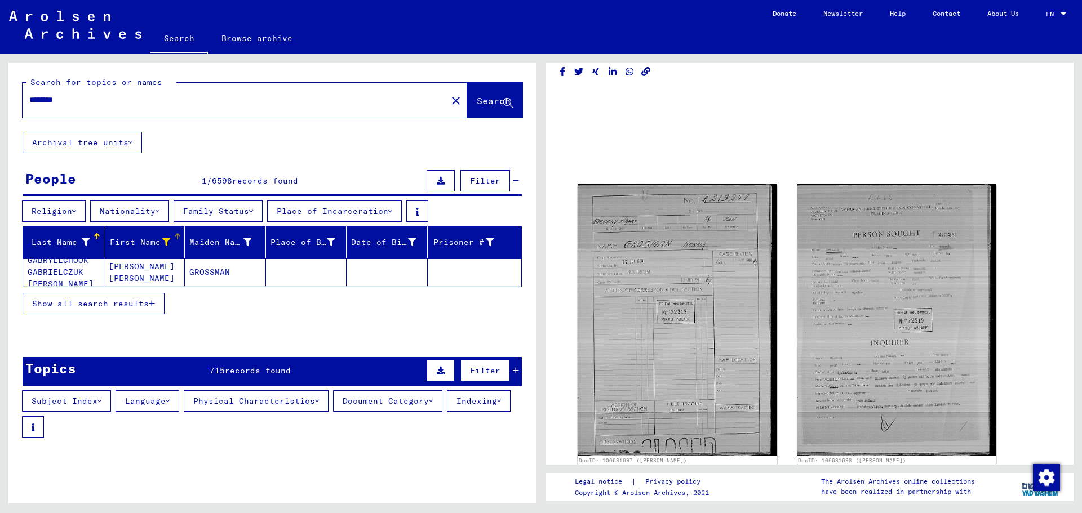
click at [163, 240] on icon at bounding box center [166, 242] width 8 height 8
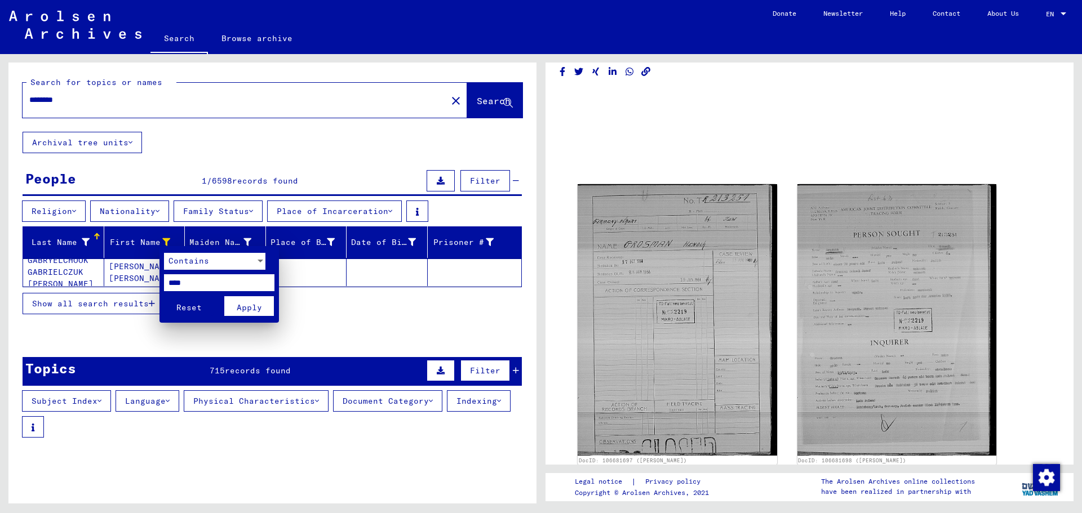
drag, startPoint x: 191, startPoint y: 286, endPoint x: 155, endPoint y: 278, distance: 36.9
click at [155, 278] on div "Contains **** Reset Apply" at bounding box center [541, 256] width 1082 height 513
type input "*****"
click at [253, 305] on span "Apply" at bounding box center [249, 308] width 25 height 10
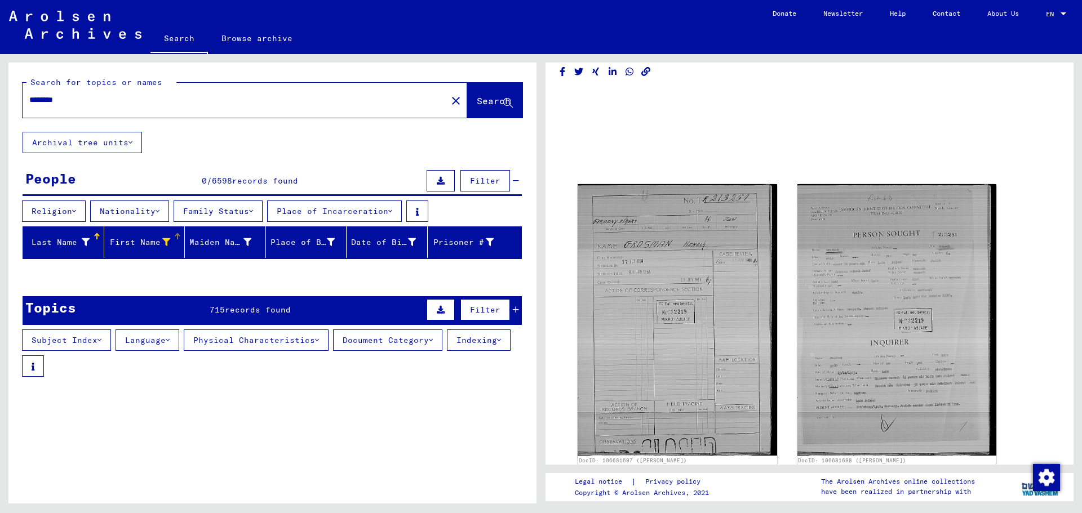
click at [157, 238] on div "First Name" at bounding box center [140, 243] width 62 height 12
click at [174, 238] on div at bounding box center [177, 236] width 7 height 7
click at [162, 242] on icon at bounding box center [166, 242] width 8 height 8
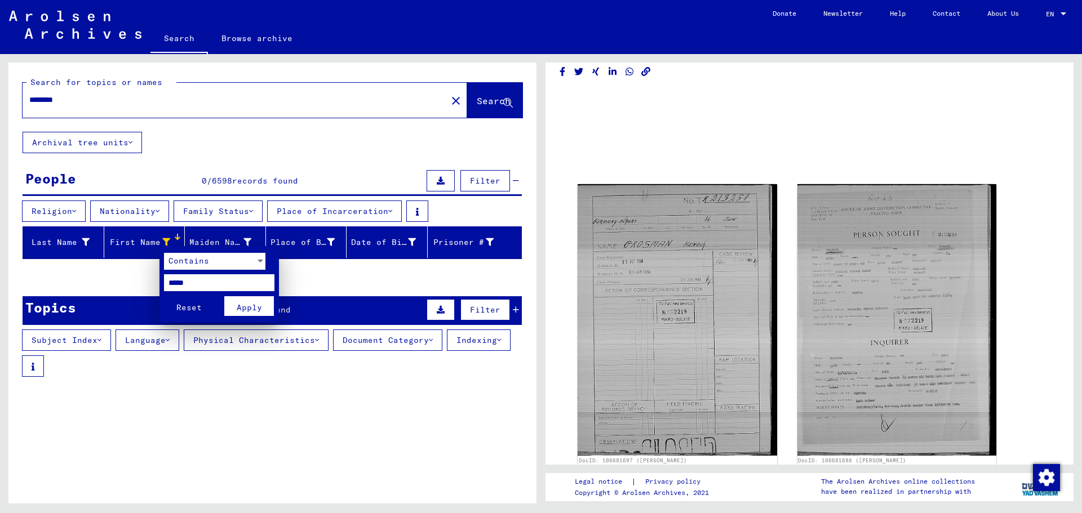
drag, startPoint x: 199, startPoint y: 282, endPoint x: 183, endPoint y: 282, distance: 16.9
click at [183, 282] on input "*****" at bounding box center [219, 282] width 110 height 17
type input "*"
type input "*****"
click at [238, 305] on span "Apply" at bounding box center [249, 308] width 25 height 10
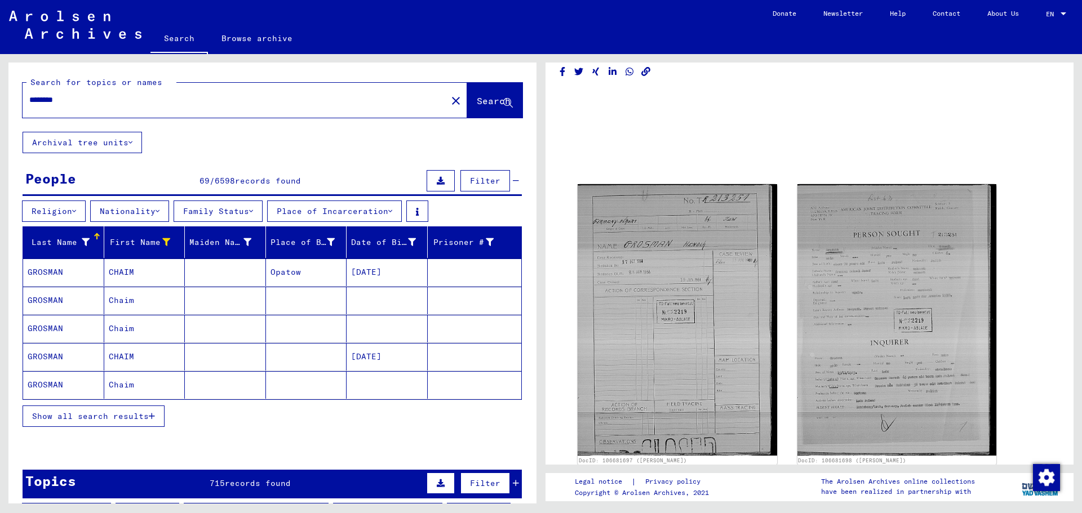
click at [50, 358] on mat-cell "GROSMAN" at bounding box center [63, 357] width 81 height 28
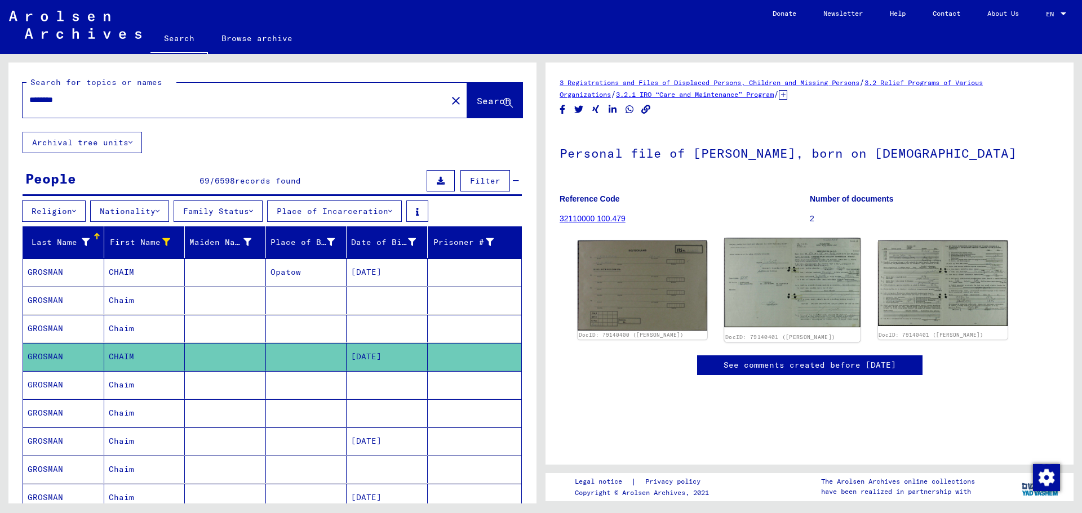
click at [768, 261] on img at bounding box center [793, 283] width 136 height 90
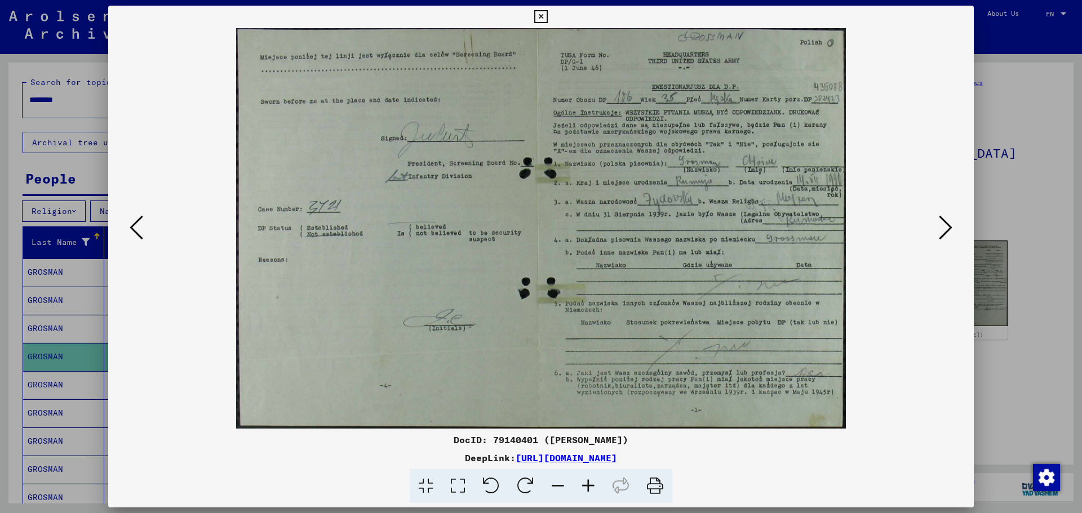
click at [951, 228] on icon at bounding box center [946, 227] width 14 height 27
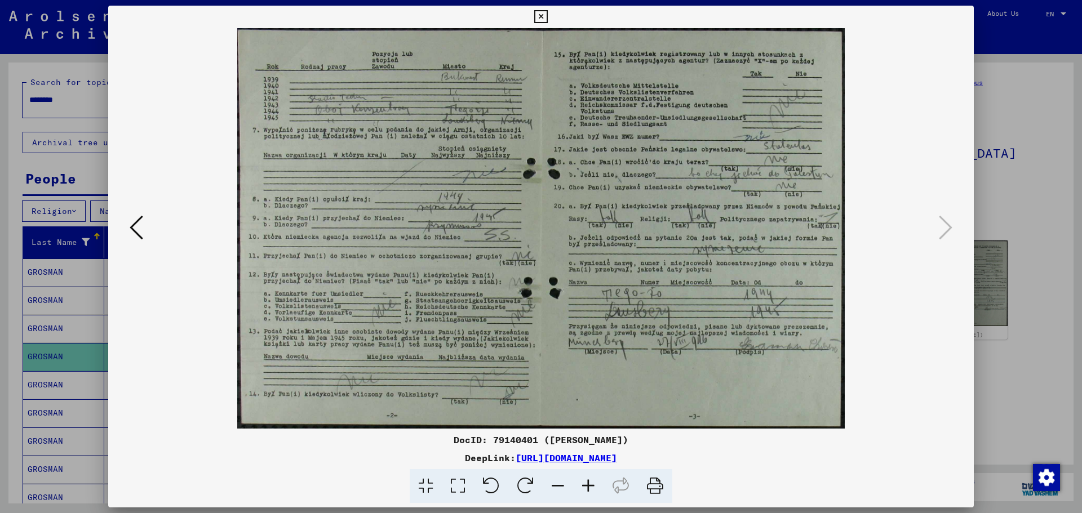
click at [540, 14] on icon at bounding box center [540, 17] width 13 height 14
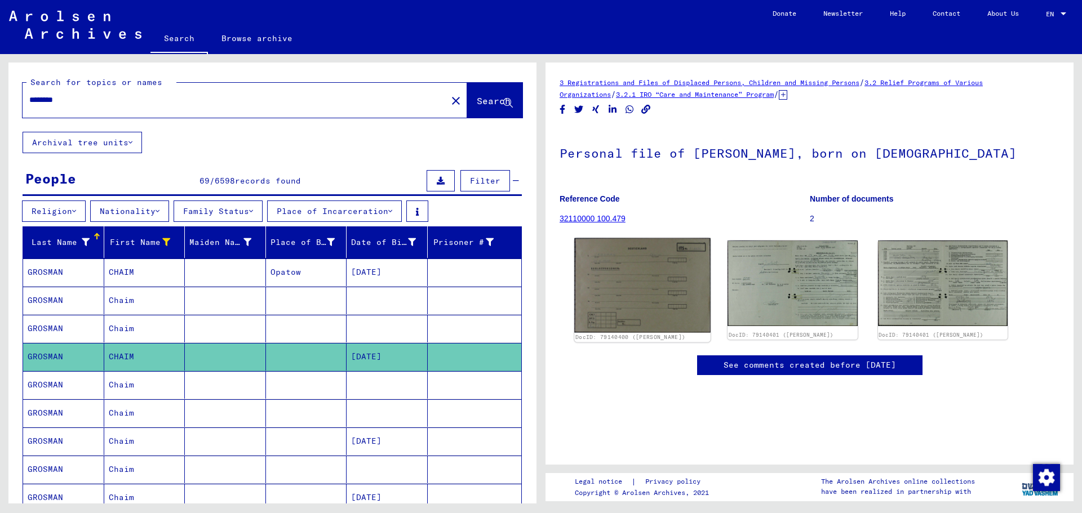
click at [628, 274] on img at bounding box center [642, 285] width 136 height 94
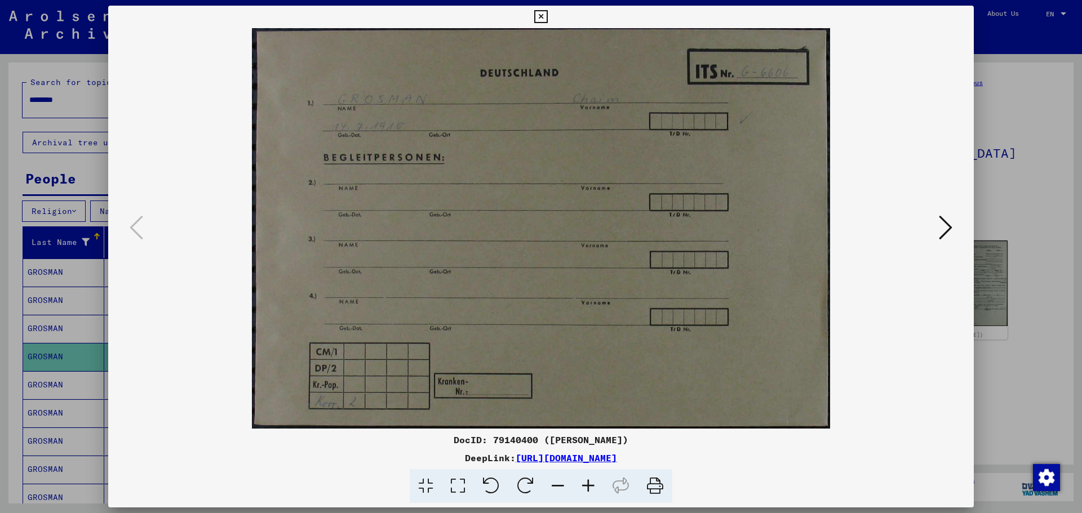
click at [997, 126] on div at bounding box center [541, 256] width 1082 height 513
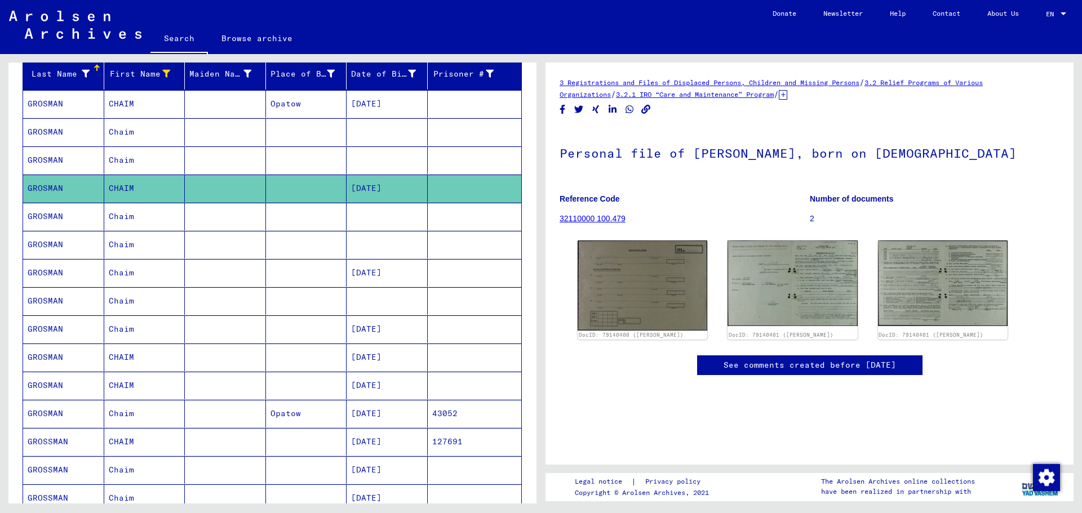
scroll to position [169, 0]
click at [35, 352] on mat-cell "GROSMAN" at bounding box center [63, 357] width 81 height 28
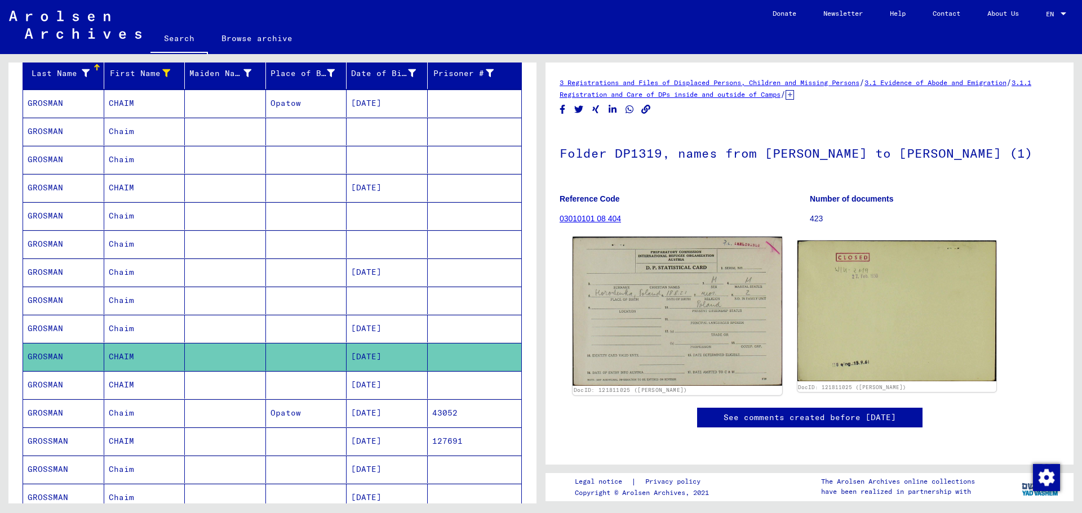
click at [693, 326] on img at bounding box center [677, 311] width 209 height 149
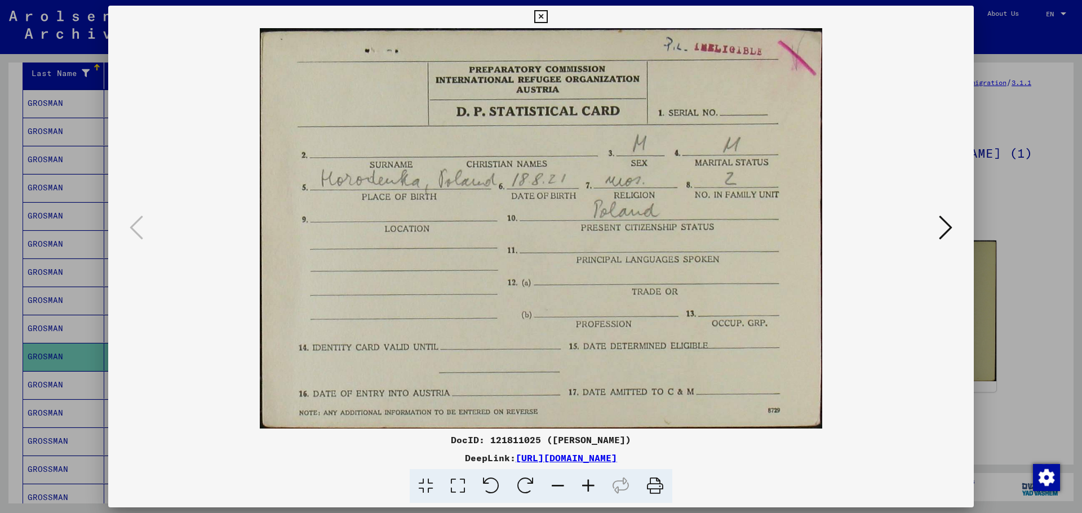
click at [539, 15] on icon at bounding box center [540, 17] width 13 height 14
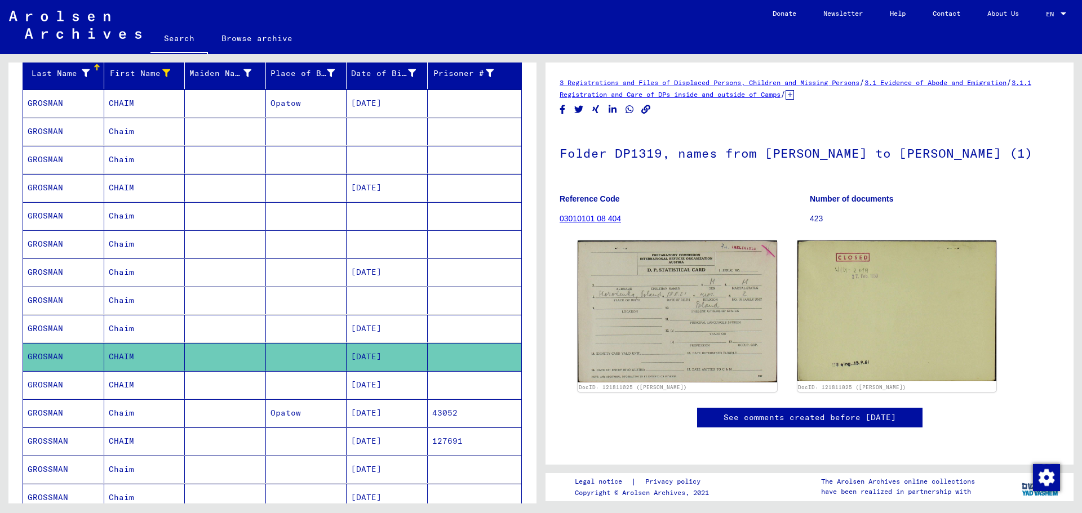
click at [51, 440] on mat-cell "GROSSMAN" at bounding box center [63, 442] width 81 height 28
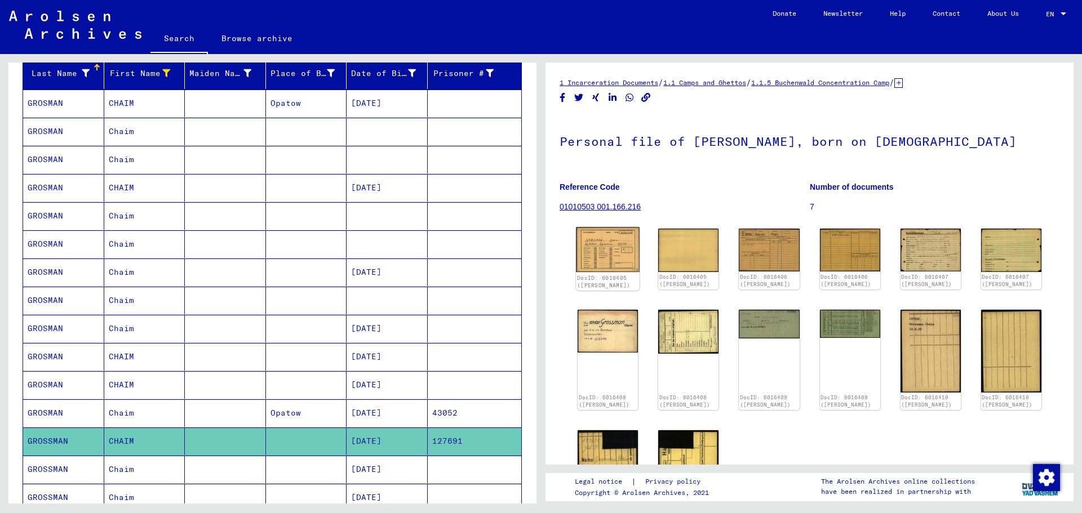
click at [603, 243] on img at bounding box center [608, 250] width 64 height 45
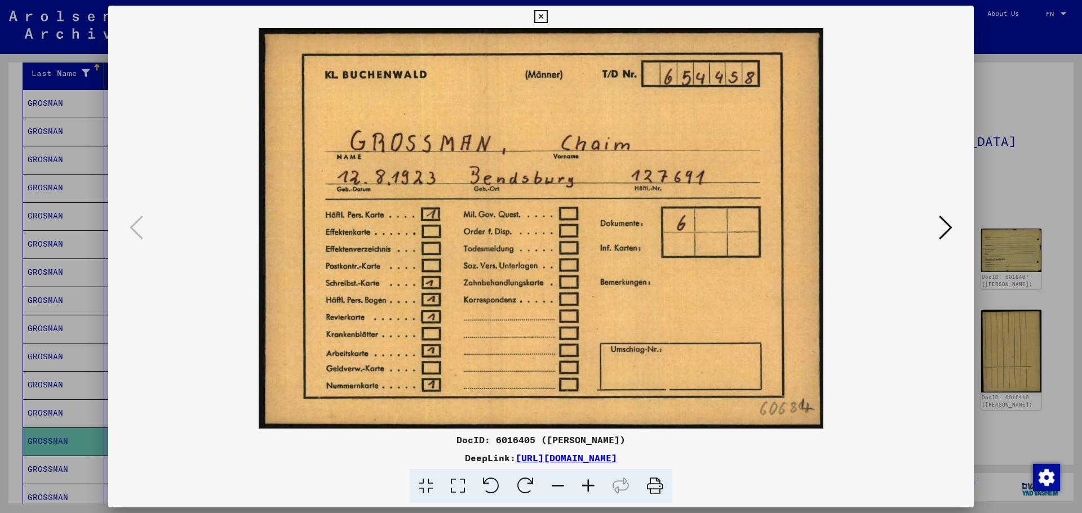
click at [1015, 79] on div at bounding box center [541, 256] width 1082 height 513
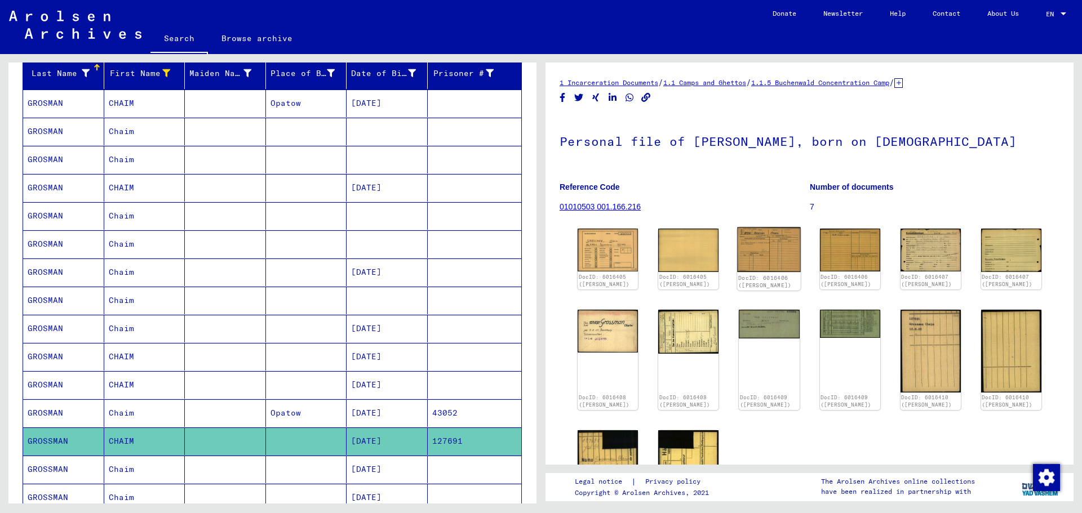
click at [757, 235] on img at bounding box center [770, 250] width 64 height 45
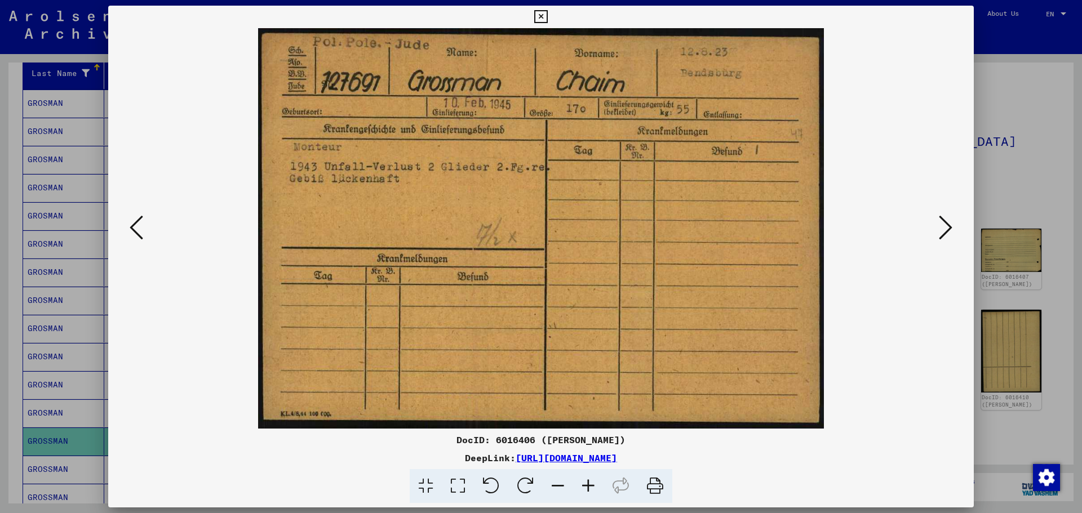
click at [1040, 190] on div at bounding box center [541, 256] width 1082 height 513
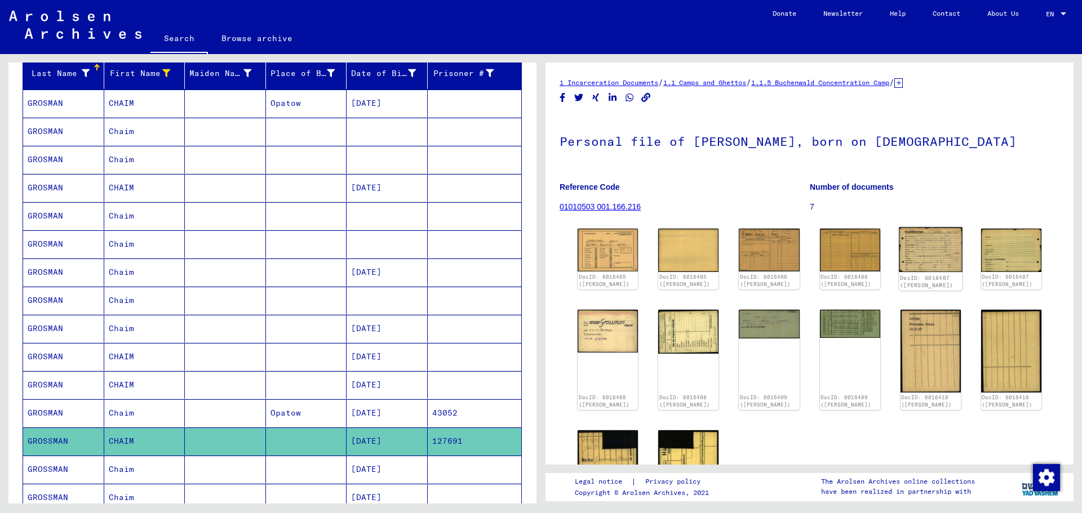
click at [939, 242] on img at bounding box center [931, 250] width 64 height 45
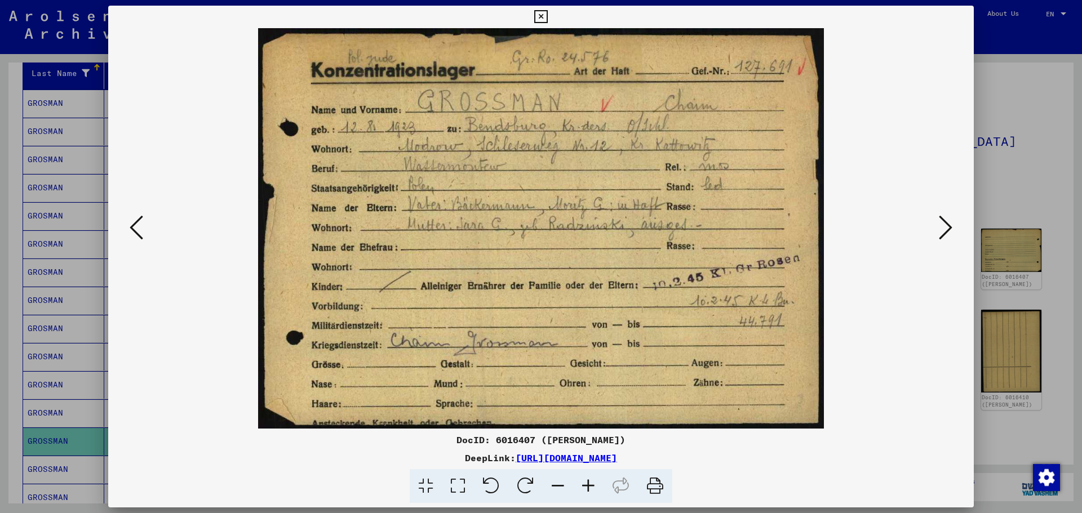
click at [1015, 104] on div at bounding box center [541, 256] width 1082 height 513
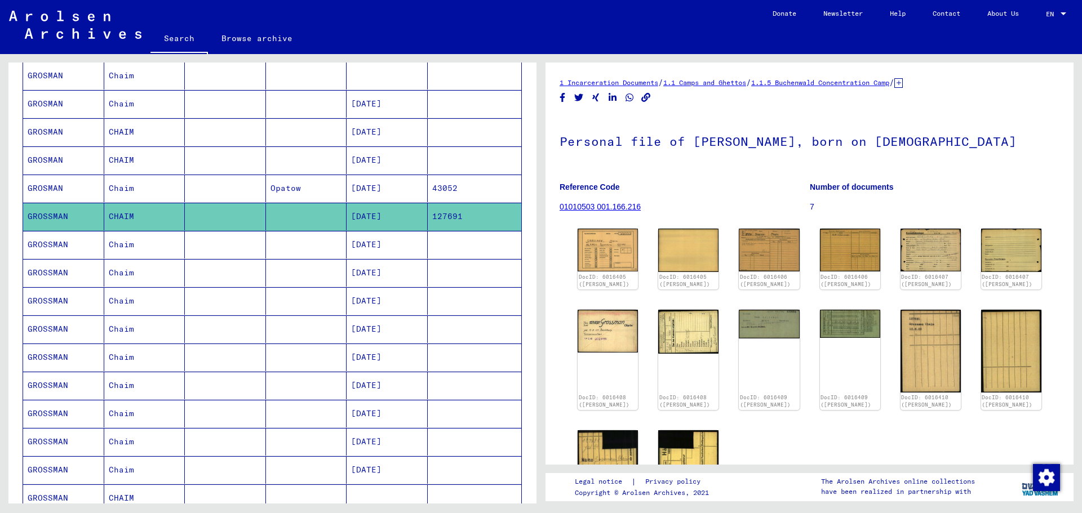
scroll to position [394, 0]
click at [45, 353] on mat-cell "GROSSMAN" at bounding box center [63, 357] width 81 height 28
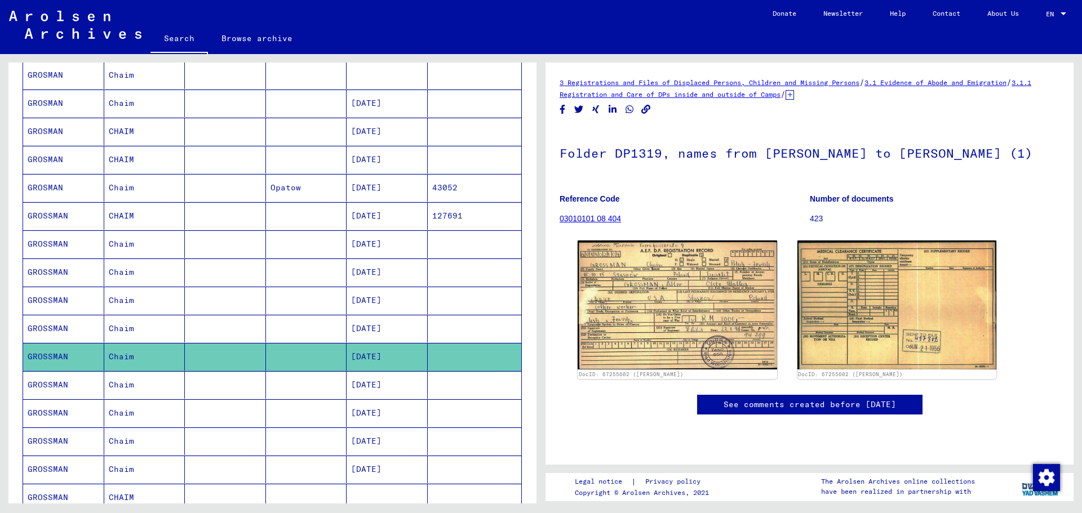
click at [43, 394] on mat-cell "GROSSMAN" at bounding box center [63, 385] width 81 height 28
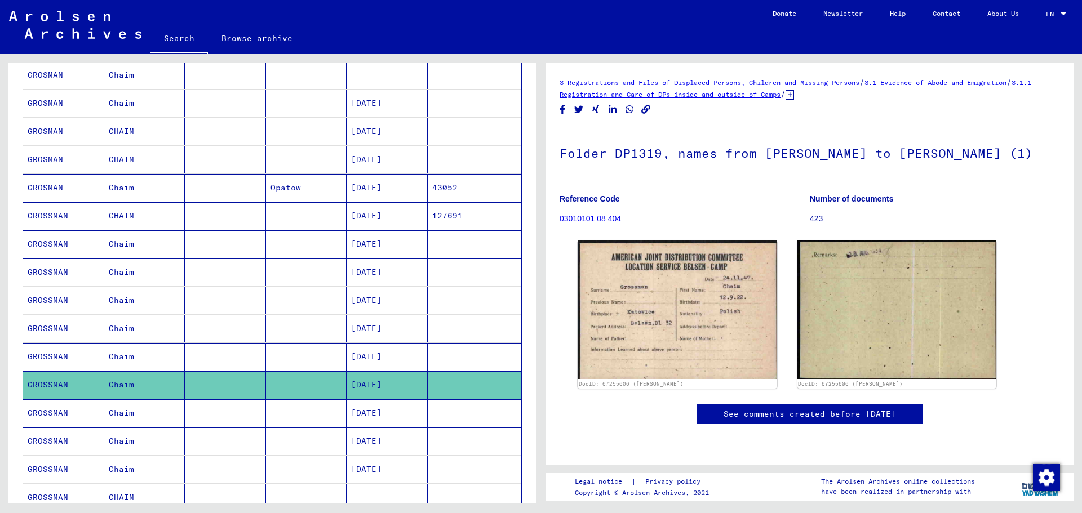
click at [44, 414] on mat-cell "GROSSMAN" at bounding box center [63, 414] width 81 height 28
